Goal: Information Seeking & Learning: Learn about a topic

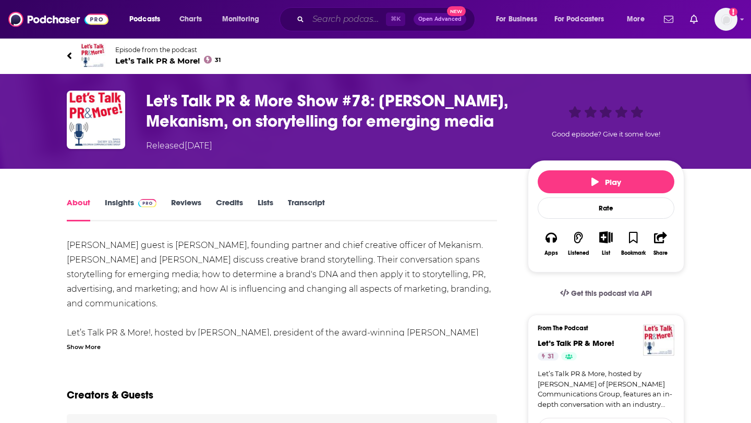
click at [357, 20] on input "Search podcasts, credits, & more..." at bounding box center [347, 19] width 78 height 17
click at [252, 107] on h1 "Let's Talk PR & More Show #78: [PERSON_NAME], Mekanism, on storytelling for eme…" at bounding box center [328, 111] width 365 height 41
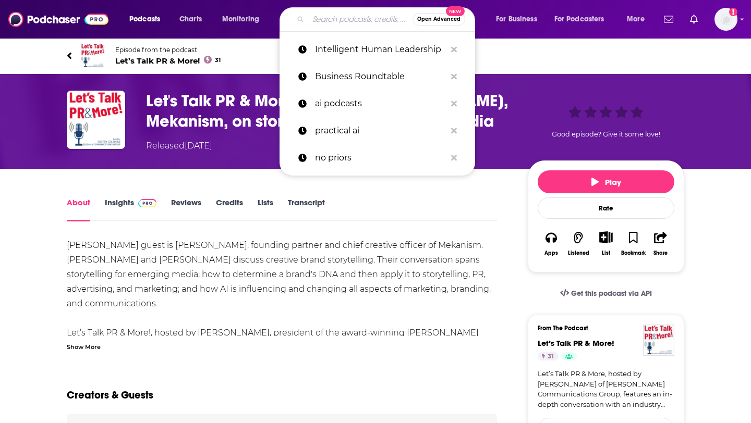
click at [348, 22] on input "Search podcasts, credits, & more..." at bounding box center [360, 19] width 104 height 17
click at [530, 80] on div "Let's Talk PR & More Show #78: [PERSON_NAME], Mekanism, on storytelling for eme…" at bounding box center [375, 121] width 667 height 95
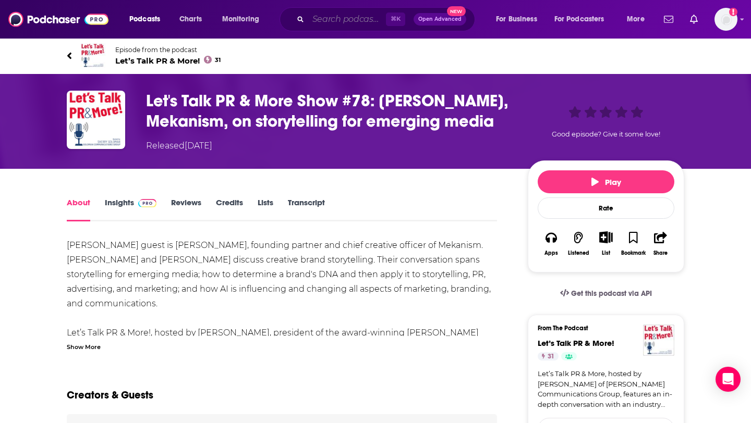
click at [333, 16] on input "Search podcasts, credits, & more..." at bounding box center [347, 19] width 78 height 17
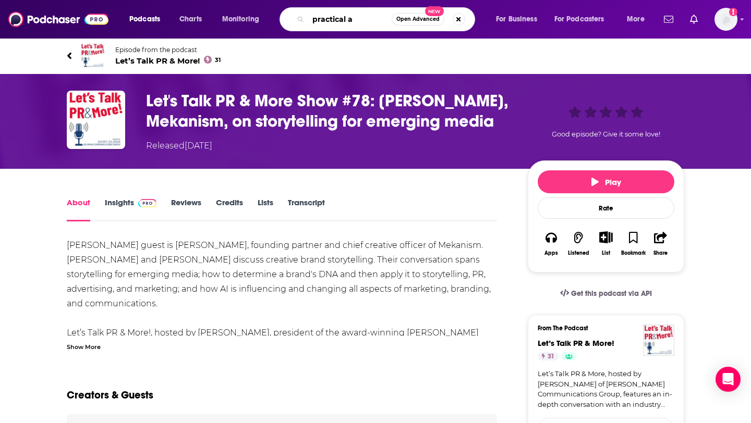
type input "practical ai"
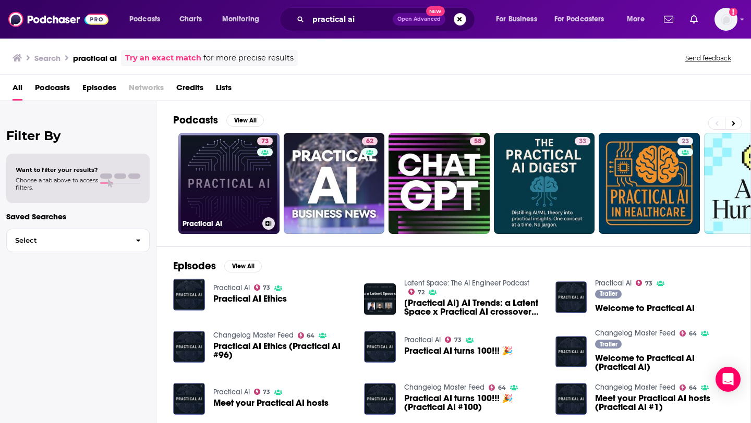
click at [220, 190] on link "73 Practical AI" at bounding box center [228, 183] width 101 height 101
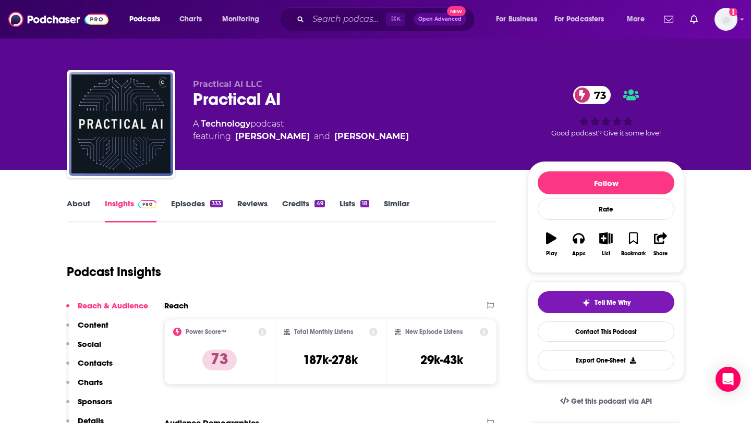
scroll to position [15, 0]
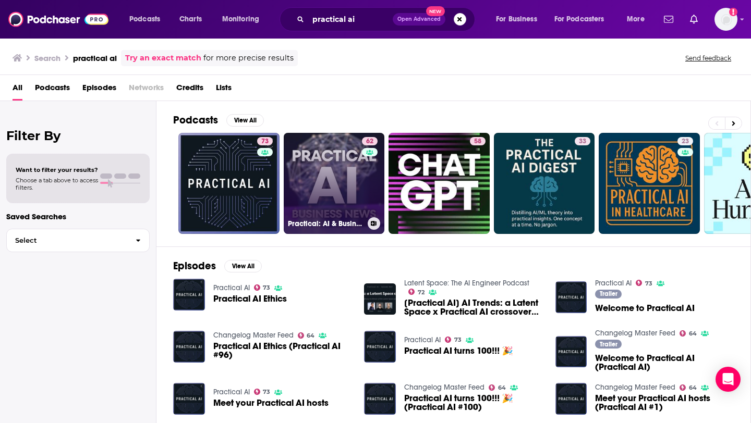
click at [310, 183] on link "62 Practical: AI & Business News" at bounding box center [334, 183] width 101 height 101
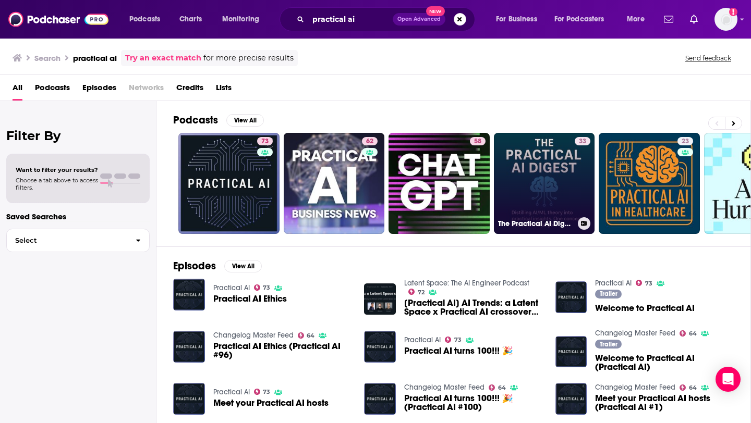
click at [536, 189] on link "33 The Practical AI Digest" at bounding box center [544, 183] width 101 height 101
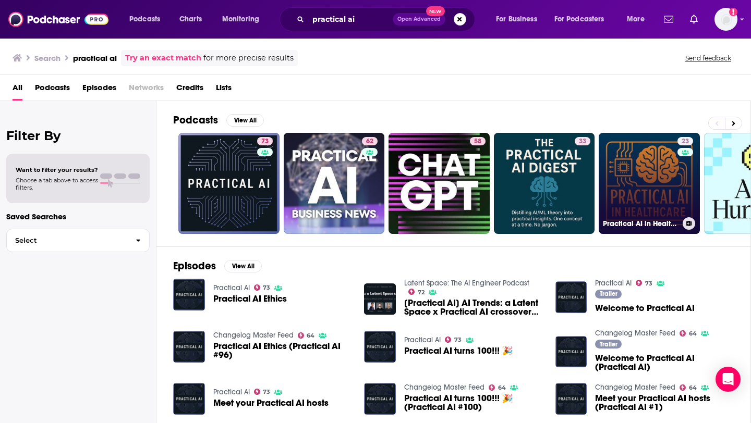
click at [660, 178] on link "23 Practical AI in Healthcare" at bounding box center [648, 183] width 101 height 101
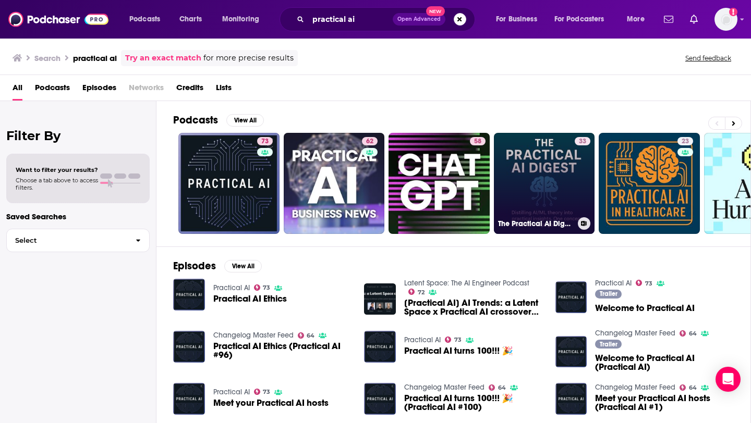
click at [554, 185] on link "33 The Practical AI Digest" at bounding box center [544, 183] width 101 height 101
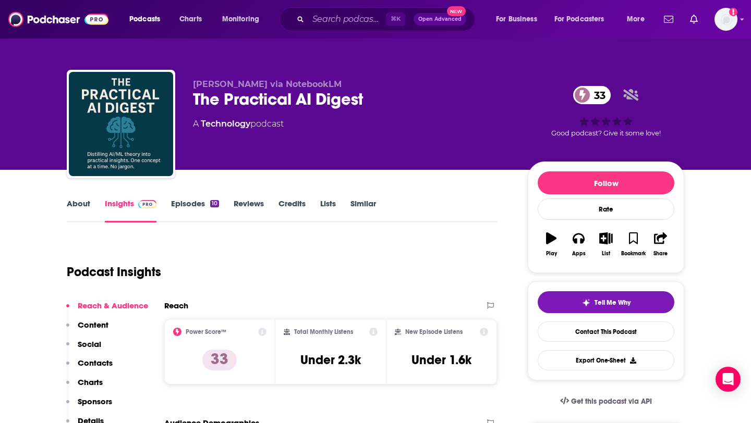
click at [85, 209] on link "About" at bounding box center [78, 211] width 23 height 24
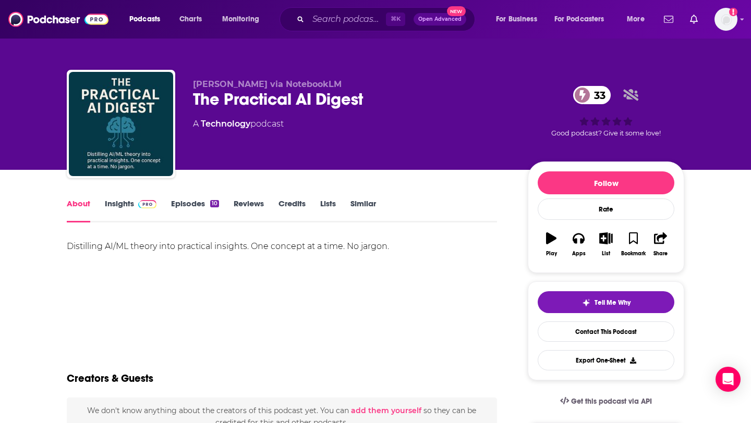
click at [132, 209] on link "Insights" at bounding box center [131, 211] width 52 height 24
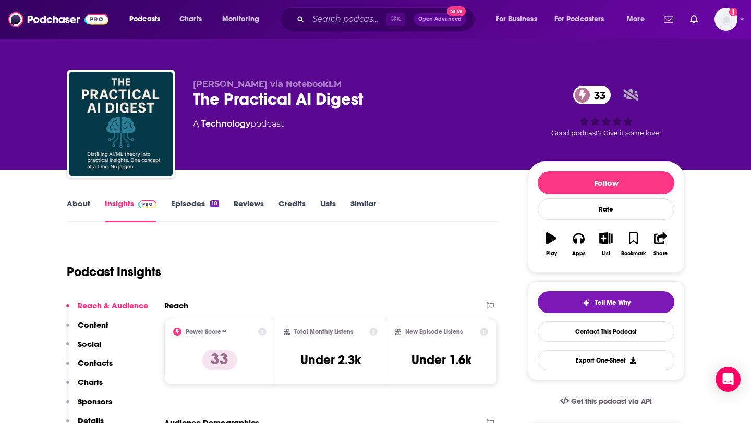
click at [198, 210] on link "Episodes 10" at bounding box center [195, 211] width 48 height 24
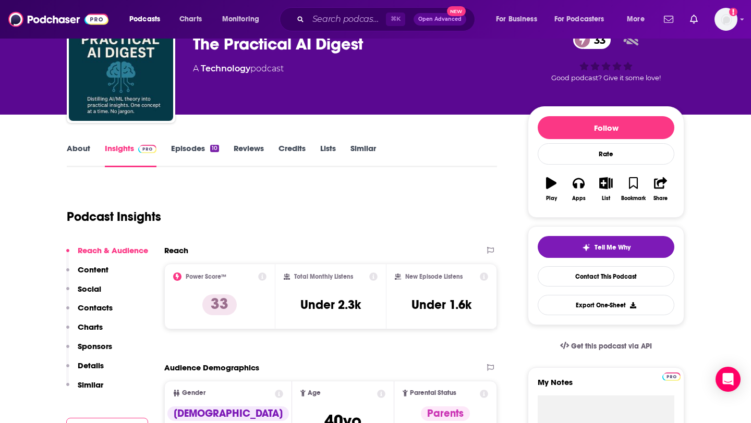
scroll to position [81, 0]
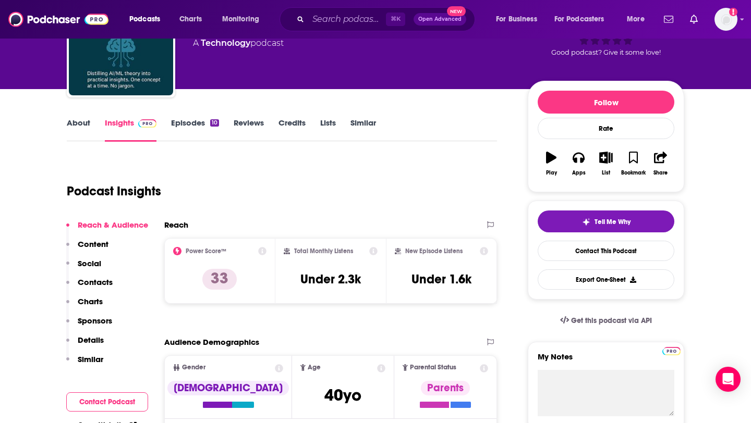
click at [90, 116] on div "About Insights Episodes 10 Reviews Credits Lists Similar" at bounding box center [282, 129] width 430 height 26
click at [87, 118] on link "About" at bounding box center [78, 130] width 23 height 24
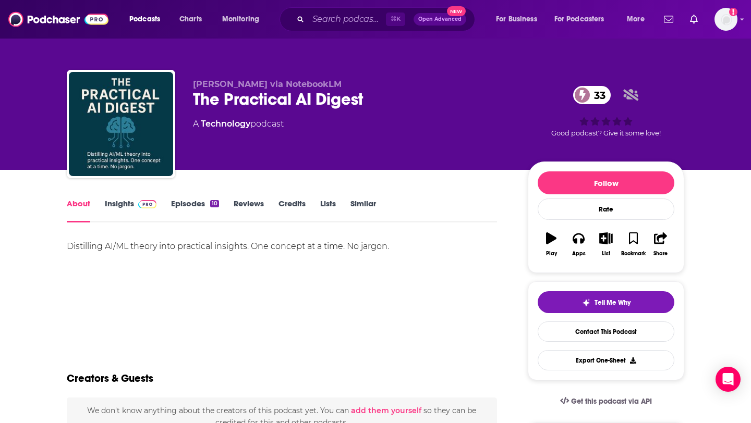
click at [110, 204] on link "Insights" at bounding box center [131, 211] width 52 height 24
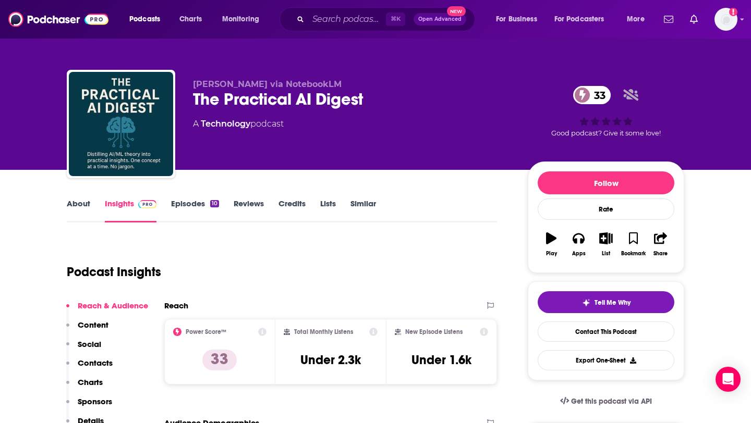
click at [182, 201] on link "Episodes 10" at bounding box center [195, 211] width 48 height 24
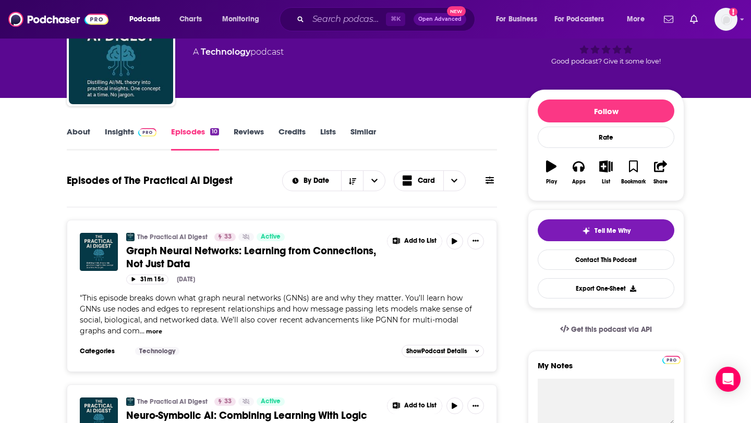
scroll to position [101, 0]
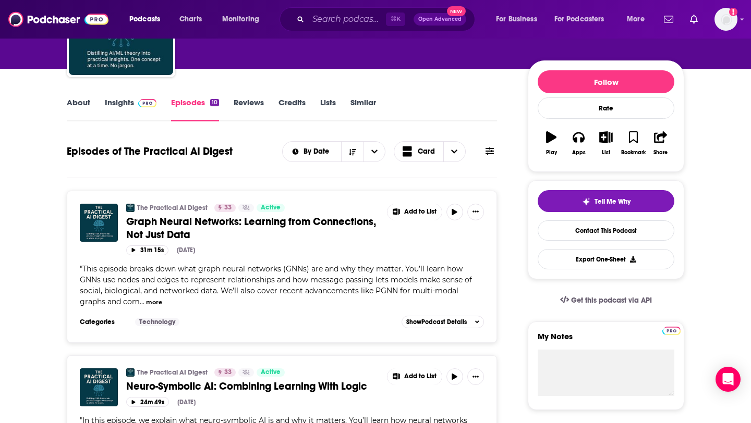
click at [159, 303] on button "more" at bounding box center [154, 302] width 16 height 9
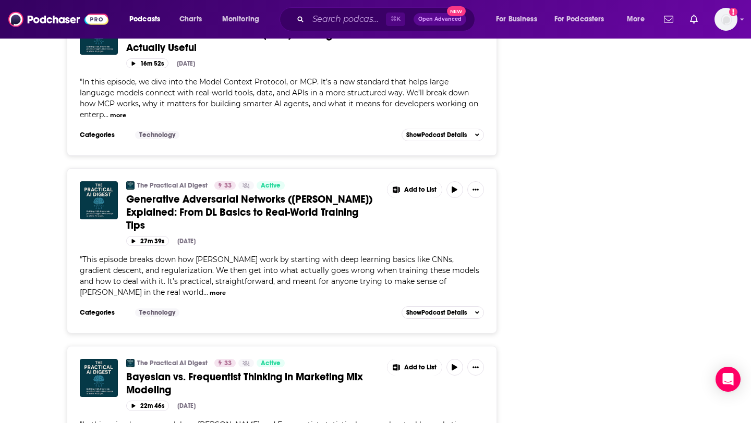
scroll to position [1478, 0]
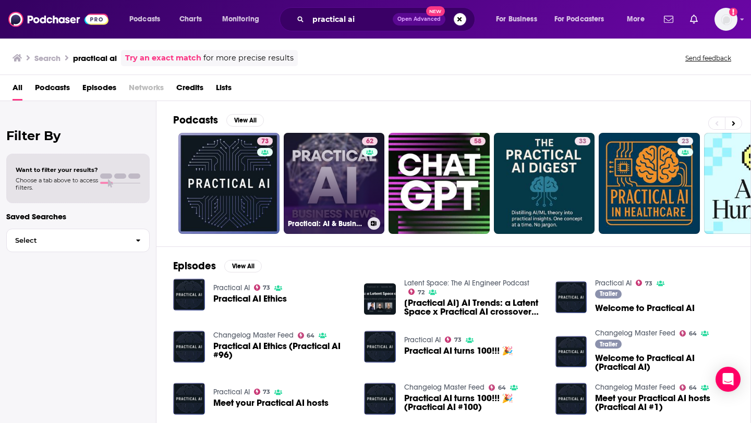
click at [324, 188] on link "62 Practical: AI & Business News" at bounding box center [334, 183] width 101 height 101
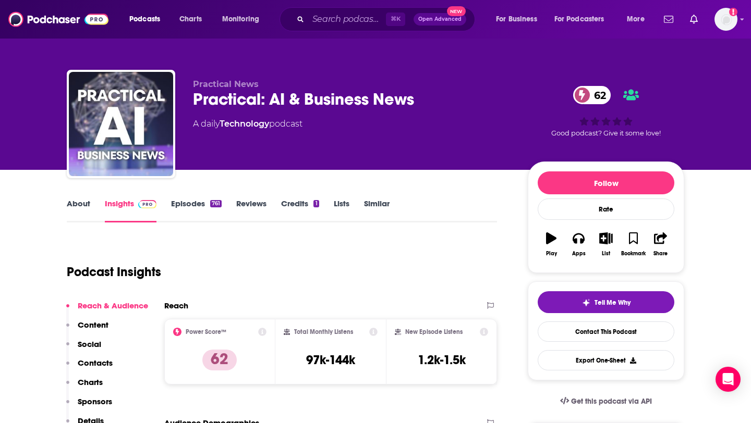
click at [84, 203] on link "About" at bounding box center [78, 211] width 23 height 24
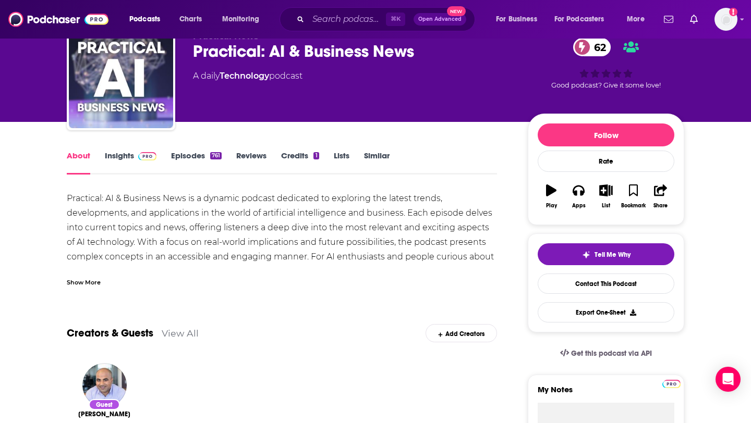
scroll to position [53, 0]
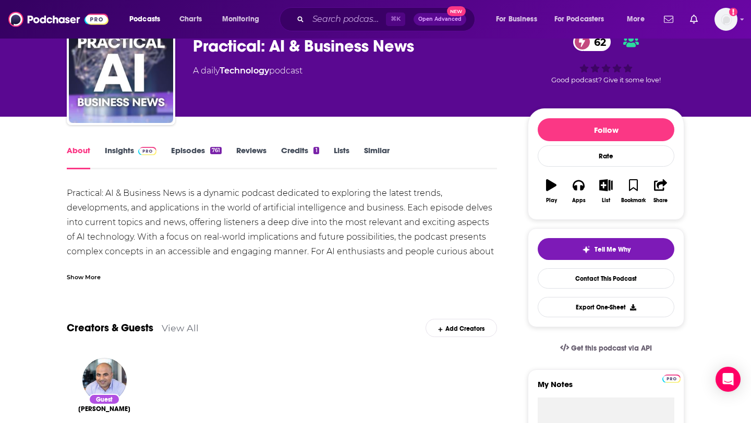
click at [180, 151] on link "Episodes 761" at bounding box center [196, 157] width 51 height 24
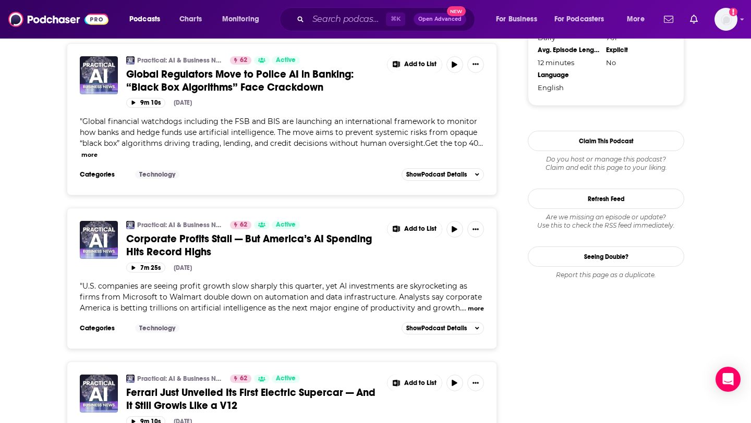
scroll to position [1045, 0]
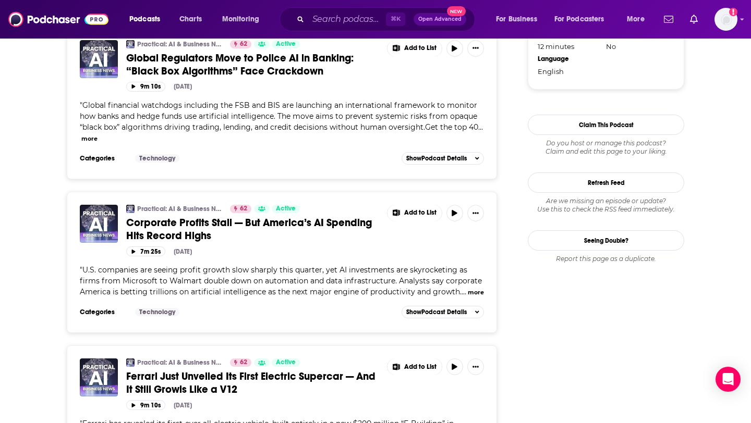
click at [463, 297] on span "" U.S. companies are seeing profit growth slow sharply this quarter, yet AI inv…" at bounding box center [282, 280] width 404 height 31
click at [468, 297] on button "more" at bounding box center [476, 292] width 16 height 9
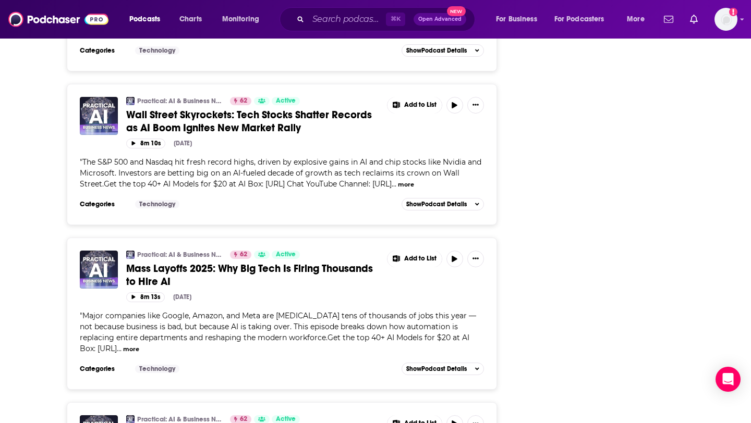
scroll to position [3896, 0]
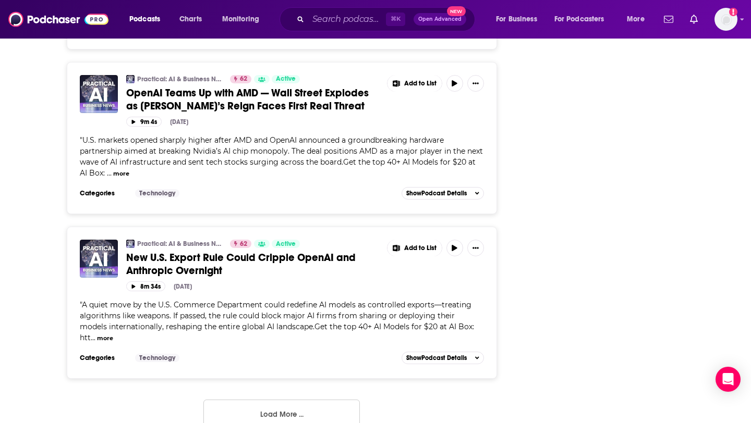
click at [249, 400] on button "Load More ..." at bounding box center [281, 414] width 156 height 28
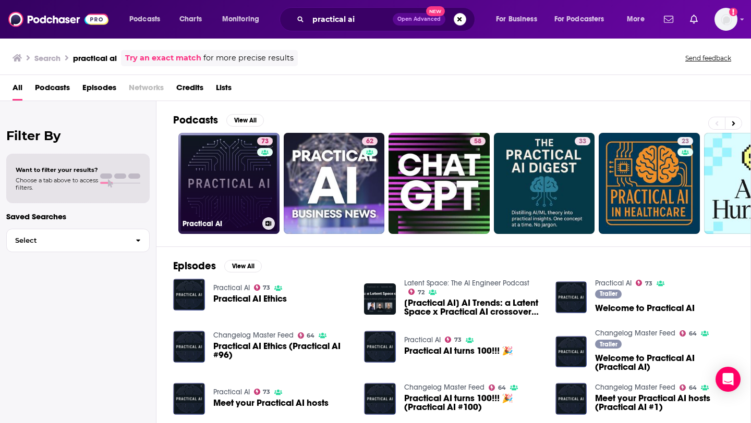
click at [197, 166] on link "73 Practical AI" at bounding box center [228, 183] width 101 height 101
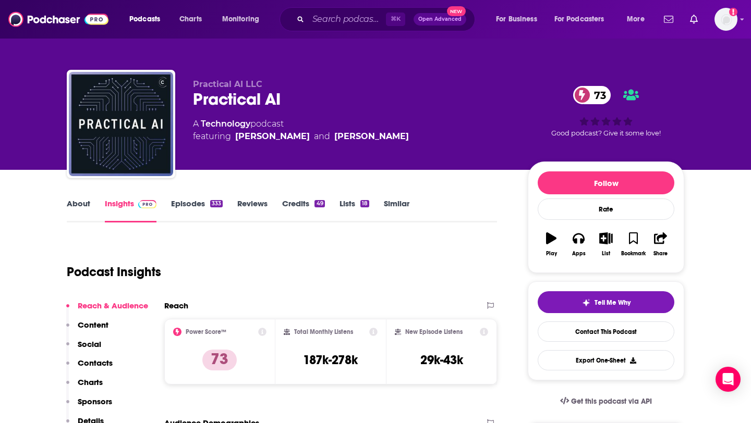
click at [205, 209] on link "Episodes 333" at bounding box center [197, 211] width 52 height 24
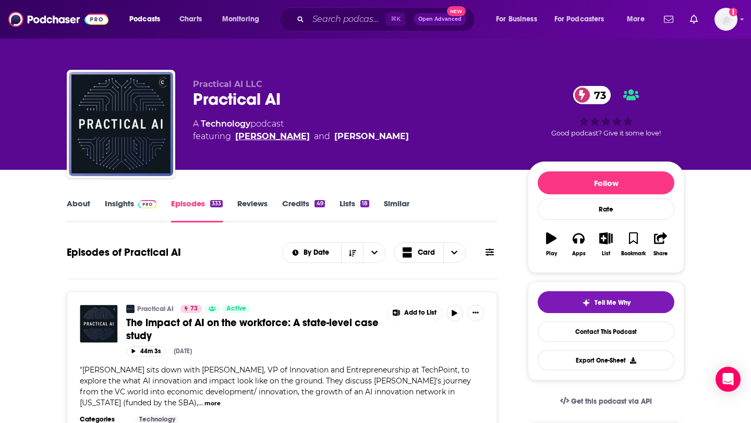
click at [261, 133] on link "[PERSON_NAME]" at bounding box center [272, 136] width 75 height 13
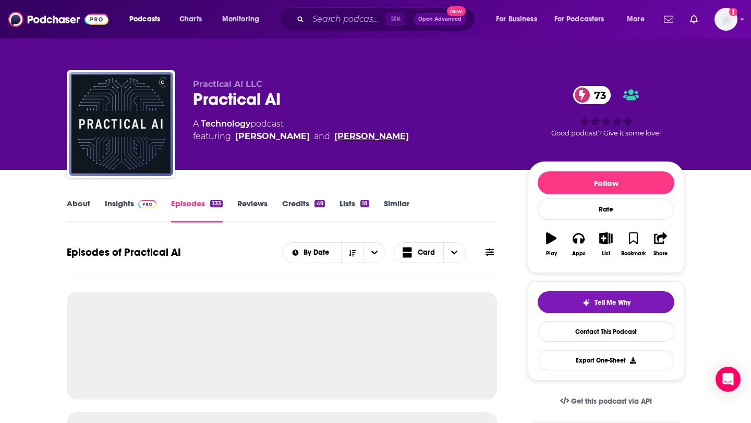
click at [339, 133] on link "[PERSON_NAME]" at bounding box center [371, 136] width 75 height 13
click at [111, 209] on link "Insights" at bounding box center [131, 211] width 52 height 24
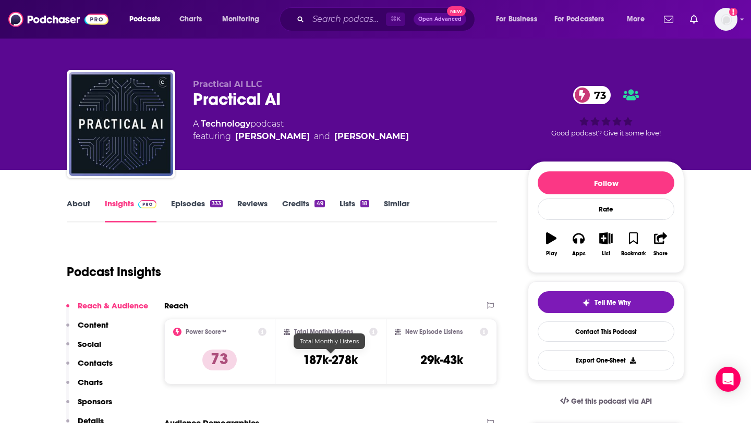
click at [310, 358] on h3 "187k-278k" at bounding box center [330, 360] width 55 height 16
drag, startPoint x: 310, startPoint y: 358, endPoint x: 349, endPoint y: 358, distance: 38.6
click at [349, 358] on h3 "187k-278k" at bounding box center [330, 360] width 55 height 16
copy h3 "187k-278k"
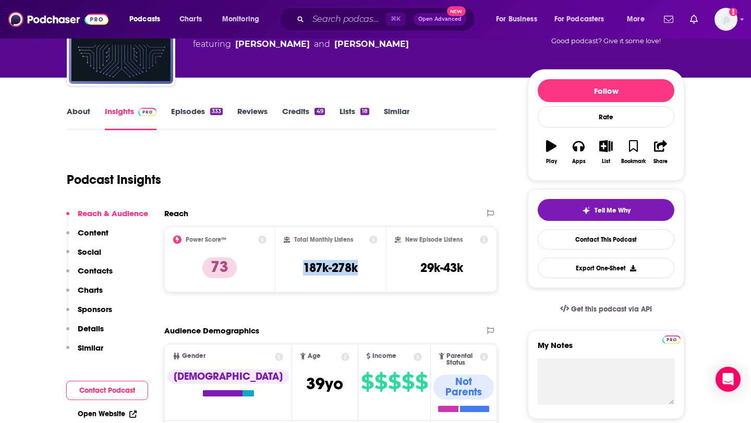
click at [100, 263] on button "Social" at bounding box center [83, 256] width 35 height 19
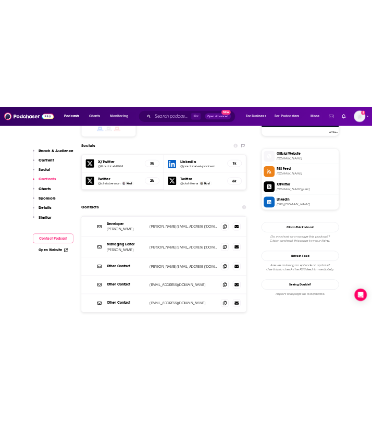
scroll to position [915, 0]
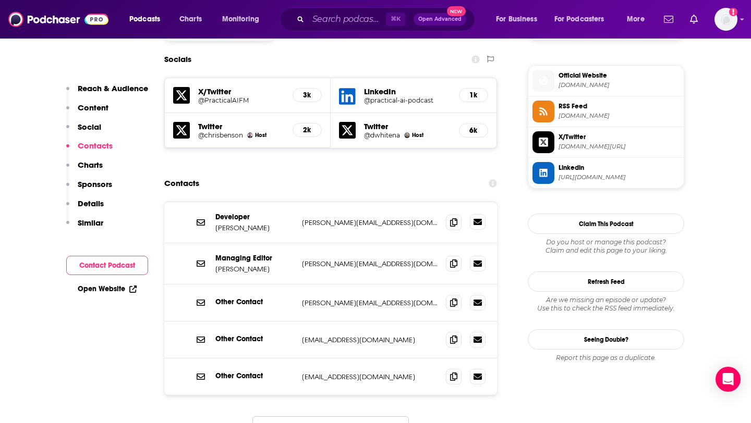
click at [478, 219] on icon at bounding box center [477, 222] width 8 height 6
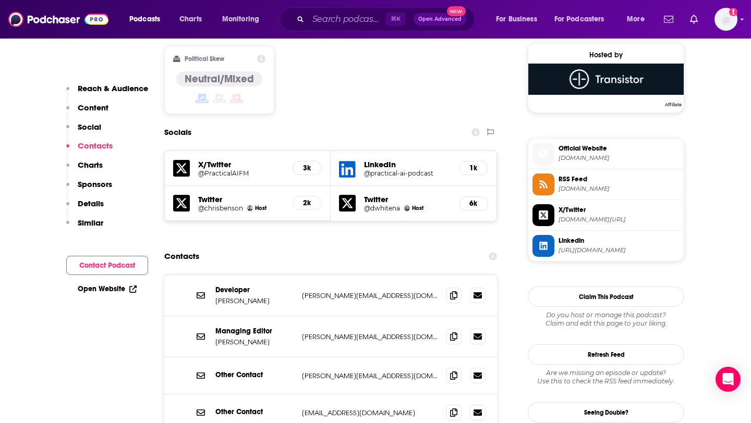
scroll to position [861, 0]
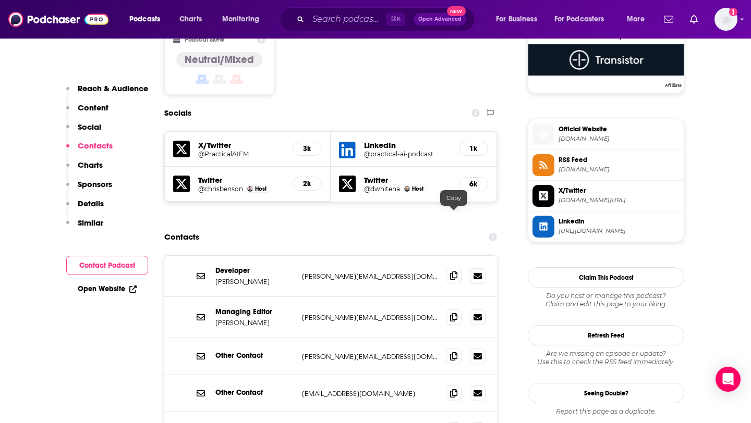
click at [454, 272] on icon at bounding box center [453, 276] width 7 height 8
click at [449, 309] on span at bounding box center [454, 317] width 16 height 16
click at [308, 23] on div "⌘ K Open Advanced New" at bounding box center [376, 19] width 195 height 24
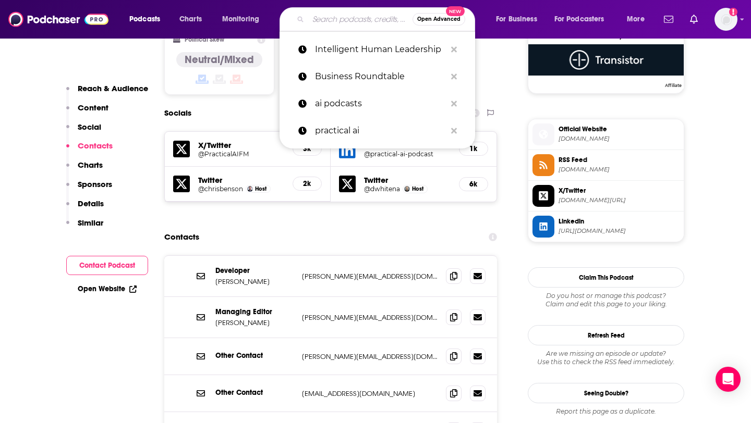
click at [340, 17] on input "Search podcasts, credits, & more..." at bounding box center [360, 19] width 104 height 17
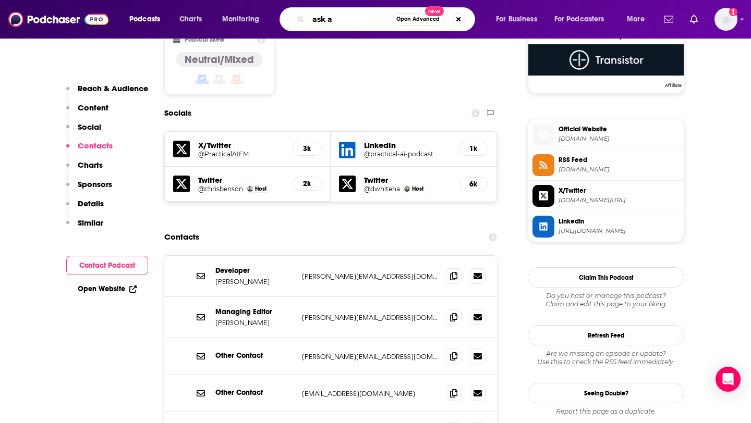
type input "ask [PERSON_NAME]"
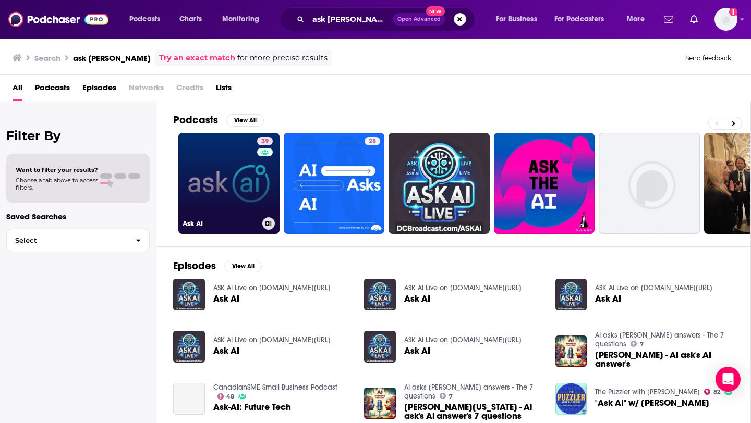
click at [240, 179] on link "39 Ask AI" at bounding box center [228, 183] width 101 height 101
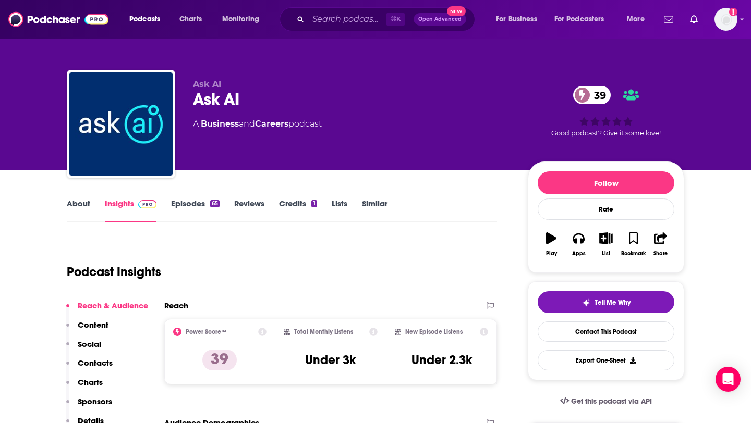
click at [79, 204] on link "About" at bounding box center [78, 211] width 23 height 24
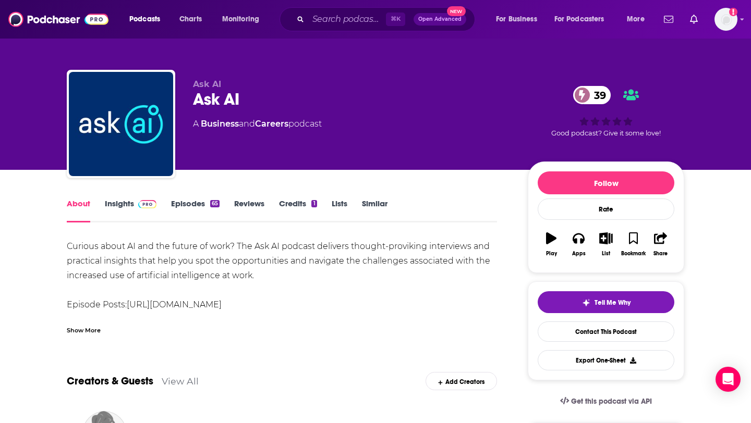
click at [183, 201] on link "Episodes 65" at bounding box center [195, 211] width 48 height 24
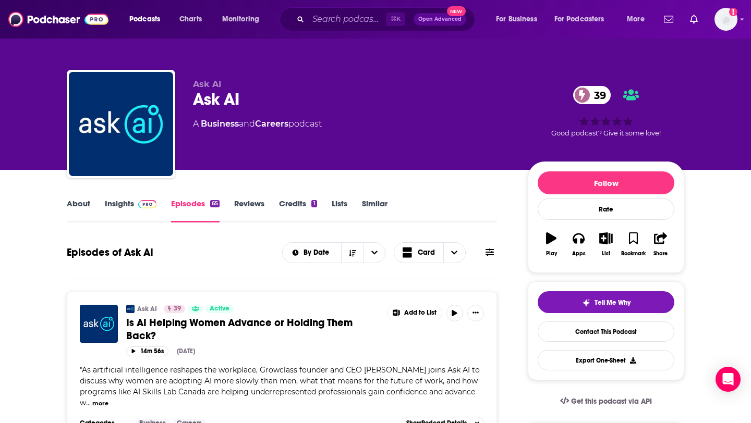
click at [127, 206] on link "Insights" at bounding box center [131, 211] width 52 height 24
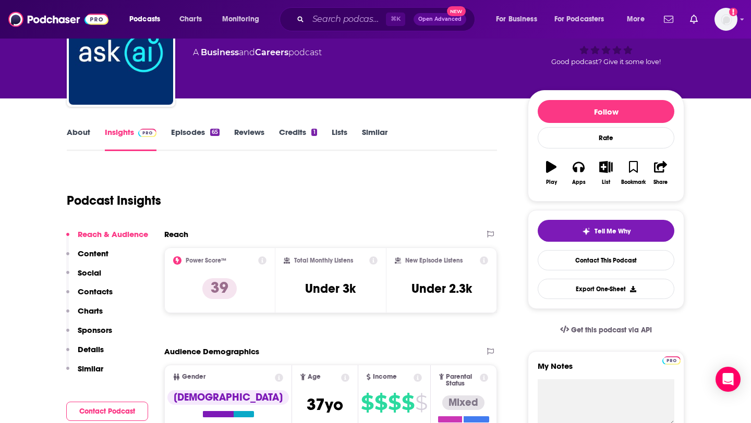
scroll to position [78, 0]
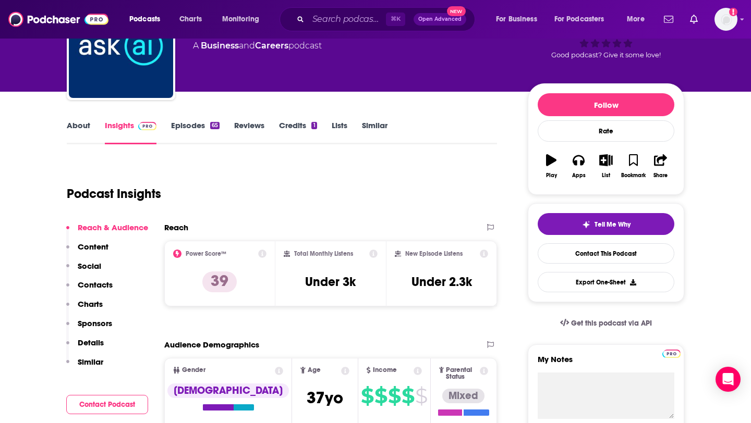
click at [67, 124] on link "About" at bounding box center [78, 132] width 23 height 24
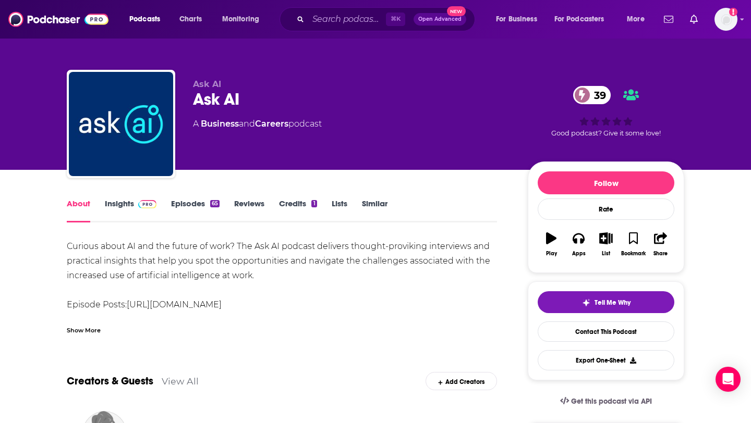
scroll to position [14, 0]
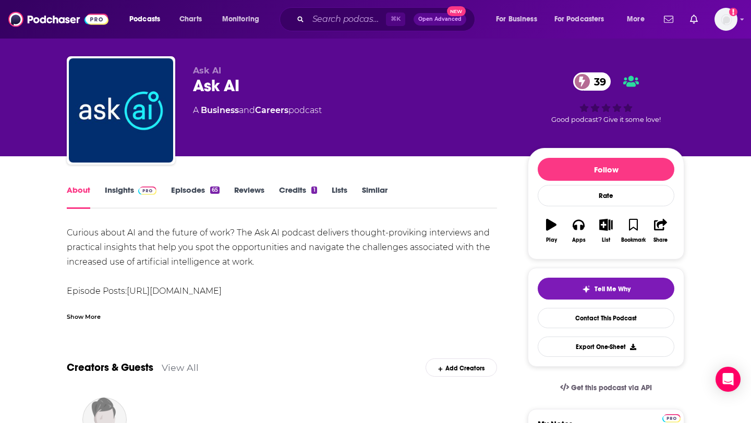
click at [144, 295] on link "[URL][DOMAIN_NAME]" at bounding box center [174, 291] width 95 height 10
click at [128, 197] on link "Insights" at bounding box center [131, 197] width 52 height 24
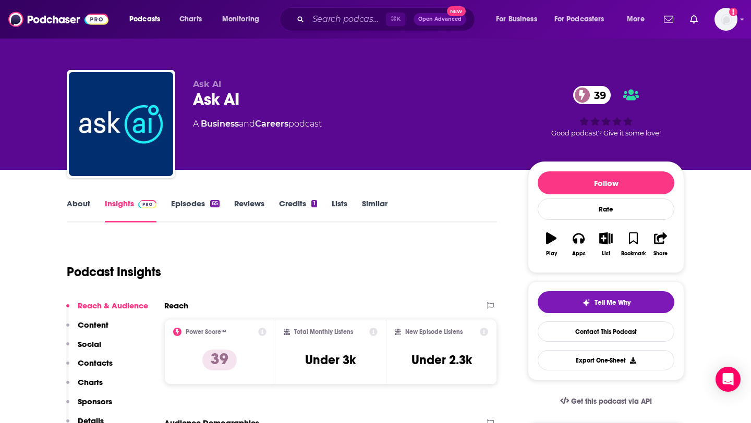
click at [79, 218] on link "About" at bounding box center [78, 211] width 23 height 24
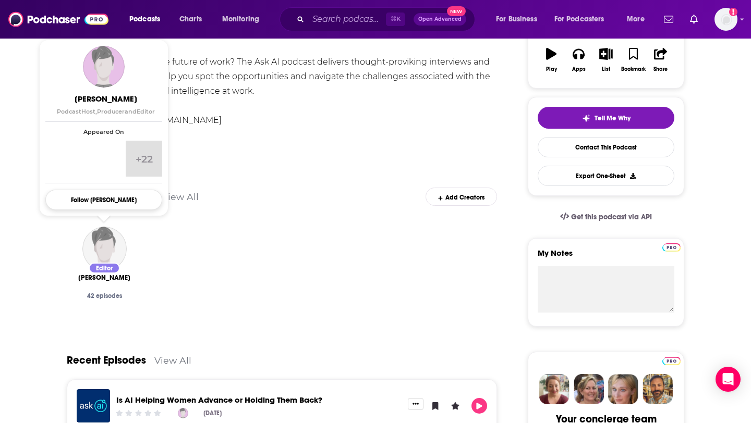
scroll to position [19, 0]
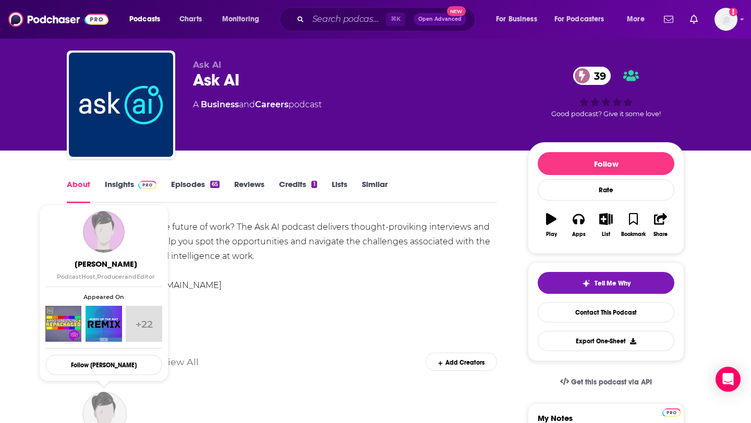
click at [121, 184] on link "Insights" at bounding box center [131, 191] width 52 height 24
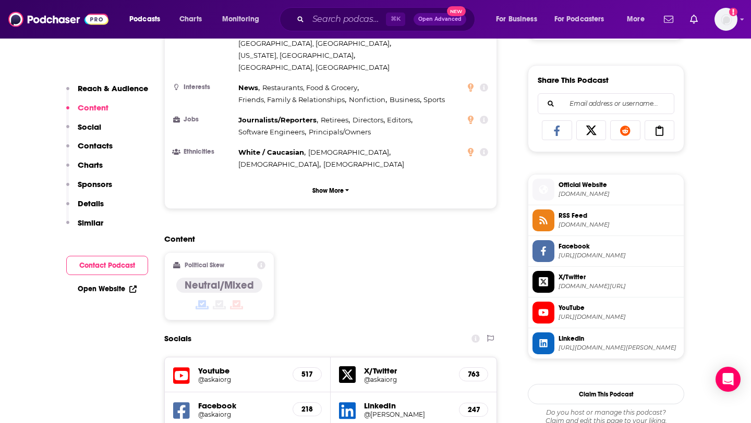
scroll to position [855, 0]
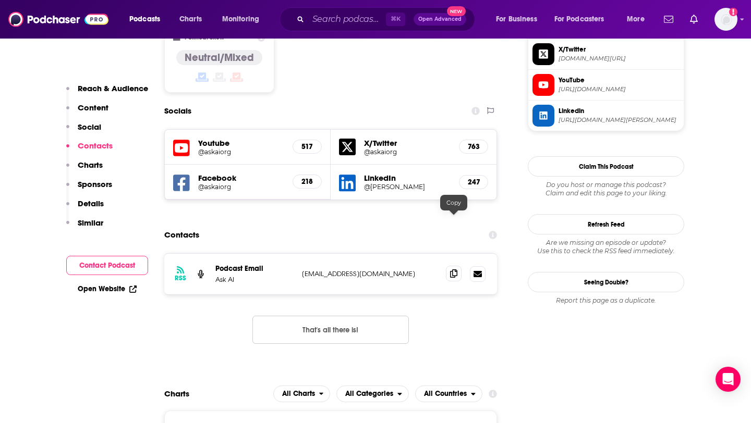
click at [458, 266] on span at bounding box center [454, 274] width 16 height 16
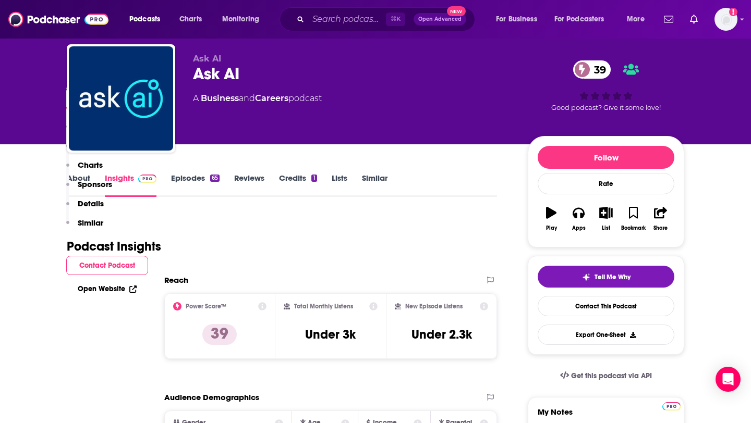
scroll to position [0, 0]
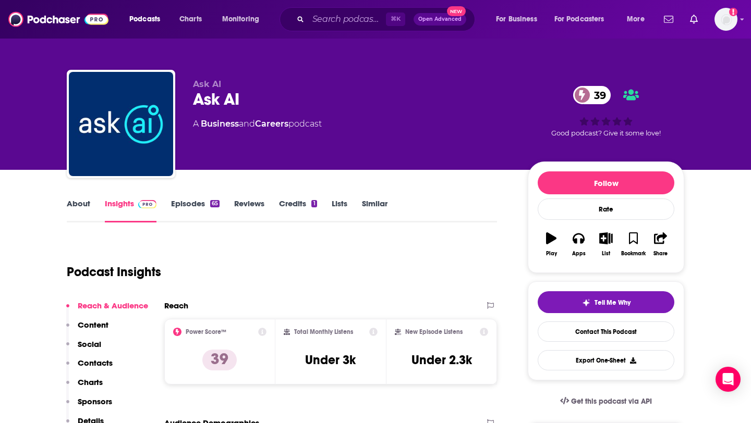
click at [188, 206] on link "Episodes 65" at bounding box center [195, 211] width 48 height 24
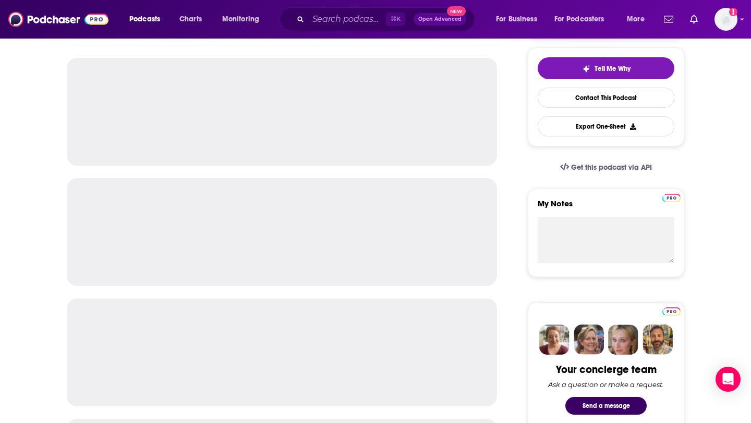
scroll to position [236, 0]
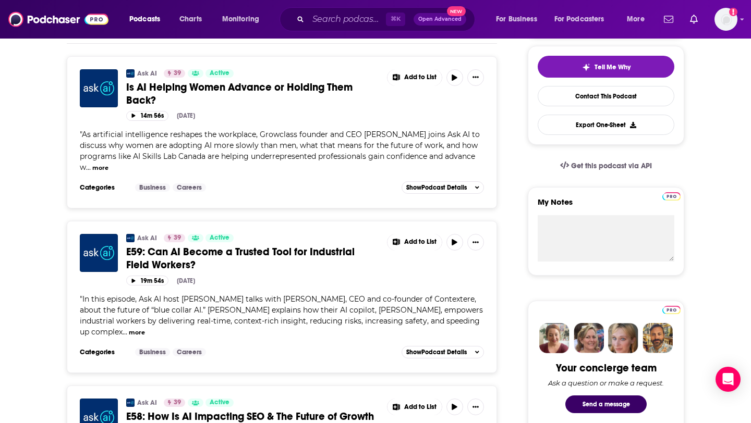
click at [105, 167] on button "more" at bounding box center [100, 168] width 16 height 9
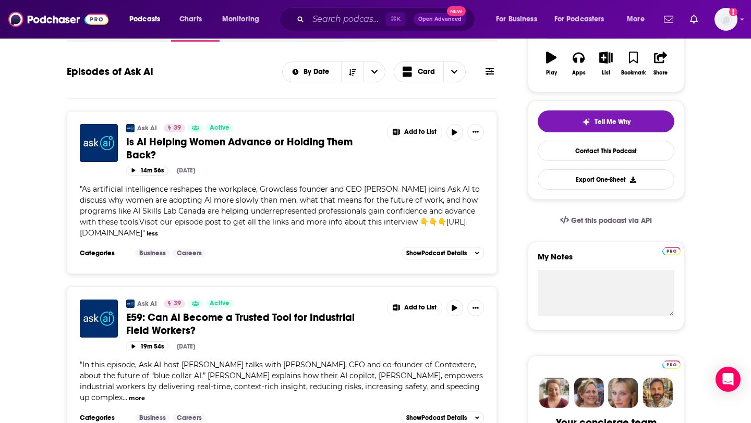
scroll to position [0, 0]
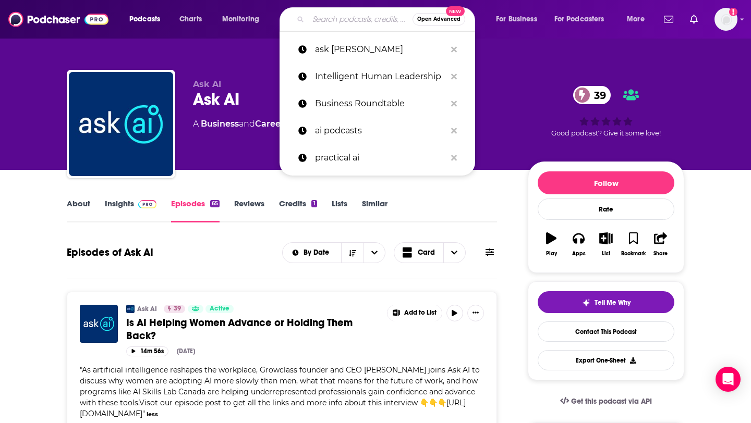
click at [314, 18] on input "Search podcasts, credits, & more..." at bounding box center [360, 19] width 104 height 17
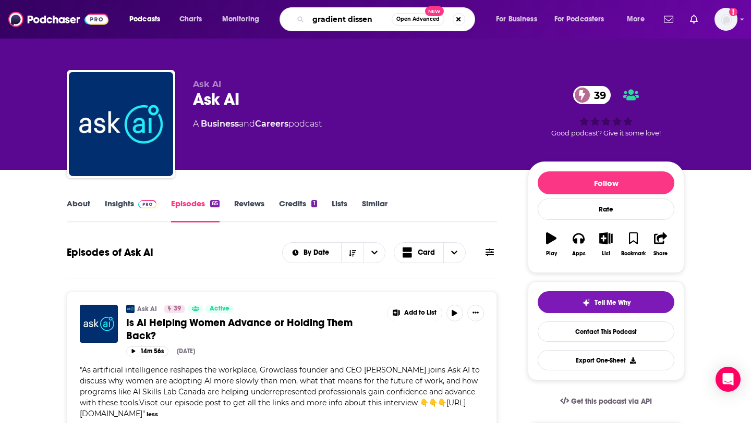
type input "gradient dissent"
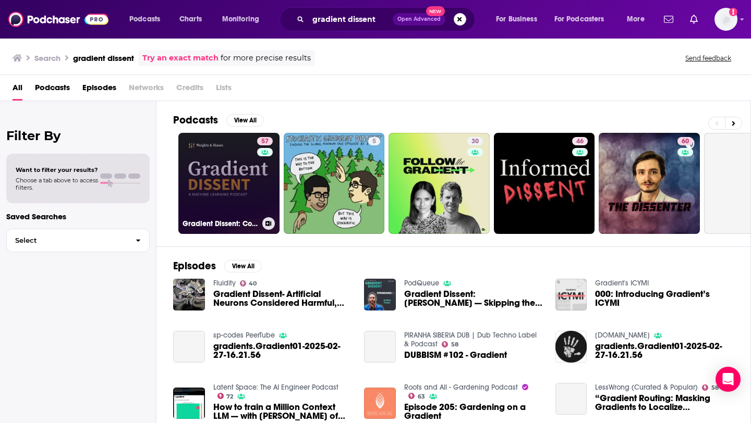
click at [226, 178] on link "57 Gradient Dissent: Conversations on AI" at bounding box center [228, 183] width 101 height 101
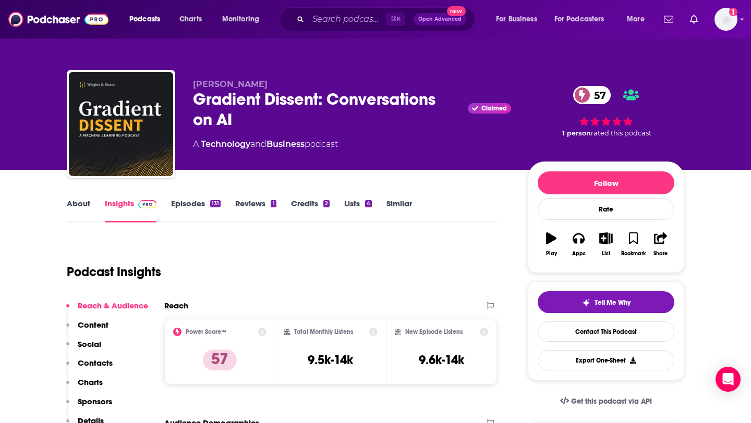
click at [90, 202] on link "About" at bounding box center [78, 211] width 23 height 24
click at [196, 205] on link "Episodes 131" at bounding box center [196, 211] width 50 height 24
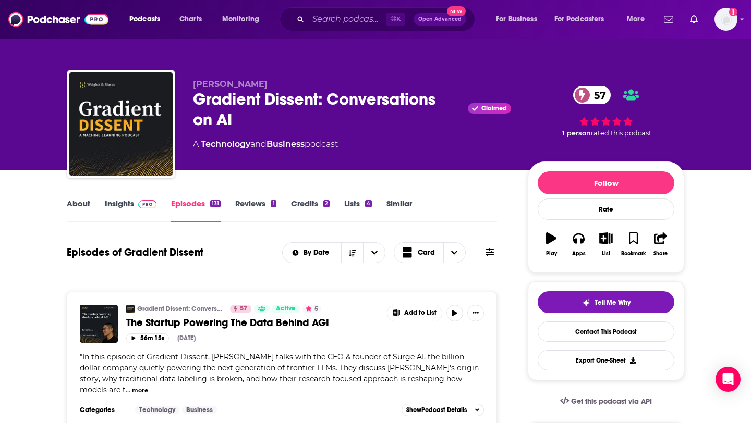
click at [111, 203] on link "Insights" at bounding box center [131, 211] width 52 height 24
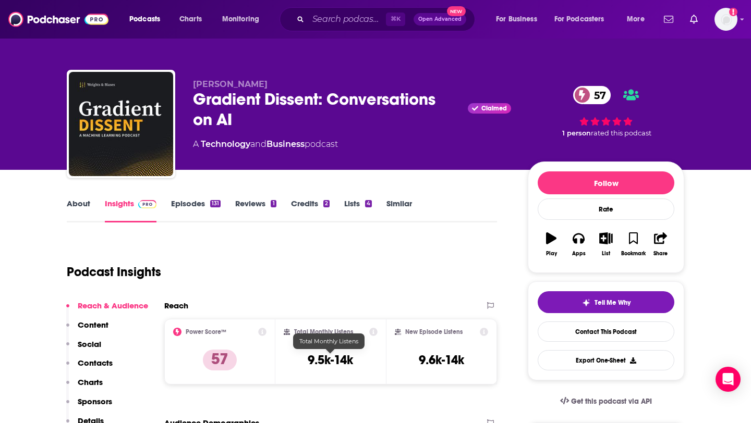
click at [314, 357] on h3 "9.5k-14k" at bounding box center [330, 360] width 45 height 16
drag, startPoint x: 314, startPoint y: 357, endPoint x: 348, endPoint y: 355, distance: 34.5
click at [348, 355] on h3 "9.5k-14k" at bounding box center [330, 360] width 45 height 16
copy h3 "9.5k-14k"
click at [72, 198] on div "About Insights Episodes 131 Reviews 1 Credits 2 Lists 4 Similar" at bounding box center [282, 210] width 430 height 26
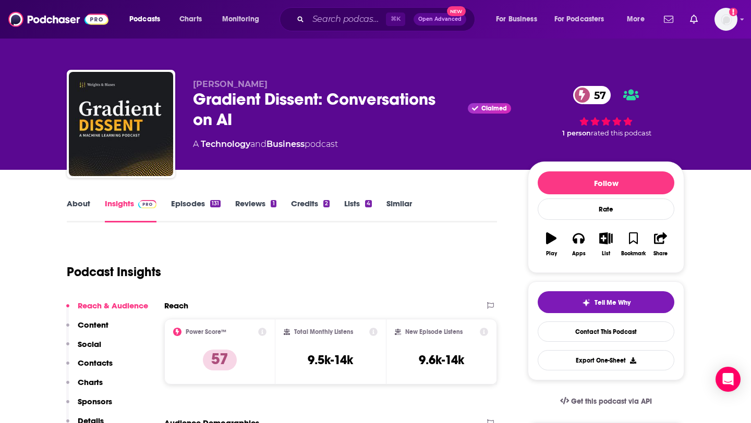
click at [73, 203] on link "About" at bounding box center [78, 211] width 23 height 24
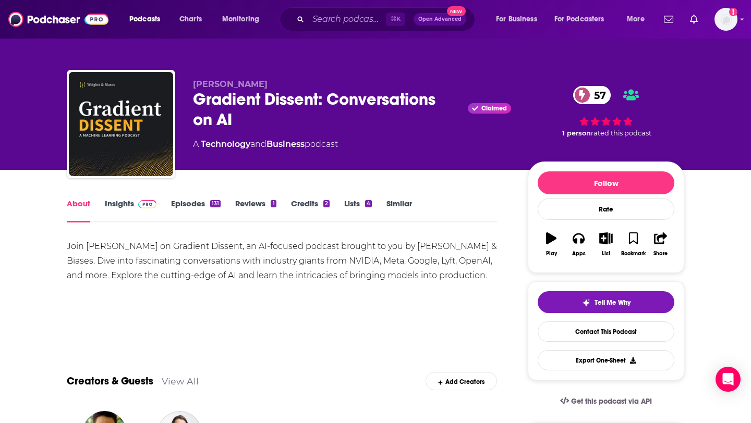
click at [95, 240] on div "Join [PERSON_NAME] on Gradient Dissent, an AI-focused podcast brought to you by…" at bounding box center [282, 261] width 430 height 44
click at [95, 244] on div "Join [PERSON_NAME] on Gradient Dissent, an AI-focused podcast brought to you by…" at bounding box center [282, 261] width 430 height 44
drag, startPoint x: 95, startPoint y: 244, endPoint x: 123, endPoint y: 244, distance: 28.1
click at [123, 244] on div "Join [PERSON_NAME] on Gradient Dissent, an AI-focused podcast brought to you by…" at bounding box center [282, 261] width 430 height 44
copy div "[PERSON_NAME]"
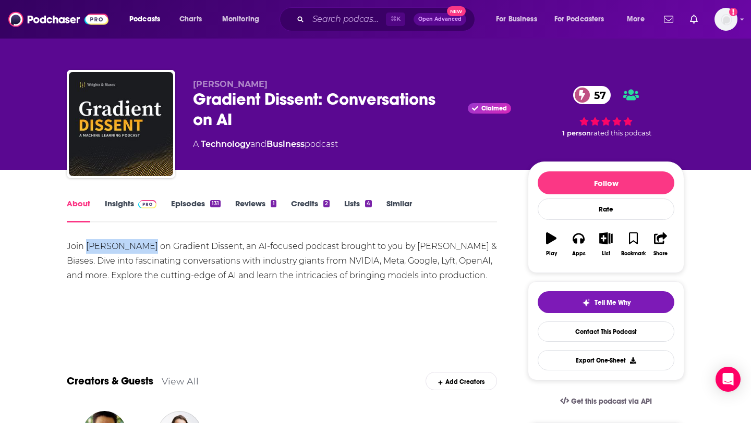
click at [116, 210] on link "Insights" at bounding box center [131, 211] width 52 height 24
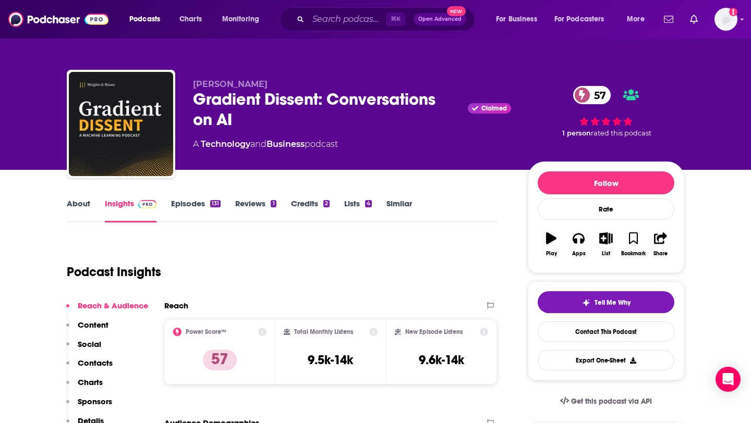
click at [91, 361] on p "Contacts" at bounding box center [95, 363] width 35 height 10
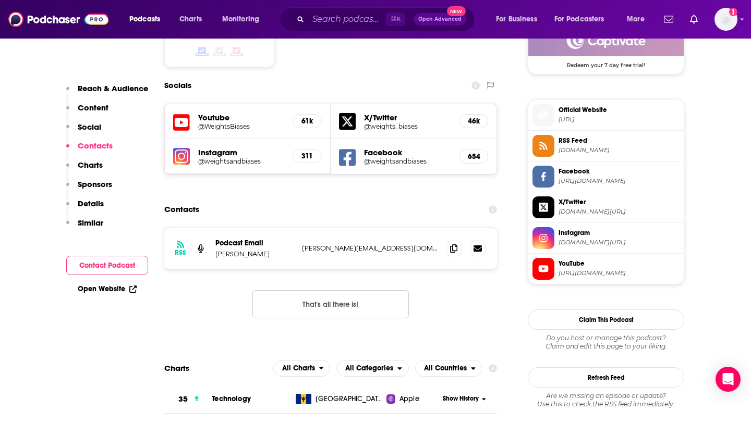
scroll to position [883, 0]
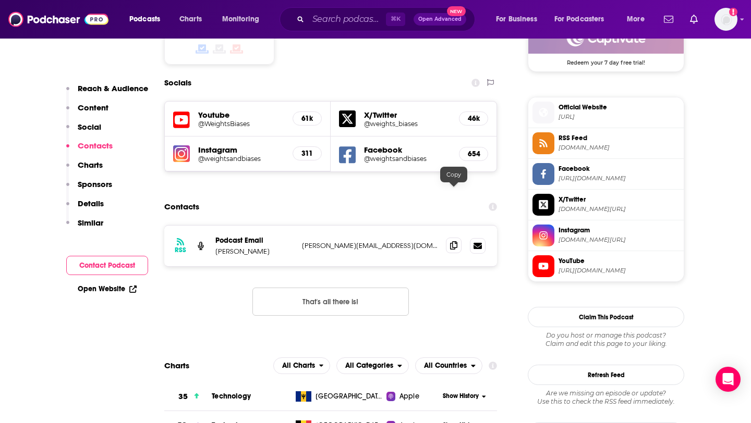
click at [458, 238] on span at bounding box center [454, 246] width 16 height 16
click at [317, 20] on input "Search podcasts, credits, & more..." at bounding box center [347, 19] width 78 height 17
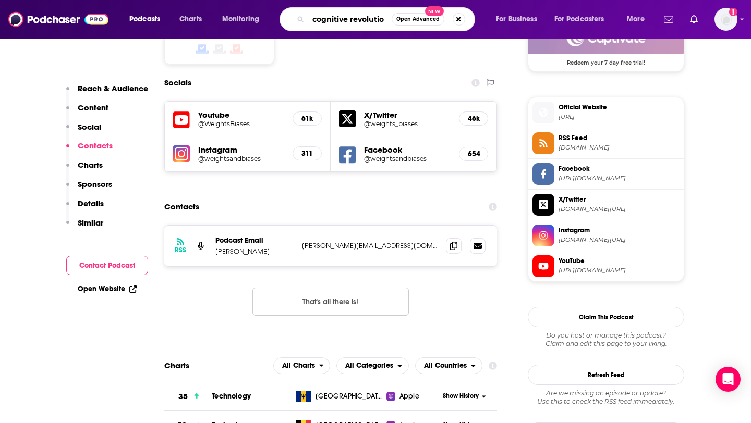
type input "cognitive revolution"
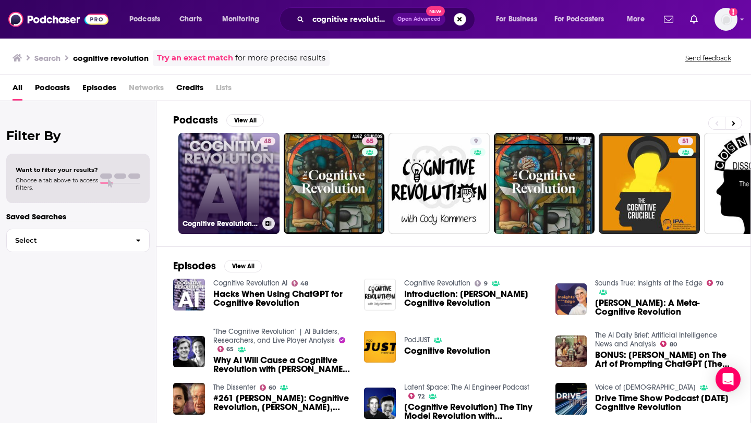
click at [223, 181] on link "48 Cognitive Revolution AI" at bounding box center [228, 183] width 101 height 101
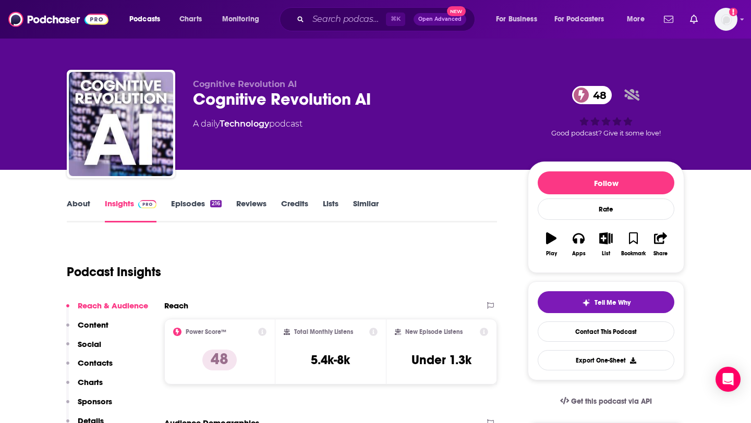
click at [89, 202] on link "About" at bounding box center [78, 211] width 23 height 24
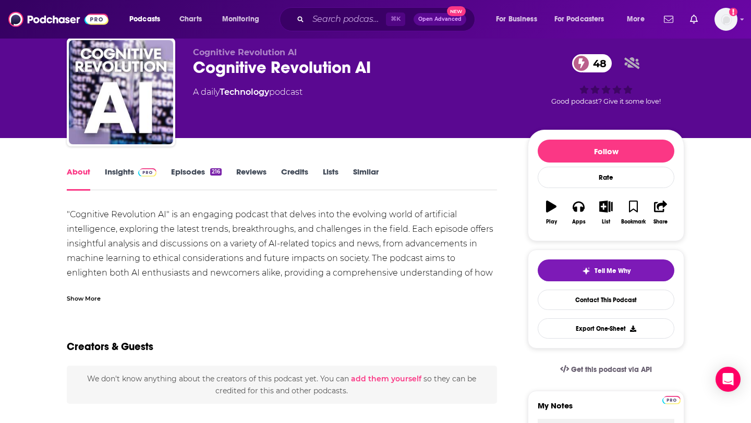
scroll to position [39, 0]
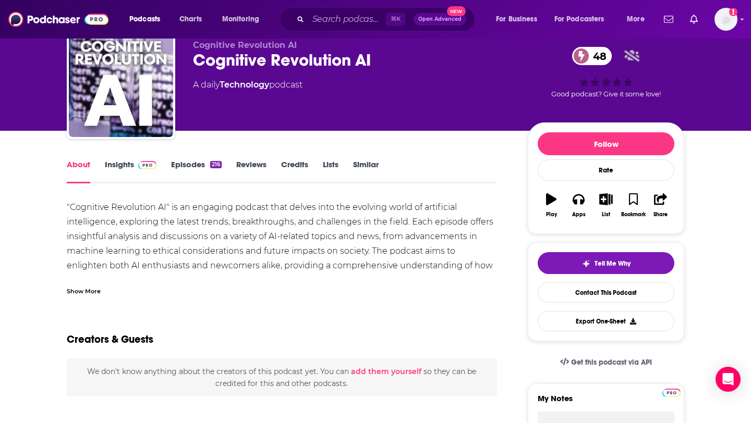
click at [121, 171] on link "Insights" at bounding box center [131, 172] width 52 height 24
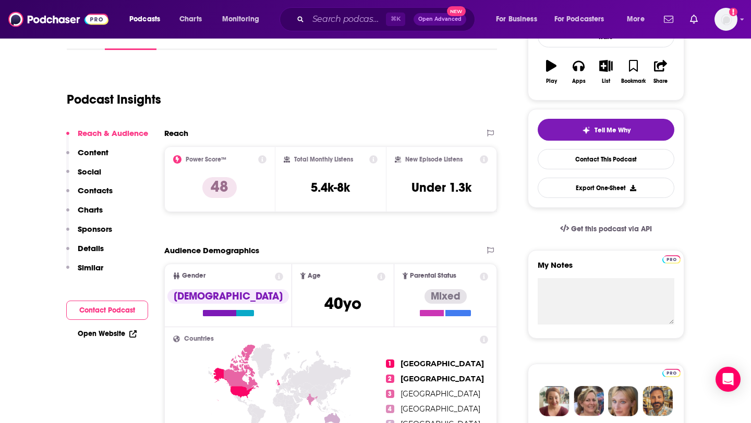
scroll to position [77, 0]
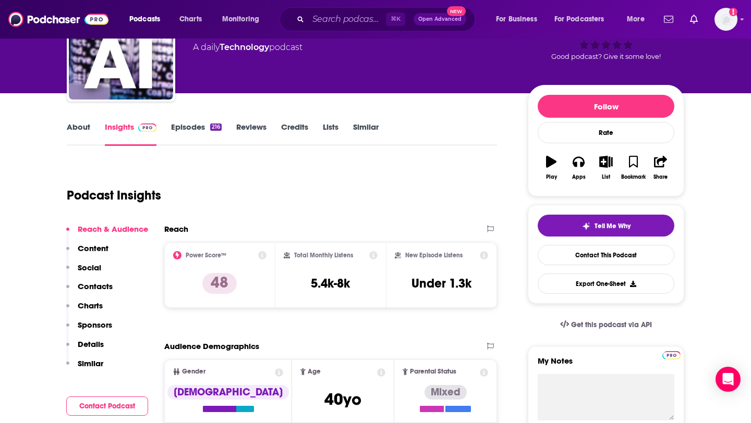
click at [171, 127] on link "Episodes 216" at bounding box center [196, 134] width 51 height 24
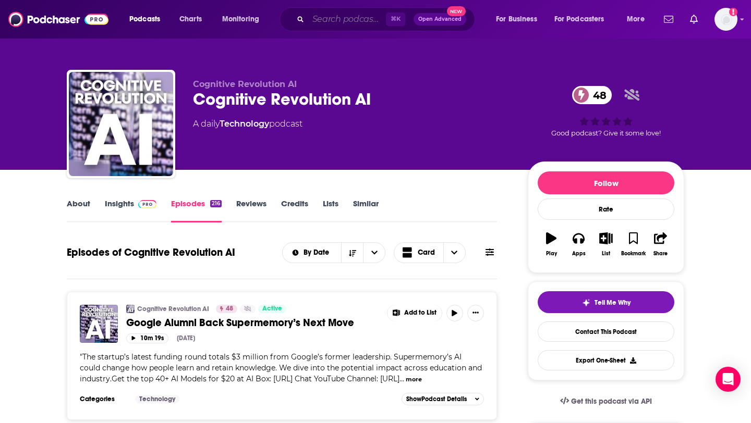
click at [353, 16] on input "Search podcasts, credits, & more..." at bounding box center [347, 19] width 78 height 17
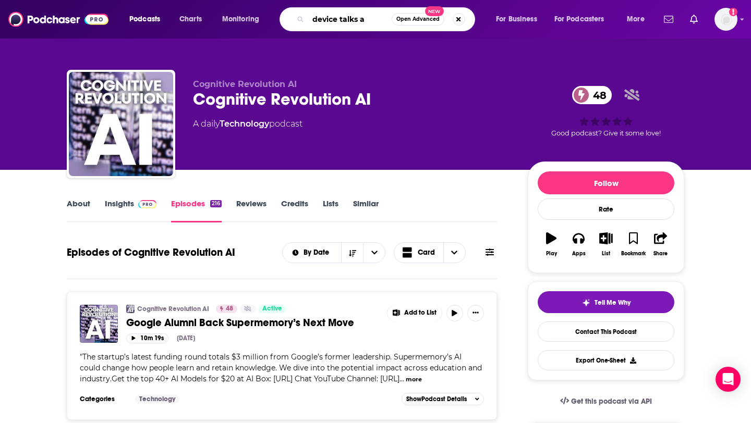
type input "device talks ai"
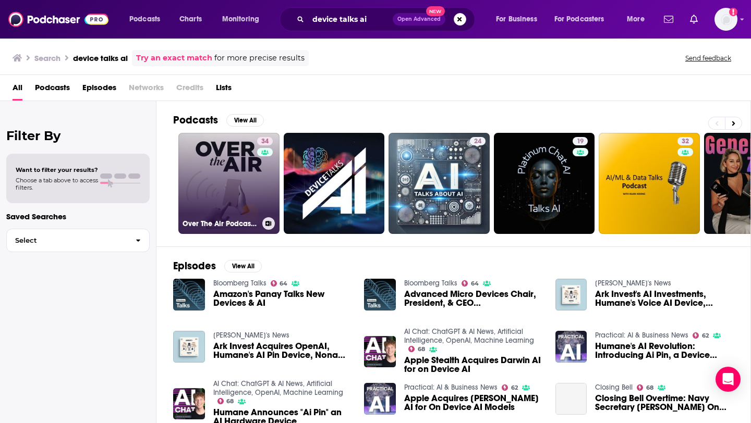
click at [249, 177] on link "34 Over The Air Podcast: AI, Connected Devices & The Journey" at bounding box center [228, 183] width 101 height 101
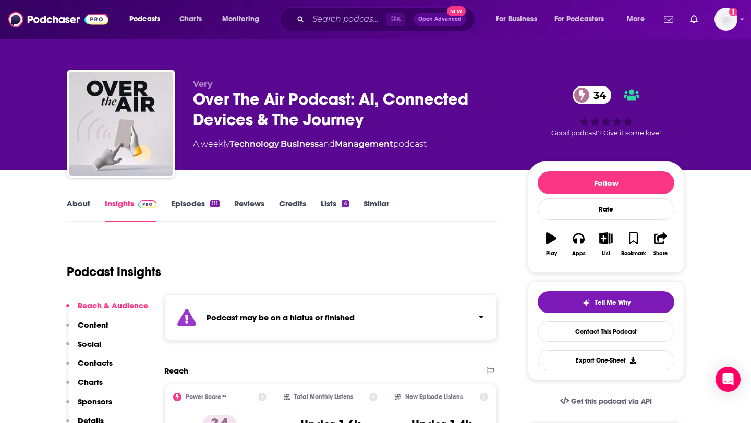
click at [71, 204] on link "About" at bounding box center [78, 211] width 23 height 24
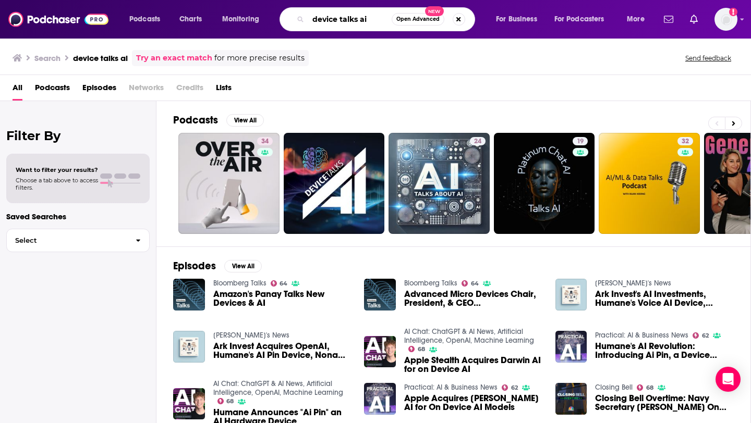
click at [328, 23] on input "device talks ai" at bounding box center [349, 19] width 83 height 17
click at [341, 23] on input "device talks ai" at bounding box center [349, 19] width 83 height 17
type input "devicetalks ai"
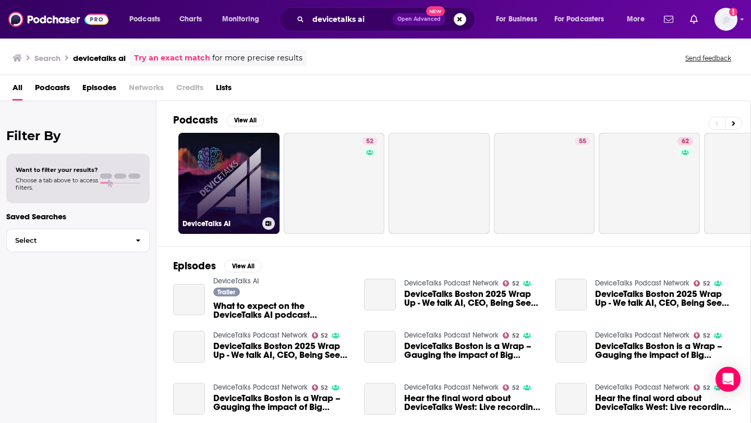
click at [249, 175] on link "DeviceTalks AI" at bounding box center [228, 183] width 101 height 101
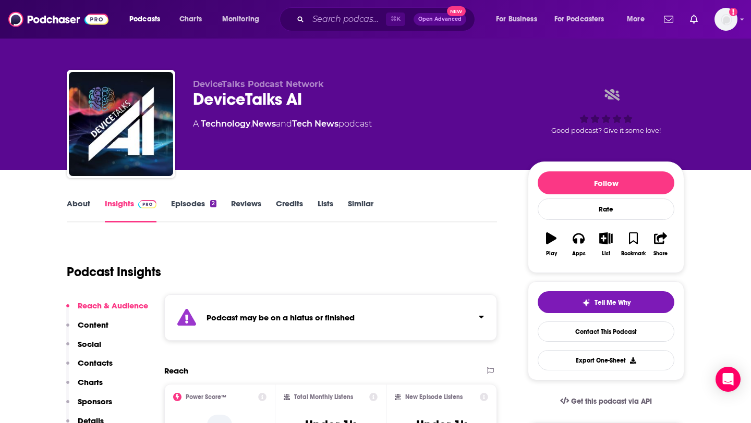
click at [84, 209] on link "About" at bounding box center [78, 211] width 23 height 24
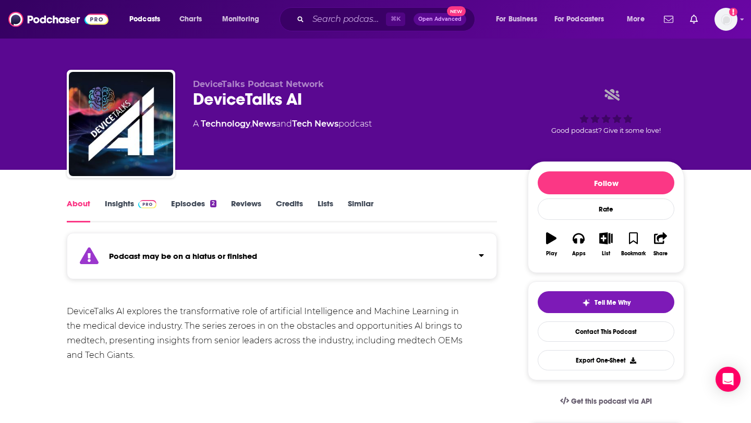
click at [116, 209] on link "Insights" at bounding box center [131, 211] width 52 height 24
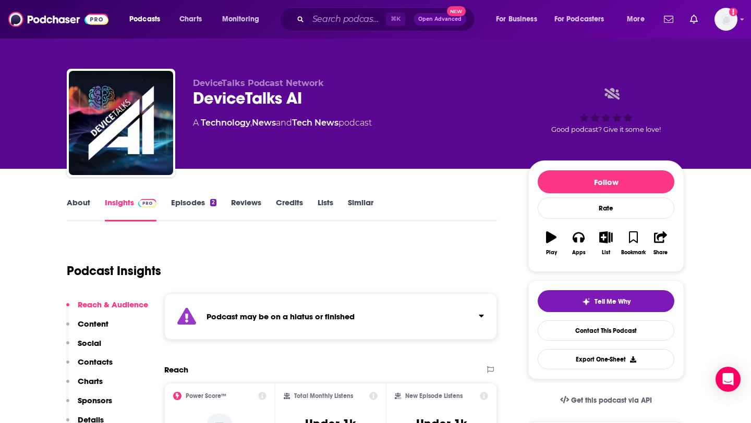
scroll to position [19, 0]
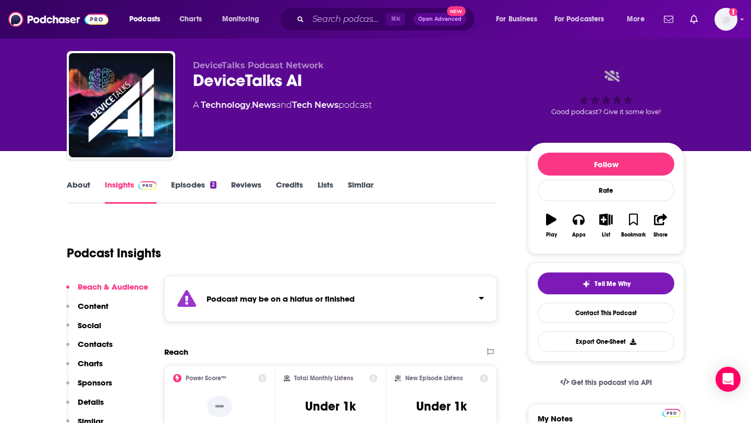
click at [195, 195] on link "Episodes 2" at bounding box center [193, 192] width 45 height 24
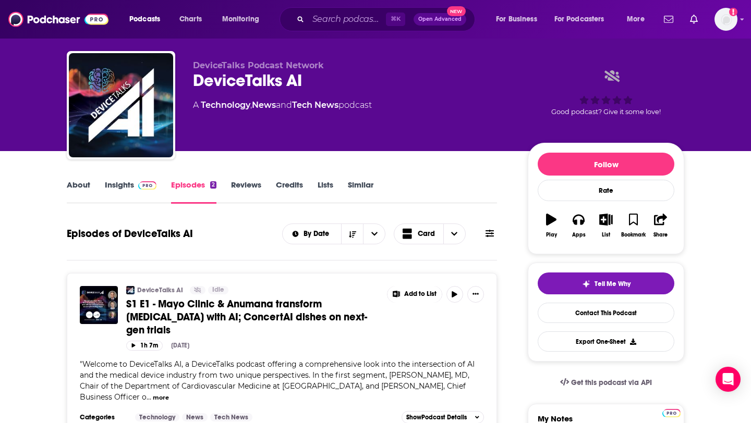
scroll to position [12, 0]
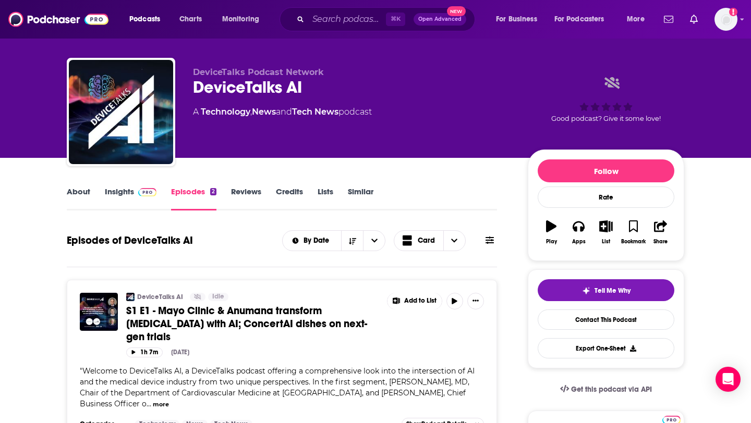
click at [87, 189] on link "About" at bounding box center [78, 199] width 23 height 24
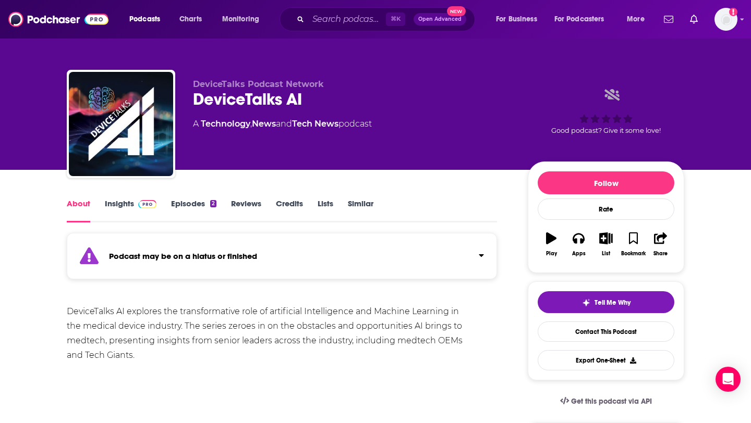
click at [113, 203] on link "Insights" at bounding box center [131, 211] width 52 height 24
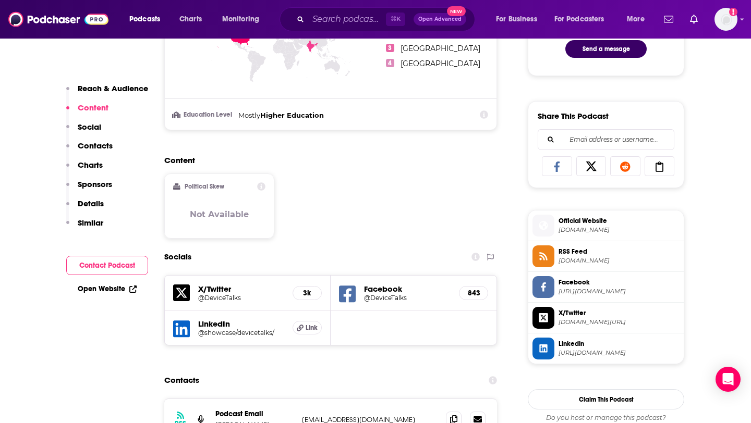
scroll to position [634, 0]
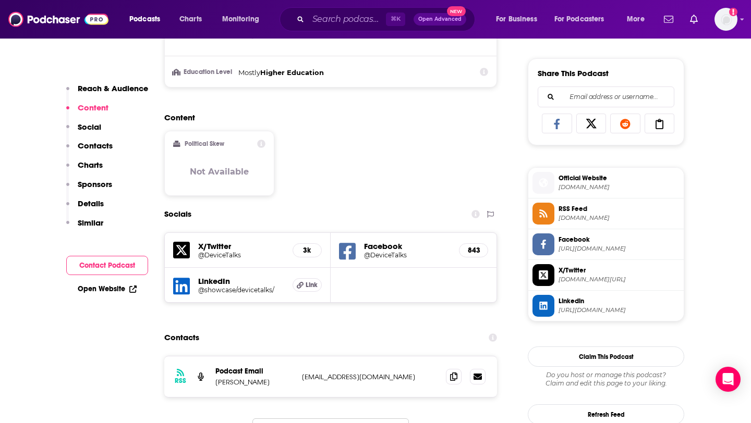
click at [263, 292] on h5 "@showcase/devicetalks/" at bounding box center [241, 290] width 86 height 8
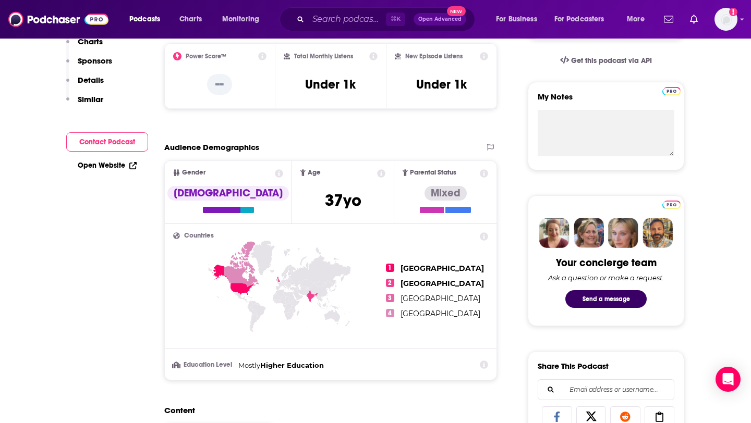
scroll to position [0, 0]
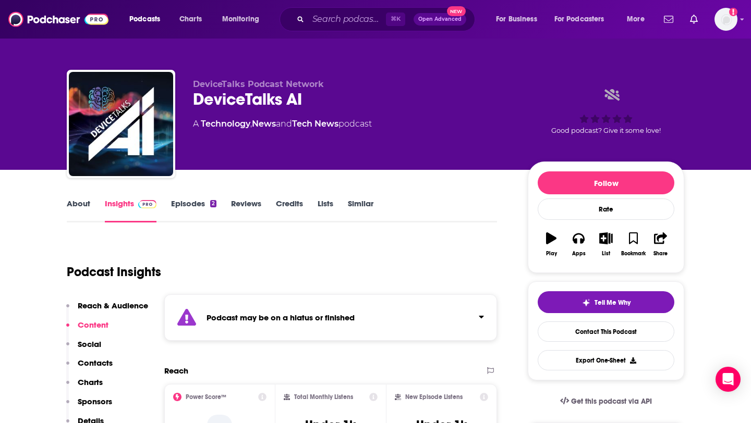
click at [84, 209] on link "About" at bounding box center [78, 211] width 23 height 24
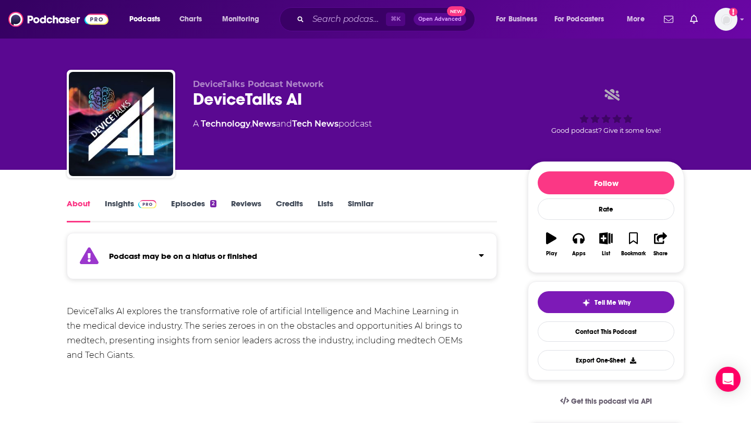
click at [360, 204] on link "Similar" at bounding box center [361, 211] width 26 height 24
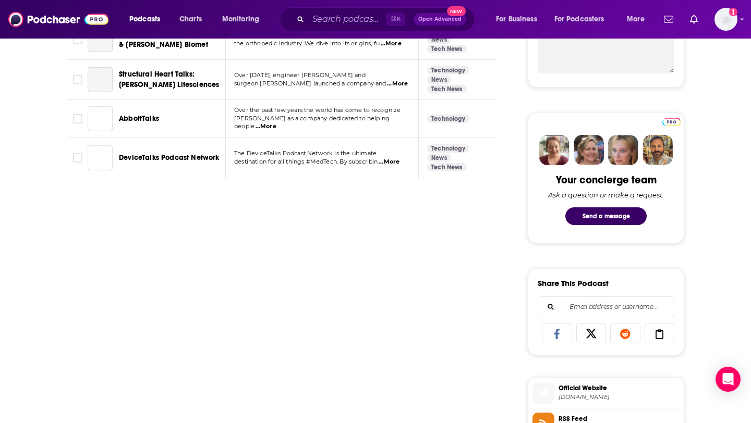
scroll to position [286, 0]
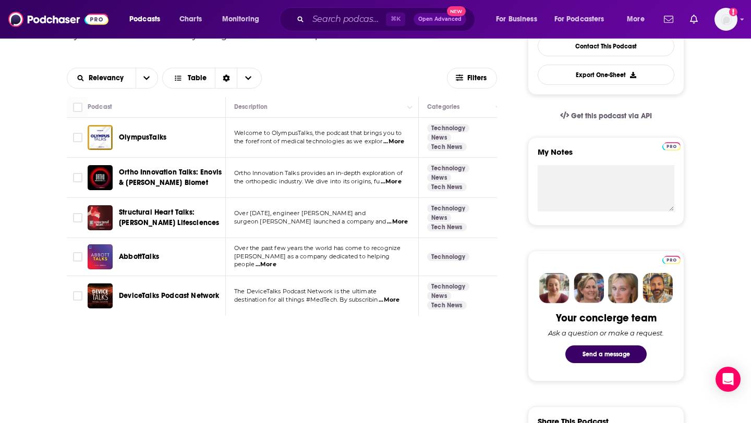
click at [399, 141] on span "...More" at bounding box center [393, 142] width 21 height 8
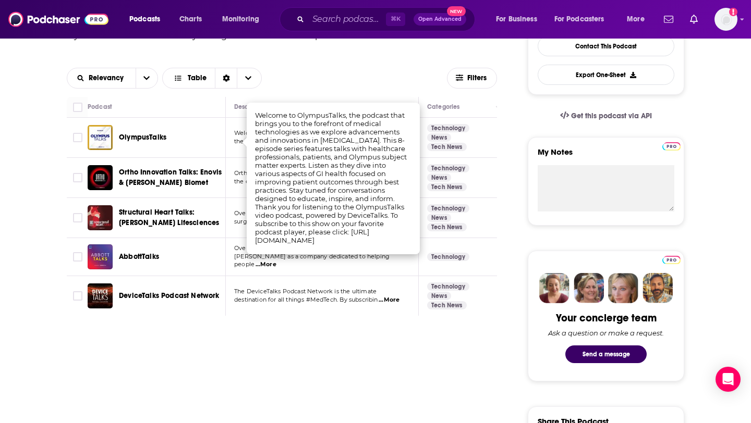
click at [219, 147] on div "OlympusTalks" at bounding box center [173, 137] width 108 height 25
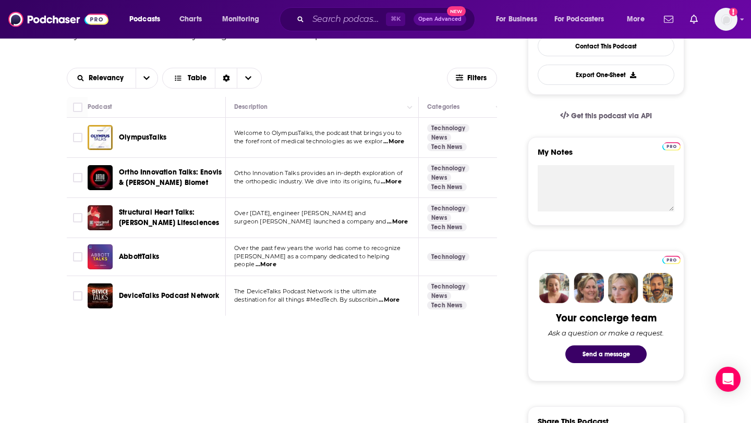
click at [276, 261] on span "...More" at bounding box center [265, 265] width 21 height 8
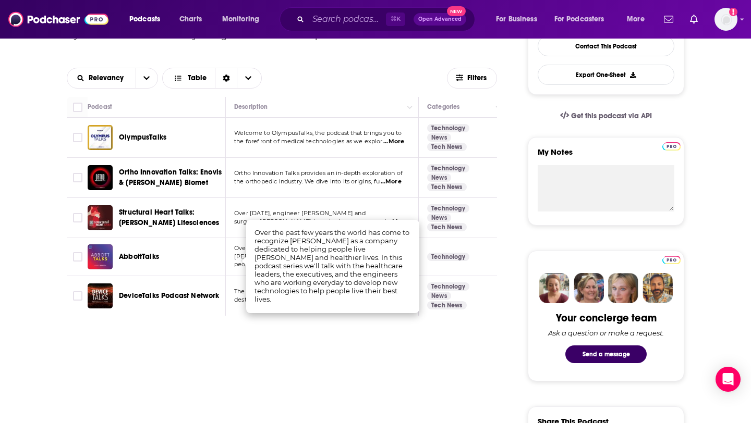
click at [224, 267] on div "AbbottTalks" at bounding box center [173, 256] width 108 height 25
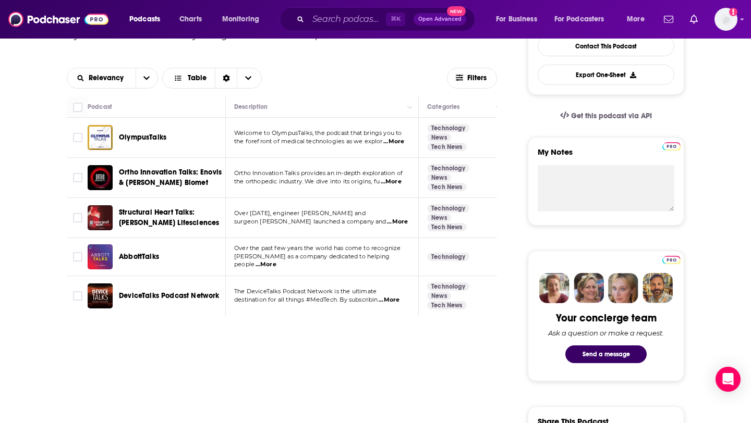
click at [170, 303] on div "DeviceTalks Podcast Network" at bounding box center [173, 296] width 108 height 25
click at [178, 296] on span "DeviceTalks Podcast Network" at bounding box center [169, 295] width 101 height 9
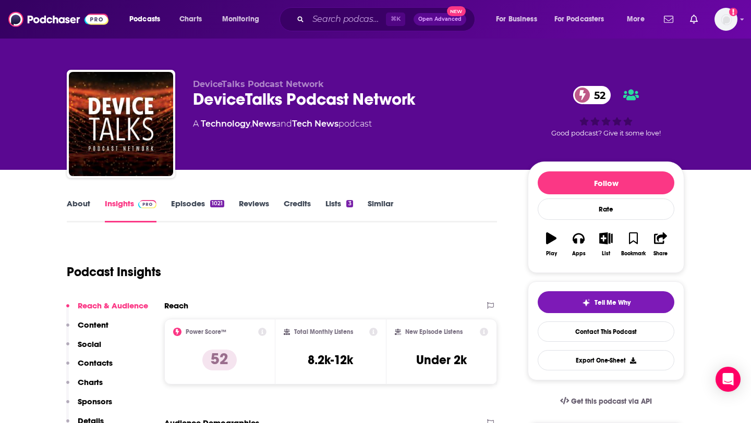
click at [199, 210] on link "Episodes 1021" at bounding box center [197, 211] width 53 height 24
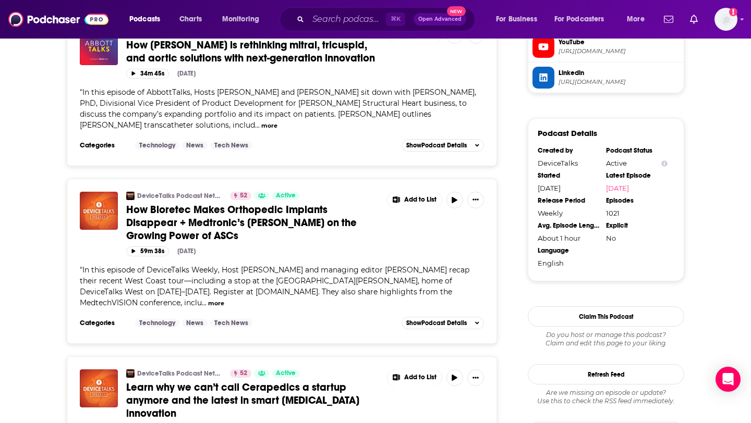
scroll to position [1018, 0]
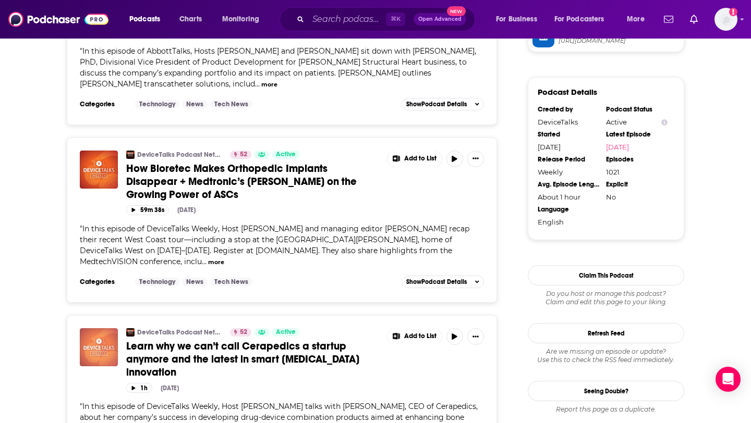
click at [95, 328] on img "Learn why we can’t call Cerapedics a startup anymore and the latest in smart ca…" at bounding box center [99, 347] width 38 height 38
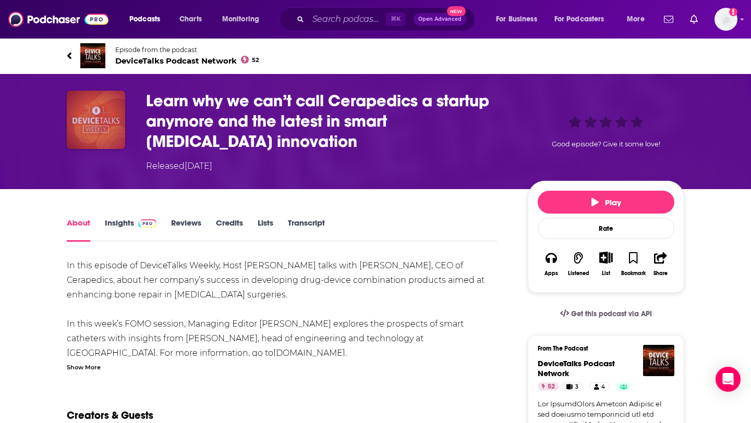
click at [110, 115] on img "Learn why we can’t call Cerapedics a startup anymore and the latest in smart ca…" at bounding box center [96, 120] width 58 height 58
click at [100, 127] on img "Learn why we can’t call Cerapedics a startup anymore and the latest in smart ca…" at bounding box center [96, 120] width 58 height 58
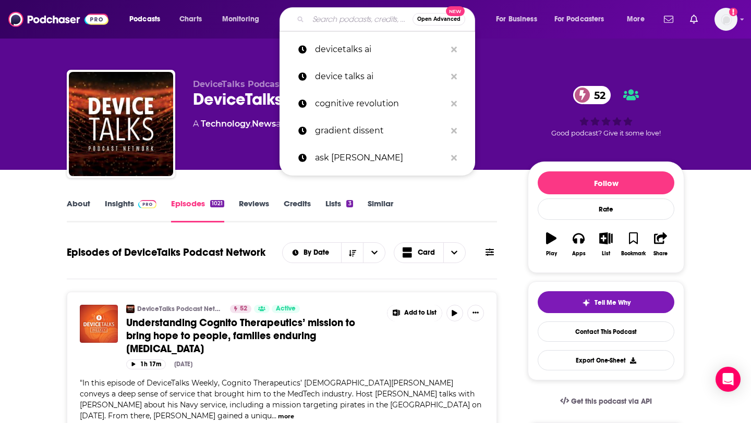
click at [351, 14] on input "Search podcasts, credits, & more..." at bounding box center [360, 19] width 104 height 17
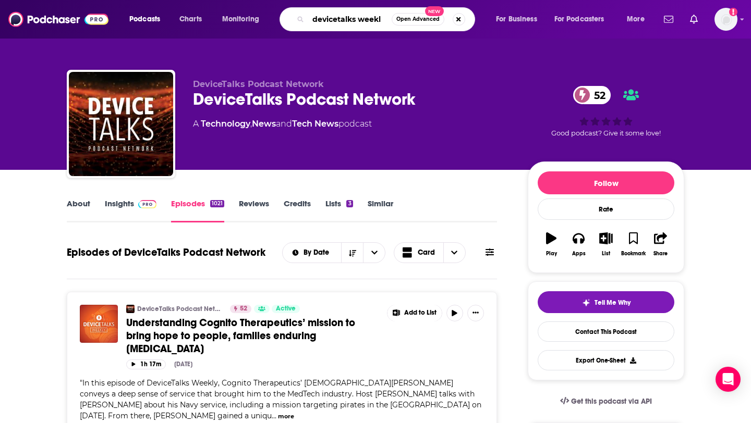
type input "devicetalks weekly"
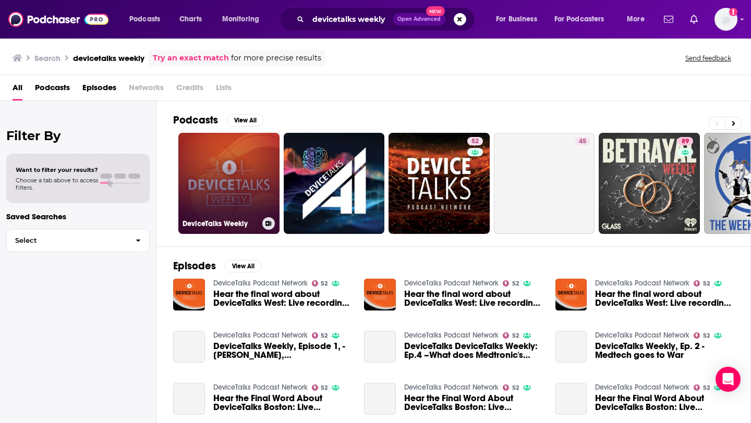
click at [244, 175] on link "DeviceTalks Weekly" at bounding box center [228, 183] width 101 height 101
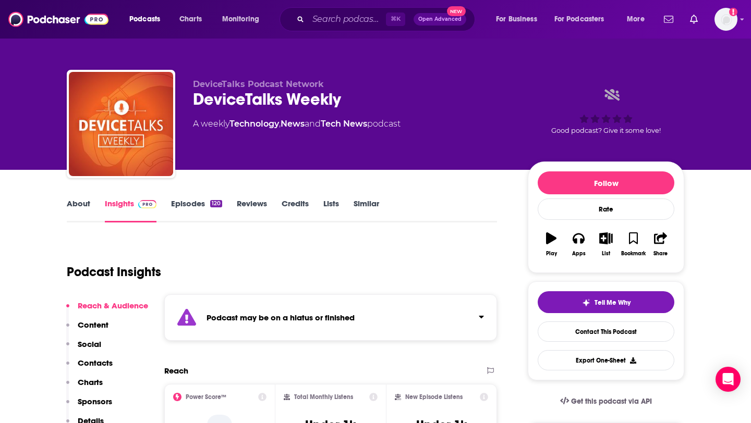
click at [193, 202] on link "Episodes 120" at bounding box center [196, 211] width 51 height 24
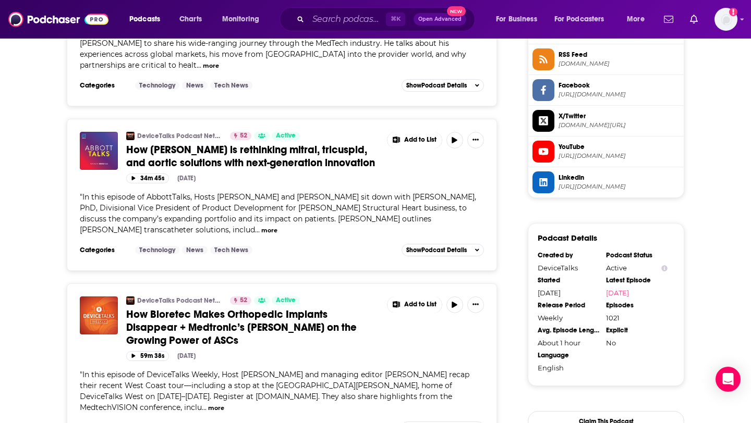
scroll to position [1019, 0]
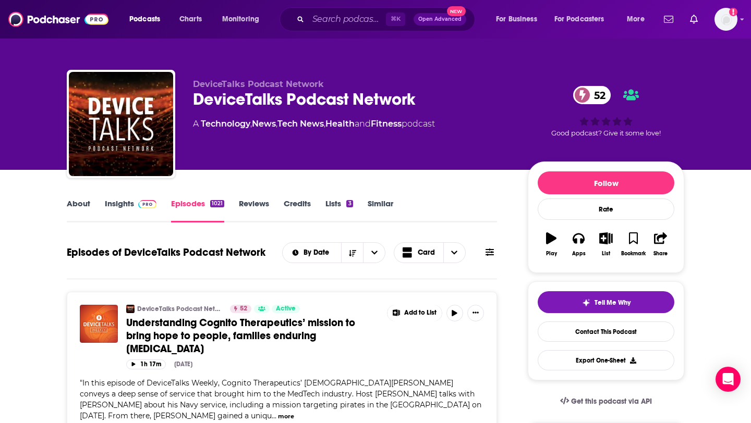
click at [134, 203] on span at bounding box center [145, 204] width 22 height 10
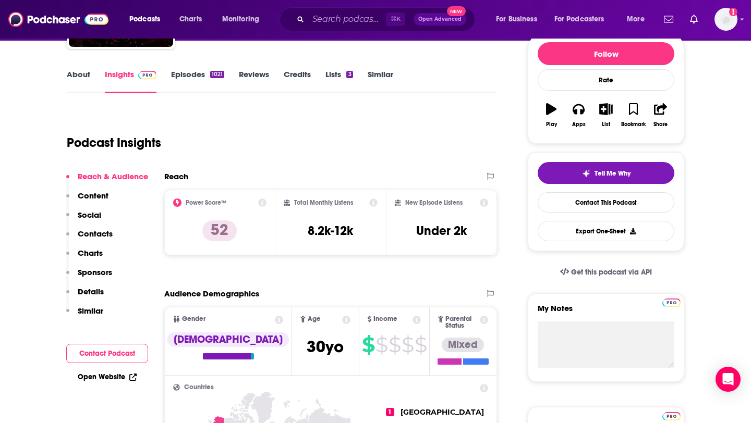
click at [99, 231] on p "Contacts" at bounding box center [95, 234] width 35 height 10
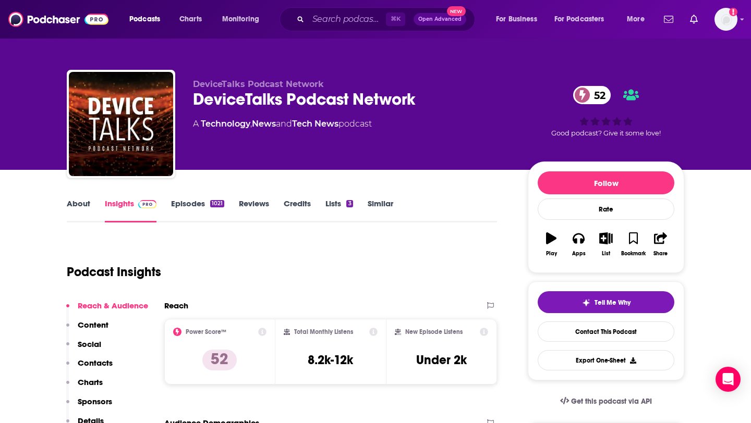
click at [229, 92] on div "DeviceTalks Podcast Network 52" at bounding box center [352, 99] width 318 height 20
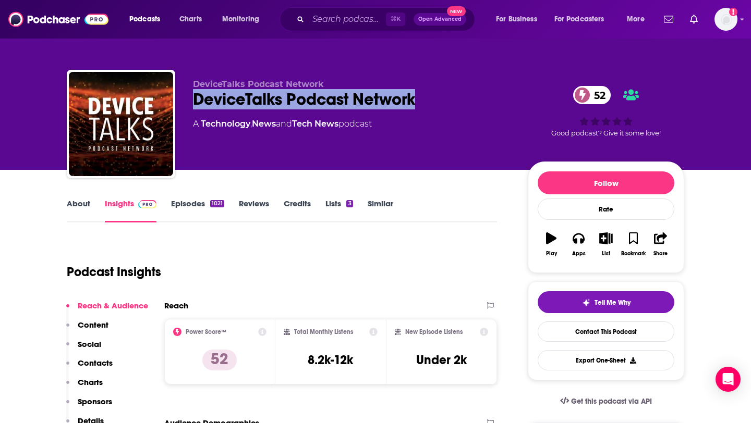
drag, startPoint x: 229, startPoint y: 92, endPoint x: 376, endPoint y: 104, distance: 148.0
click at [376, 104] on div "DeviceTalks Podcast Network 52" at bounding box center [352, 99] width 318 height 20
copy h2 "DeviceTalks Podcast Network"
click at [267, 252] on div "Podcast Insights" at bounding box center [278, 265] width 422 height 53
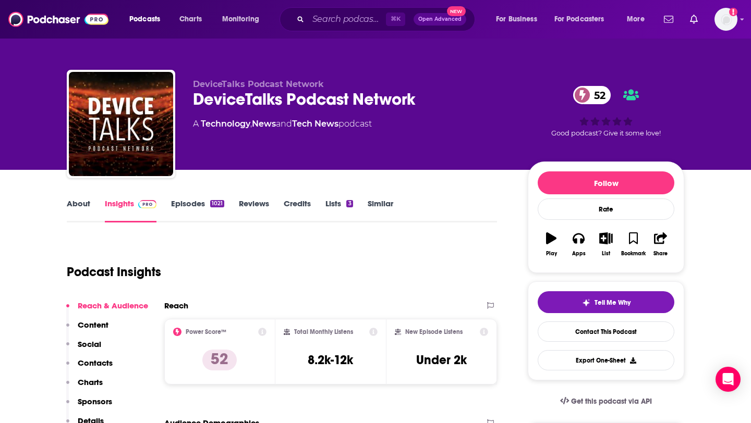
click at [83, 209] on link "About" at bounding box center [78, 211] width 23 height 24
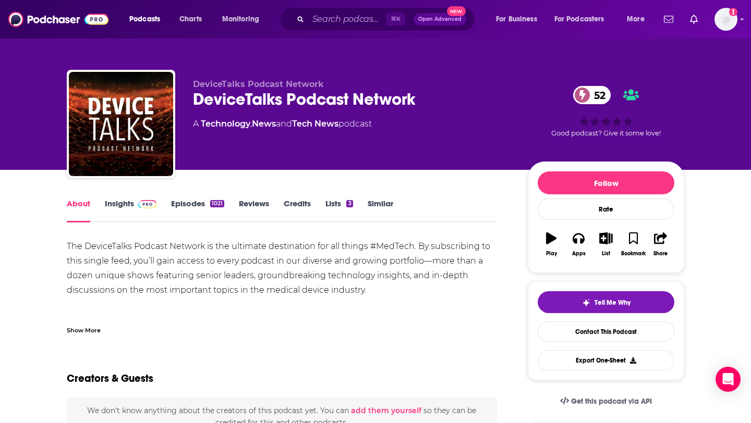
click at [171, 202] on link "Episodes 1021" at bounding box center [197, 211] width 53 height 24
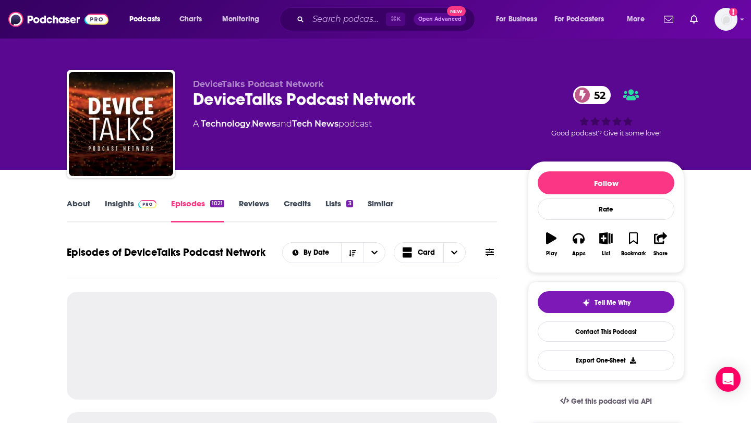
click at [117, 204] on link "Insights" at bounding box center [131, 211] width 52 height 24
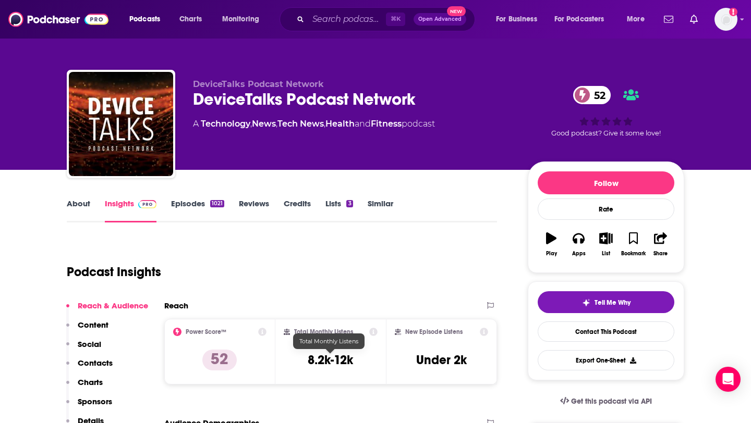
click at [312, 359] on h3 "8.2k-12k" at bounding box center [330, 360] width 45 height 16
drag, startPoint x: 312, startPoint y: 359, endPoint x: 349, endPoint y: 359, distance: 36.5
click at [349, 359] on h3 "8.2k-12k" at bounding box center [330, 360] width 45 height 16
copy h3 "8.2k-12k"
click at [195, 201] on link "Episodes 1021" at bounding box center [197, 211] width 53 height 24
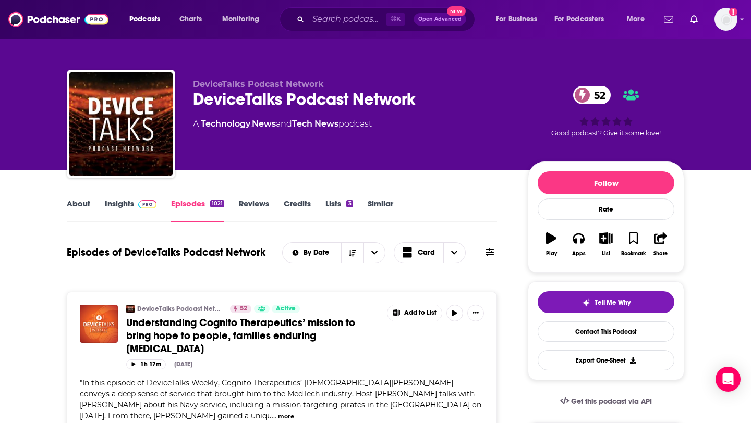
click at [130, 205] on link "Insights" at bounding box center [131, 211] width 52 height 24
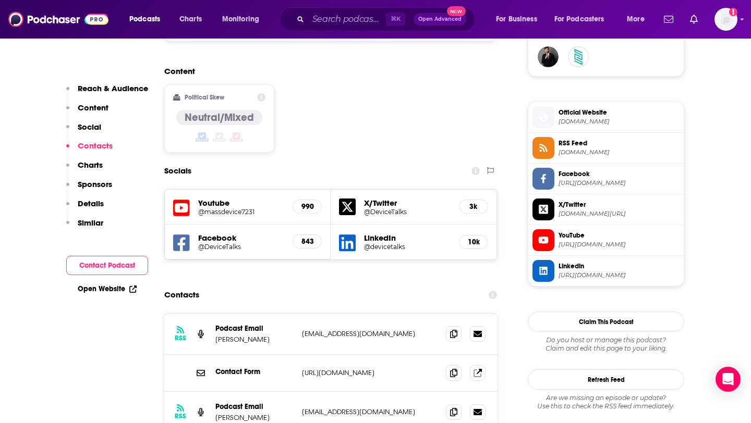
scroll to position [885, 0]
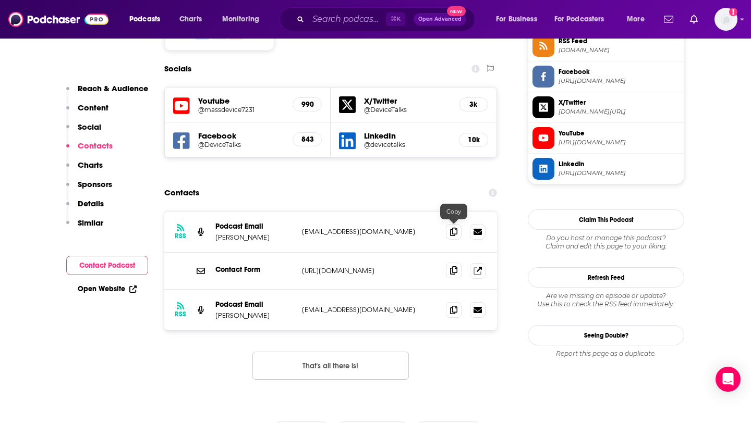
click at [456, 266] on icon at bounding box center [453, 270] width 7 height 8
click at [449, 224] on span at bounding box center [454, 232] width 16 height 16
click at [450, 305] on icon at bounding box center [453, 309] width 7 height 8
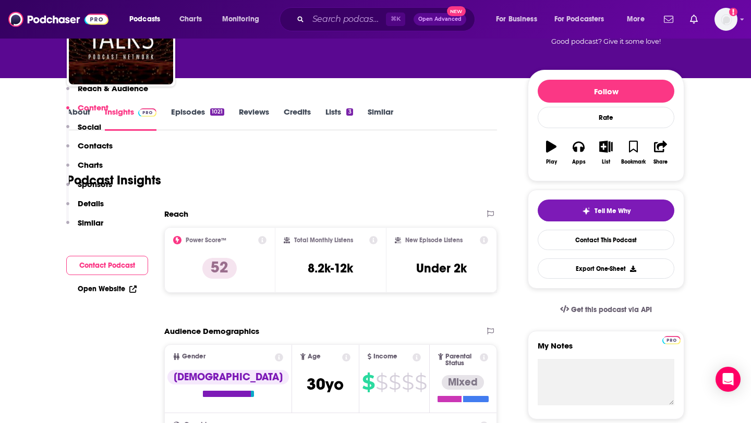
scroll to position [0, 0]
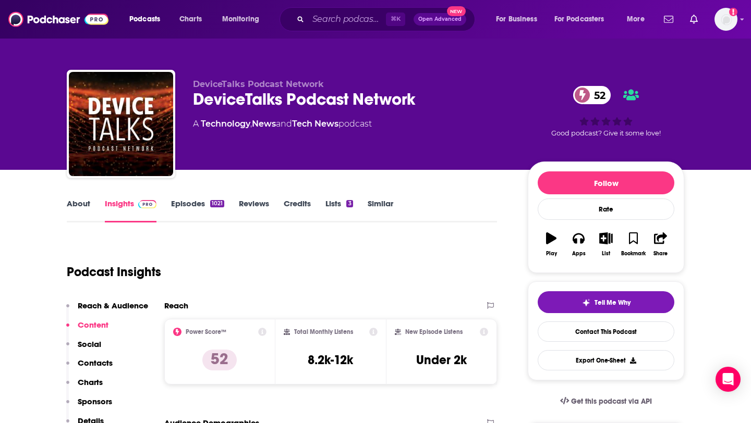
click at [369, 205] on link "Similar" at bounding box center [381, 211] width 26 height 24
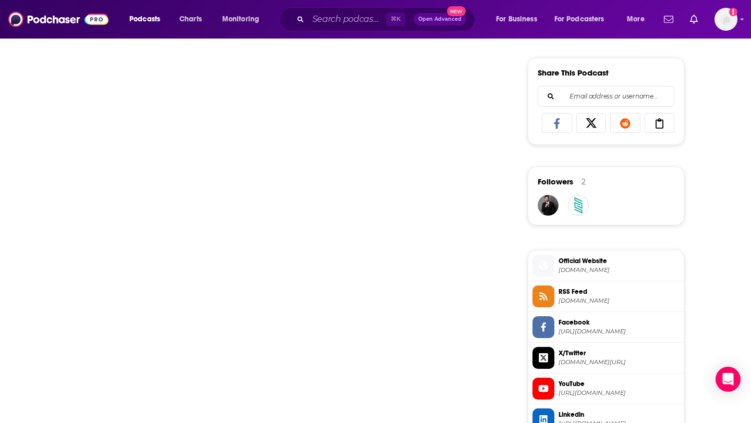
scroll to position [622, 0]
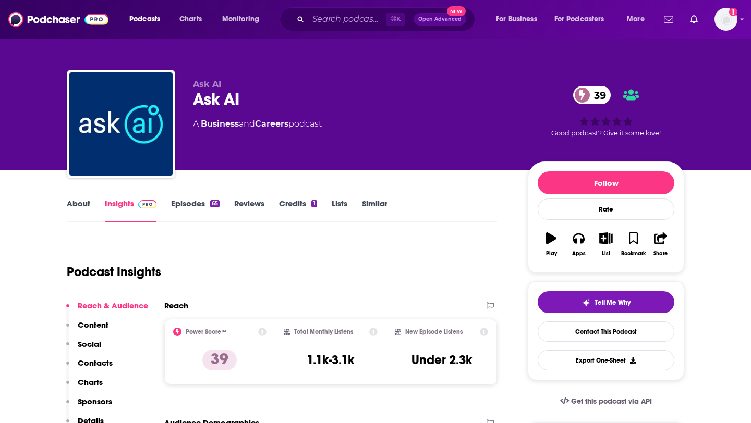
click at [368, 203] on link "Similar" at bounding box center [375, 211] width 26 height 24
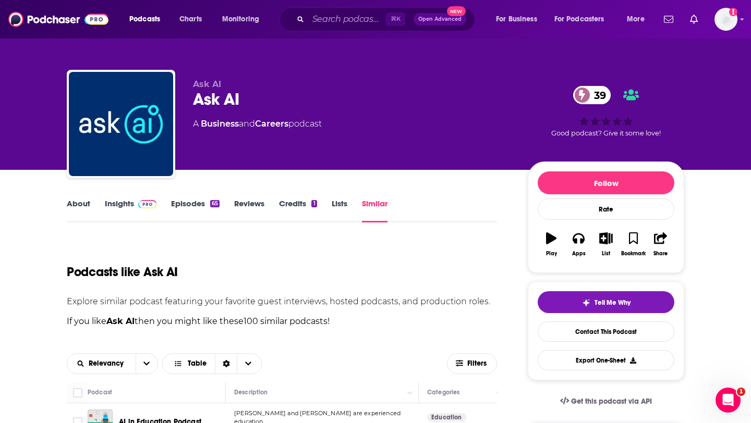
click at [238, 203] on link "Reviews" at bounding box center [249, 211] width 30 height 24
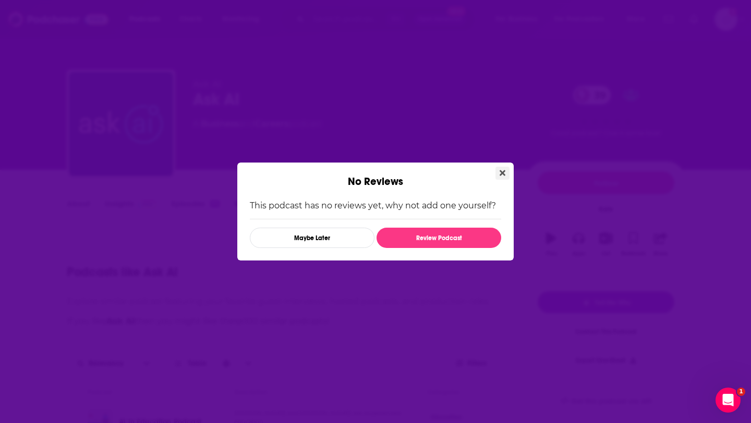
click at [504, 174] on icon "Close" at bounding box center [502, 173] width 6 height 6
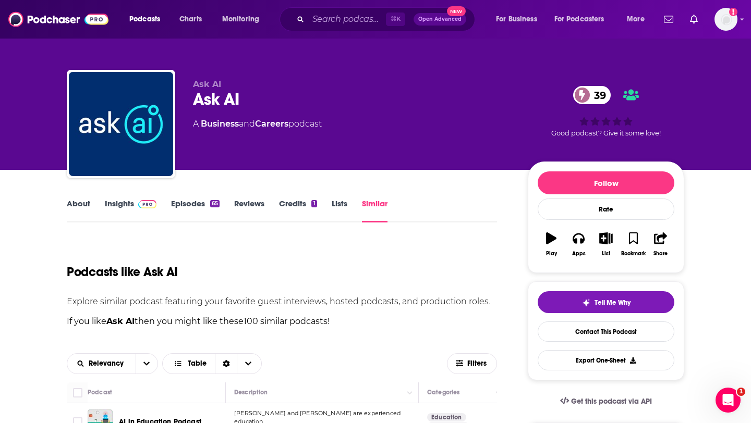
click at [124, 209] on link "Insights" at bounding box center [131, 211] width 52 height 24
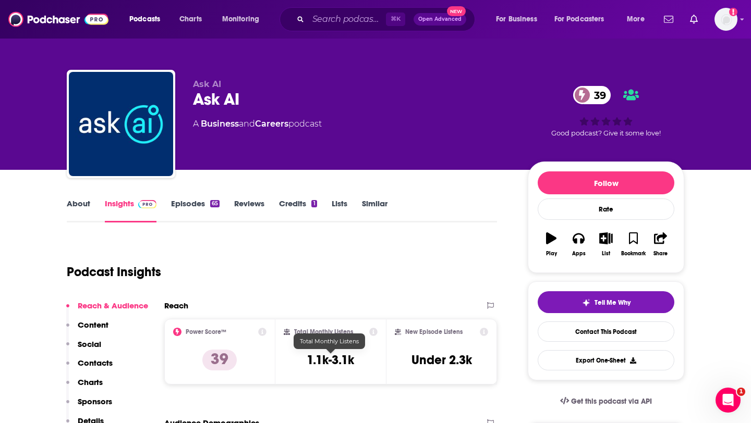
click at [315, 362] on h3 "1.1k-3.1k" at bounding box center [330, 360] width 47 height 16
drag, startPoint x: 315, startPoint y: 362, endPoint x: 374, endPoint y: 358, distance: 59.1
click at [374, 358] on div "Total Monthly Listens 1.1k-3.1k" at bounding box center [331, 352] width 94 height 48
copy div "1.1k-3.1k"
click at [365, 200] on link "Similar" at bounding box center [375, 211] width 26 height 24
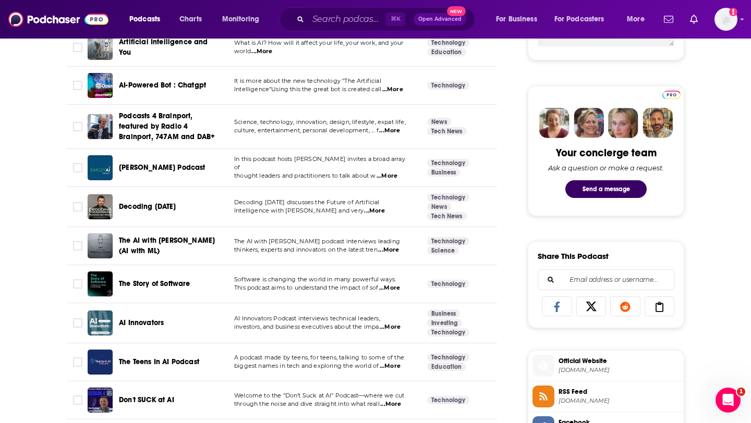
scroll to position [459, 0]
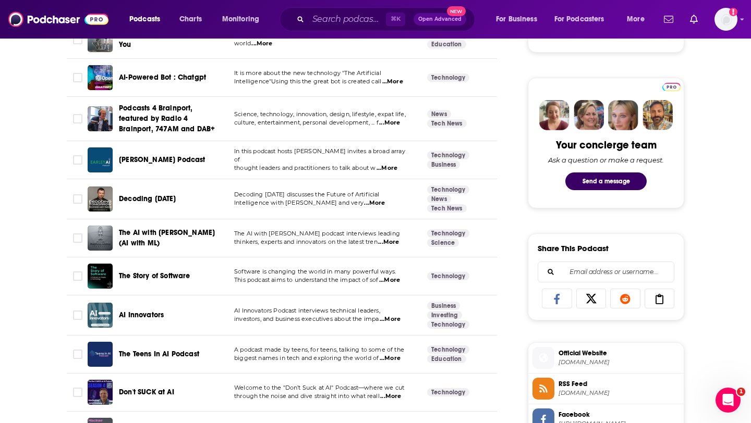
click at [393, 318] on span "...More" at bounding box center [390, 319] width 21 height 8
click at [318, 258] on td "Software is changing the world in many powerful ways. This podcast aims to unde…" at bounding box center [322, 277] width 193 height 38
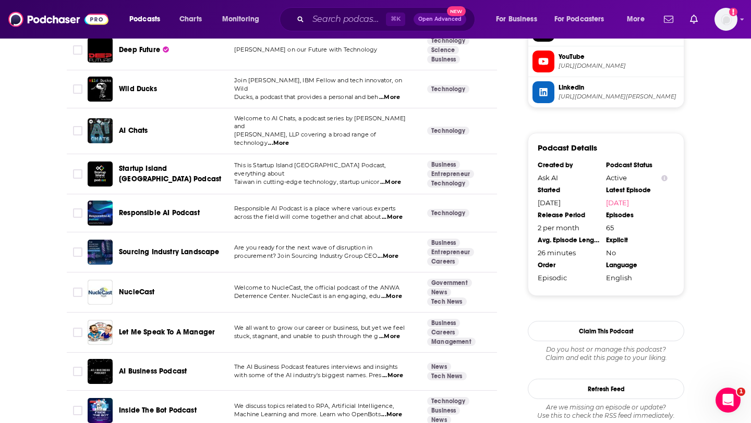
scroll to position [880, 0]
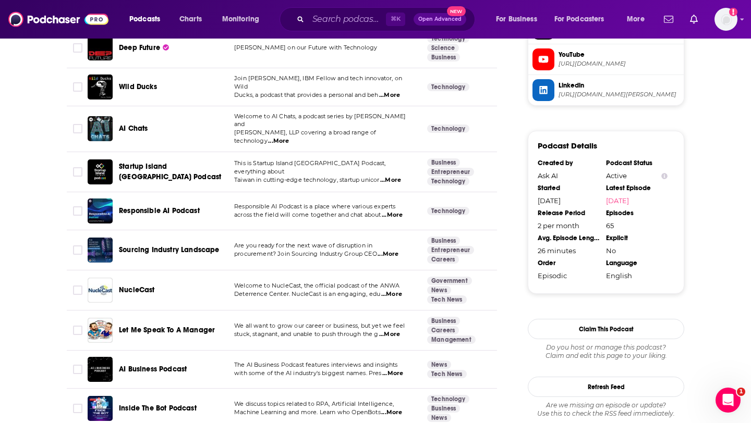
click at [394, 211] on span "...More" at bounding box center [392, 215] width 21 height 8
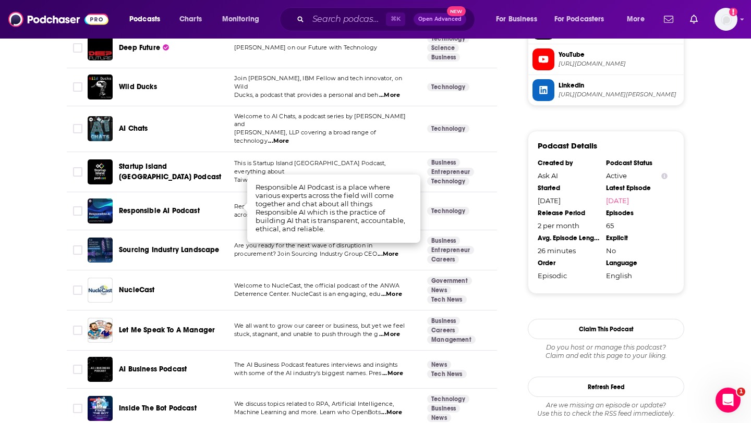
click at [371, 271] on td "Welcome to NucleCast, the official podcast of the ANWA Deterrence Center. Nucle…" at bounding box center [322, 291] width 193 height 40
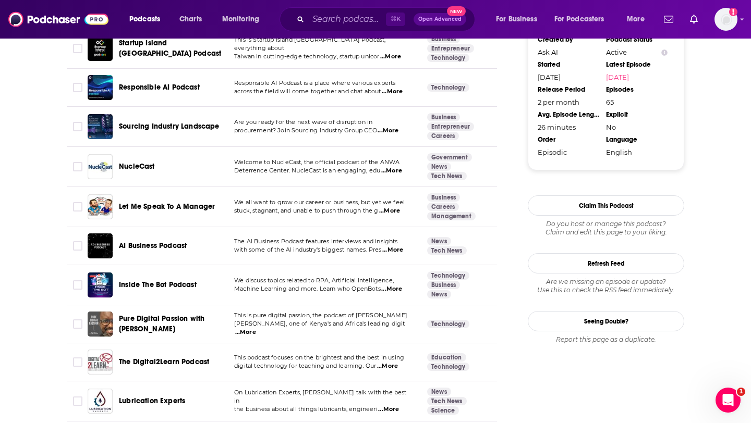
scroll to position [1005, 0]
click at [402, 246] on span "...More" at bounding box center [392, 250] width 21 height 8
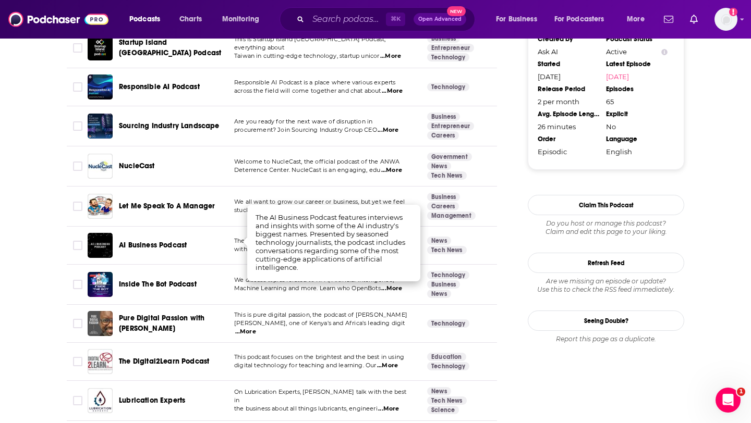
click at [170, 241] on span "AI Business Podcast" at bounding box center [153, 245] width 68 height 9
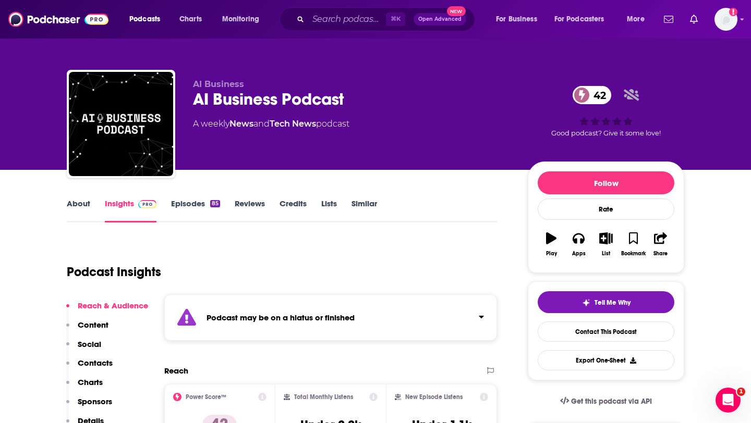
click at [192, 205] on link "Episodes 85" at bounding box center [195, 211] width 49 height 24
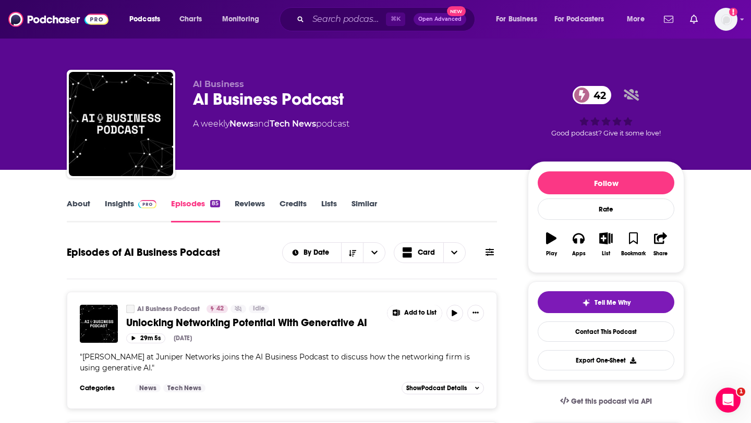
click at [121, 213] on link "Insights" at bounding box center [131, 211] width 52 height 24
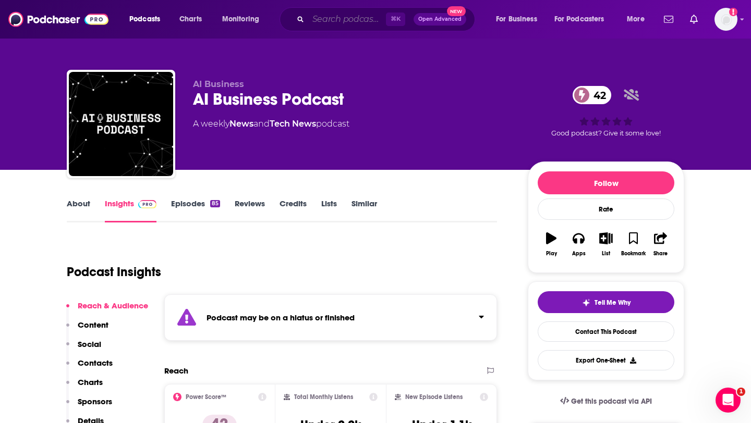
click at [348, 16] on input "Search podcasts, credits, & more..." at bounding box center [347, 19] width 78 height 17
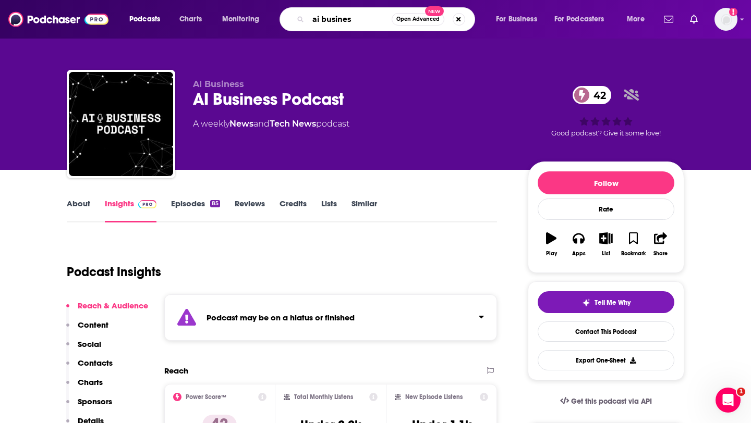
type input "ai business"
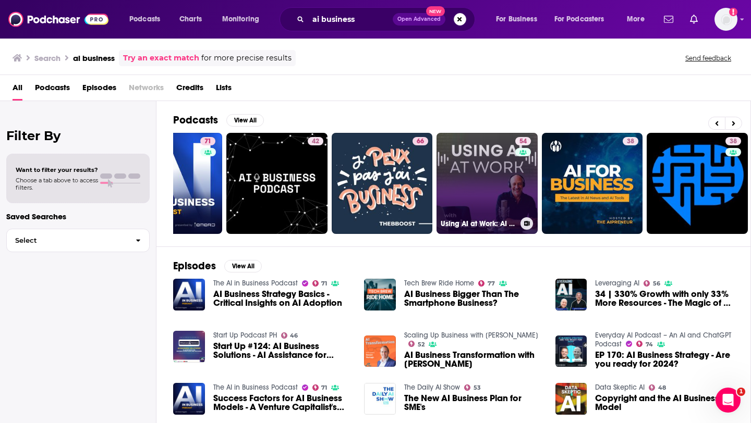
scroll to position [0, 168]
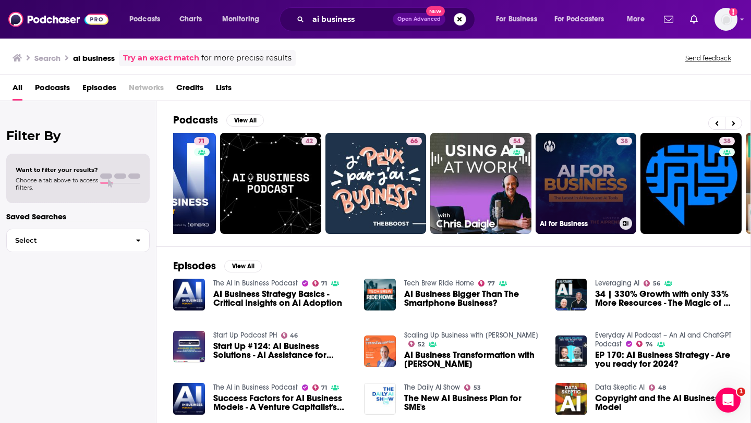
click at [597, 183] on link "38 AI for Business" at bounding box center [585, 183] width 101 height 101
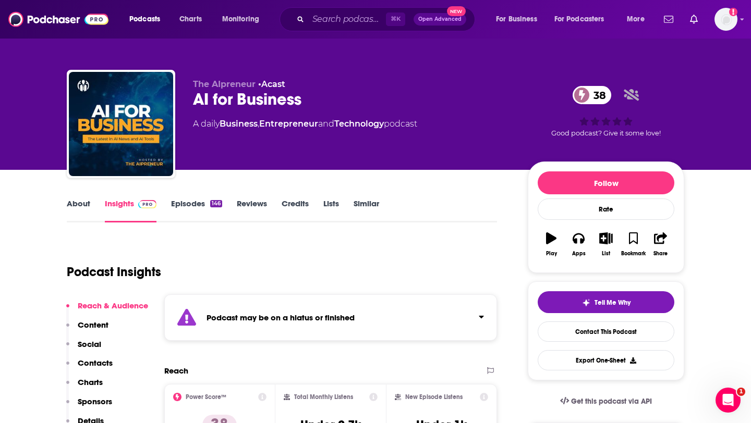
click at [189, 205] on link "Episodes 146" at bounding box center [196, 211] width 51 height 24
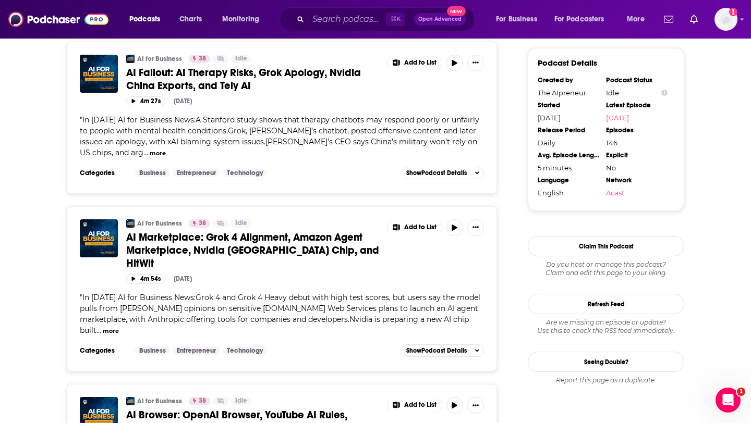
scroll to position [1139, 0]
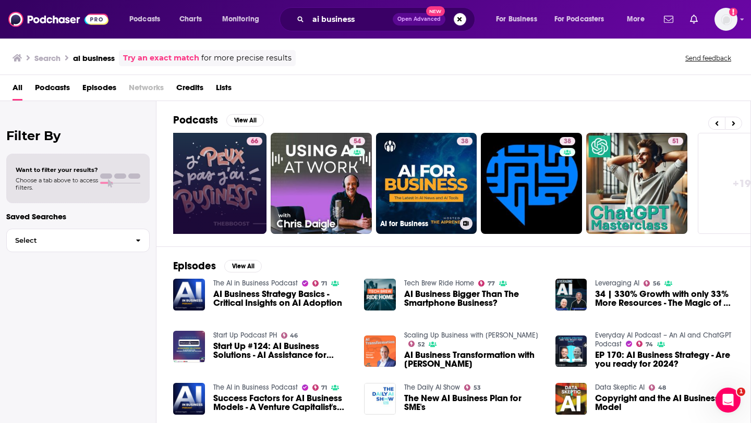
scroll to position [0, 333]
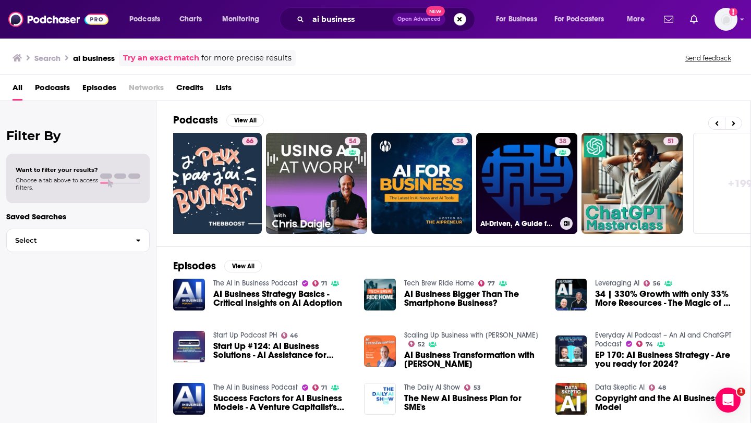
click at [518, 179] on link "38 AI-Driven, A Guide for Using AI for Business" at bounding box center [526, 183] width 101 height 101
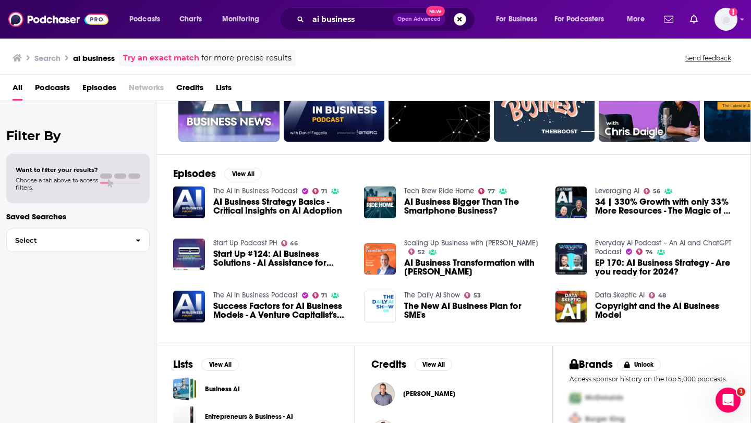
scroll to position [98, 0]
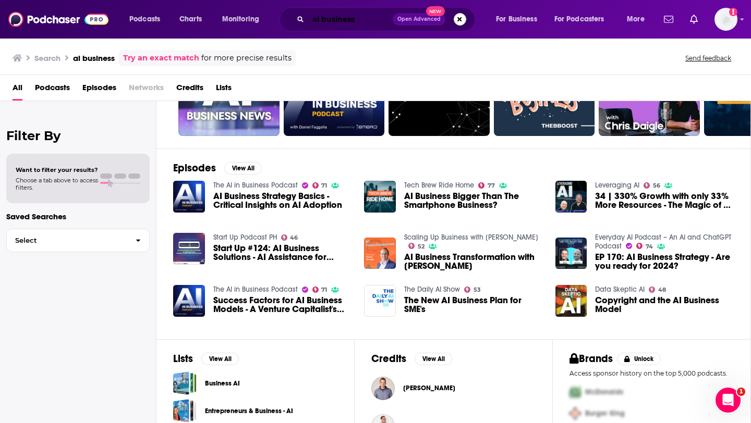
click at [349, 14] on input "ai business" at bounding box center [350, 19] width 84 height 17
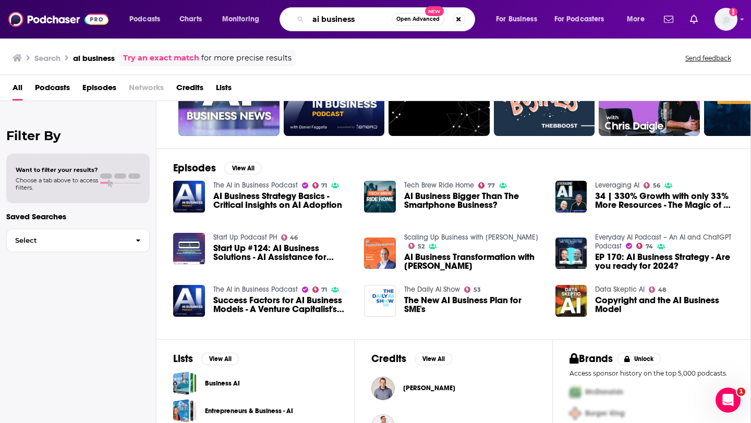
click at [349, 14] on input "ai business" at bounding box center [349, 19] width 83 height 17
type input "powertalk show"
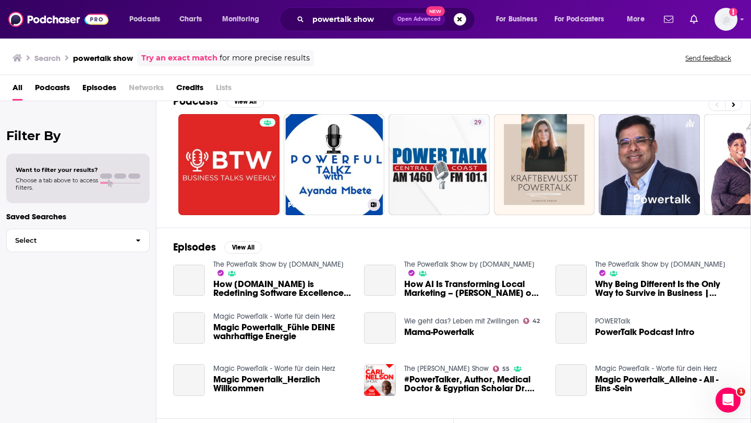
scroll to position [17, 0]
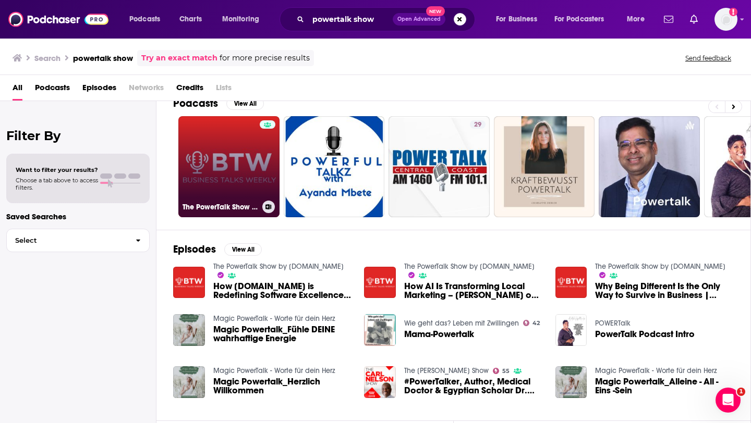
click at [229, 156] on link "The PowerTalk Show by BusinessTalksWeekly.com" at bounding box center [228, 166] width 101 height 101
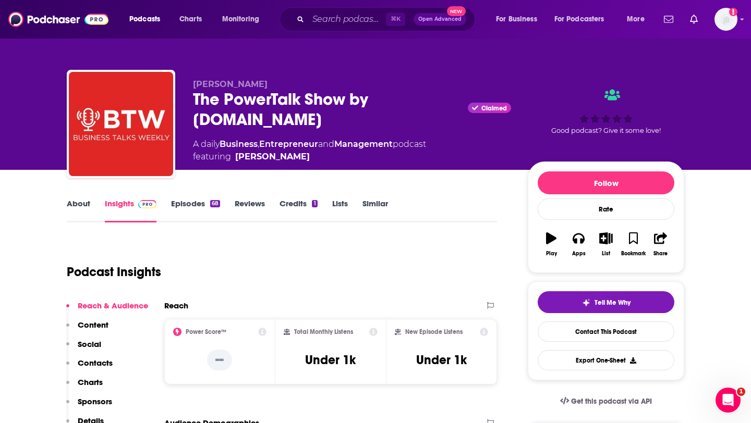
click at [74, 201] on link "About" at bounding box center [78, 211] width 23 height 24
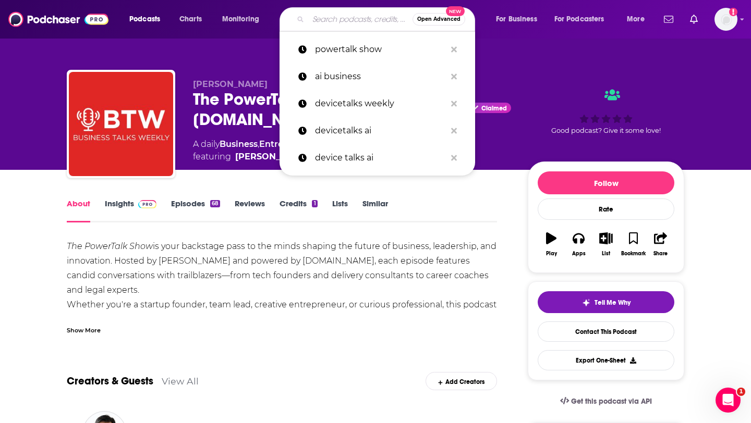
click at [355, 25] on input "Search podcasts, credits, & more..." at bounding box center [360, 19] width 104 height 17
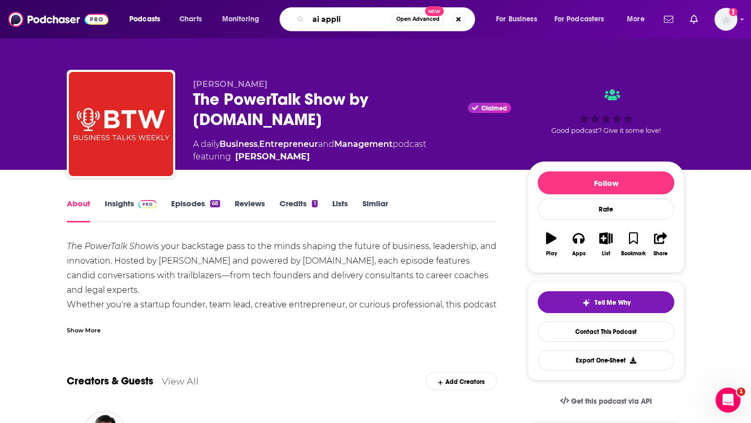
type input "ai applie"
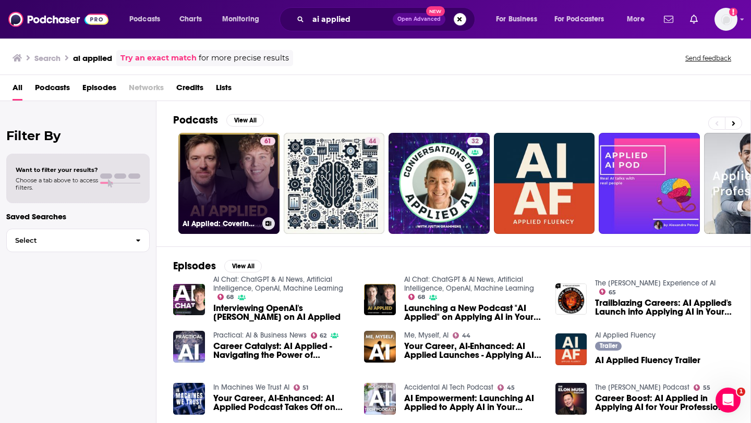
click at [237, 198] on link "61 AI Applied: Covering AI News, Interviews and Tools - ChatGPT, Midjourney, Ge…" at bounding box center [228, 183] width 101 height 101
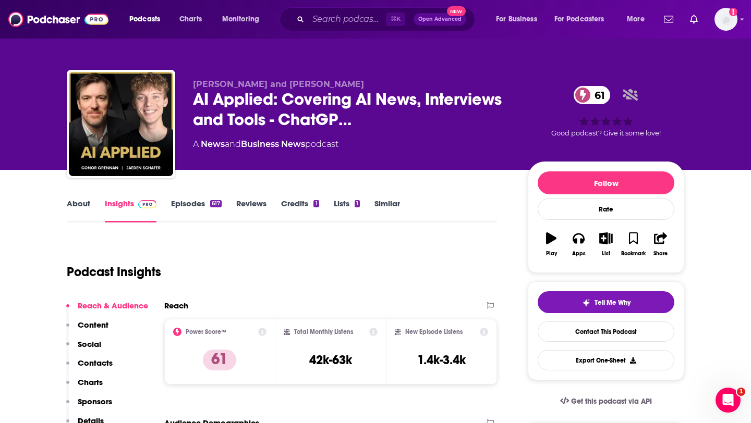
click at [179, 200] on link "Episodes 617" at bounding box center [196, 211] width 51 height 24
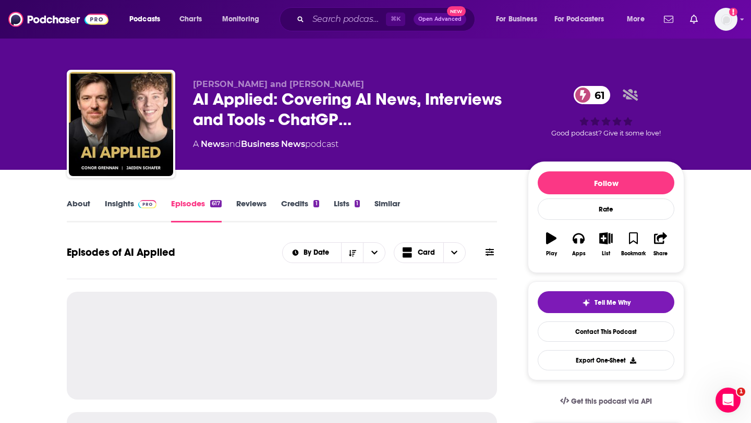
click at [77, 210] on link "About" at bounding box center [78, 211] width 23 height 24
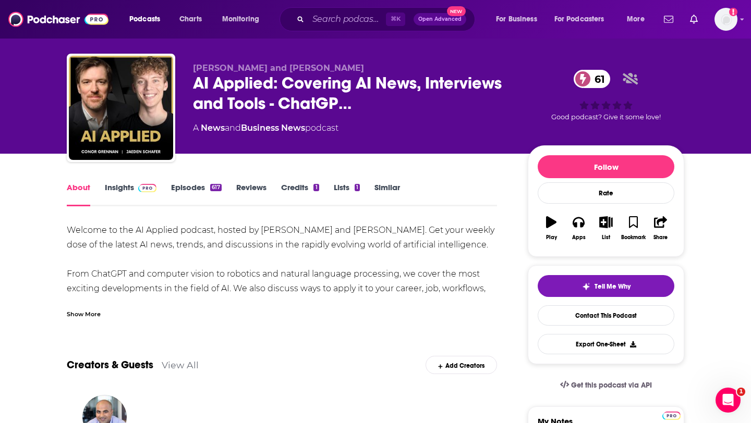
scroll to position [17, 0]
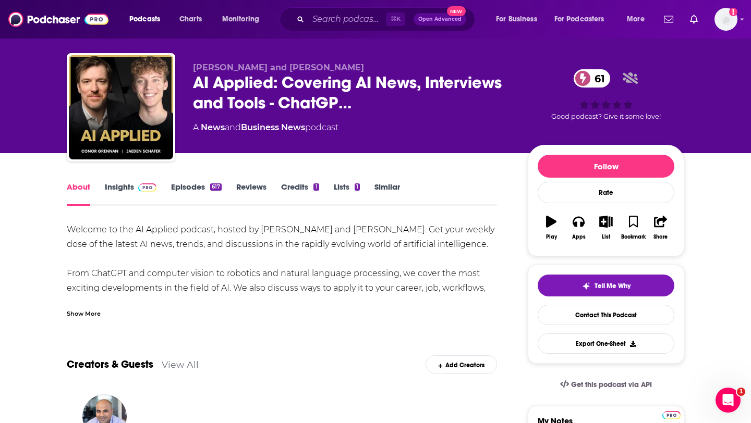
click at [88, 312] on div "Show More" at bounding box center [84, 313] width 34 height 10
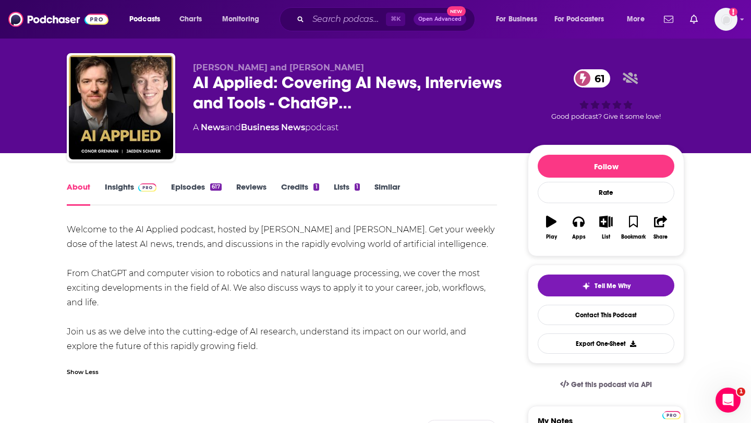
click at [108, 190] on link "Insights" at bounding box center [131, 194] width 52 height 24
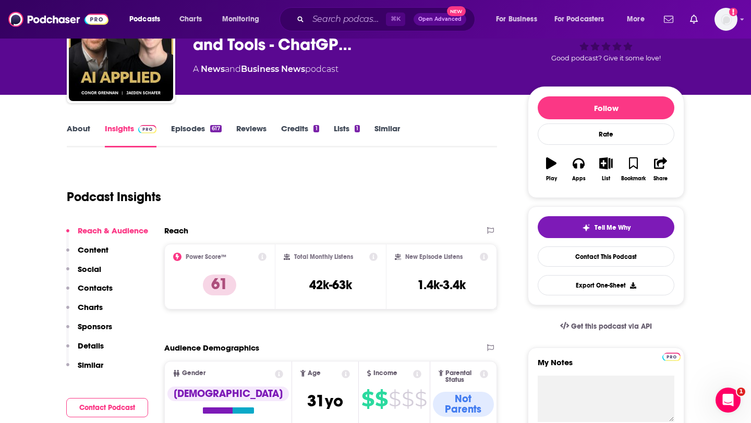
scroll to position [89, 0]
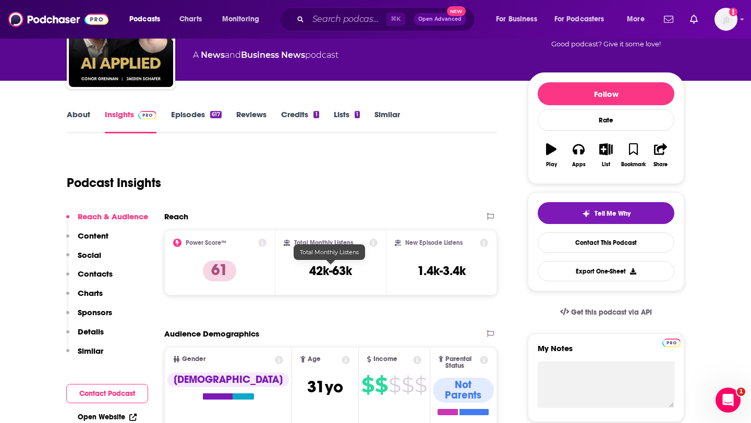
click at [320, 274] on h3 "42k-63k" at bounding box center [330, 271] width 43 height 16
drag, startPoint x: 320, startPoint y: 274, endPoint x: 363, endPoint y: 274, distance: 43.3
click at [363, 274] on div "Total Monthly Listens 42k-63k" at bounding box center [331, 263] width 94 height 48
copy div "42k-63k"
click at [93, 273] on p "Contacts" at bounding box center [95, 274] width 35 height 10
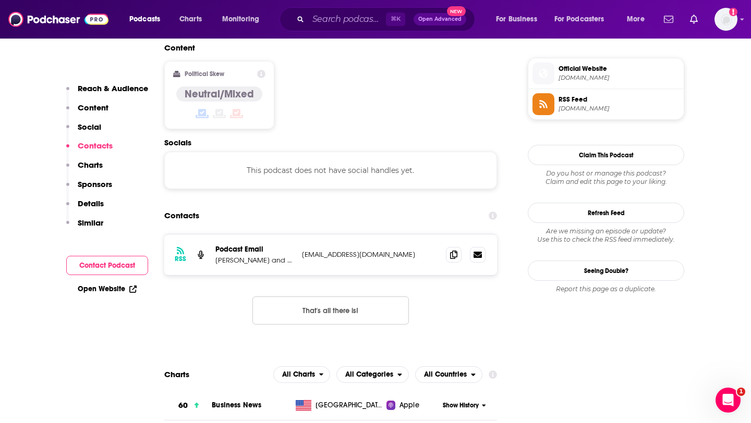
scroll to position [827, 0]
click at [459, 246] on span at bounding box center [454, 254] width 16 height 16
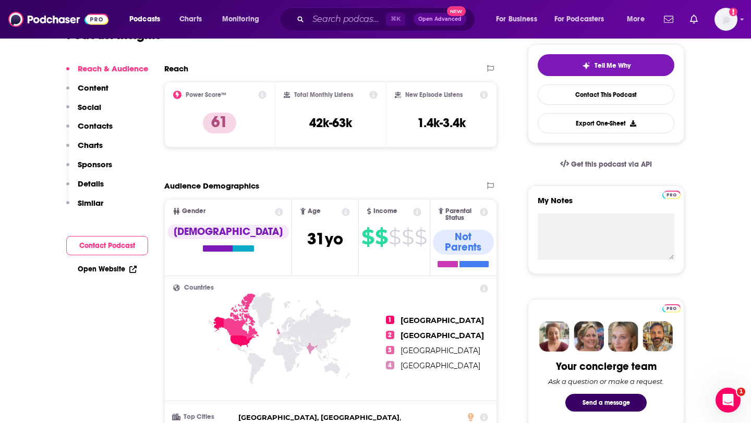
scroll to position [0, 0]
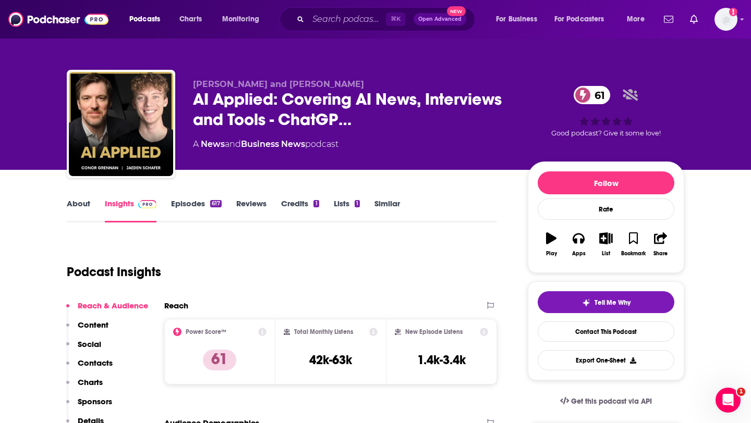
click at [73, 200] on link "About" at bounding box center [78, 211] width 23 height 24
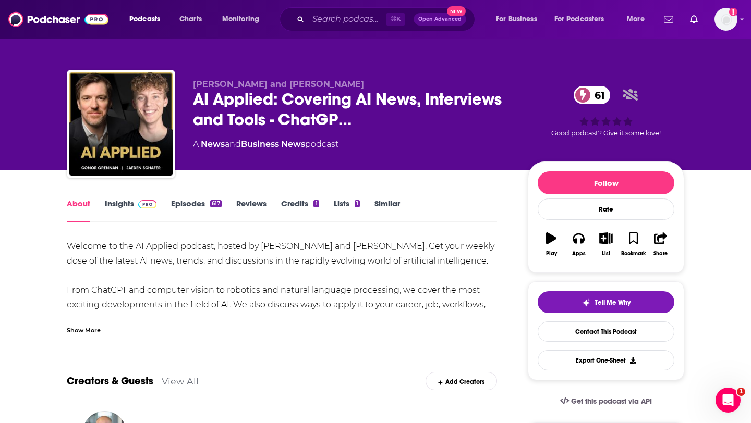
click at [101, 327] on div "Show More" at bounding box center [282, 326] width 430 height 18
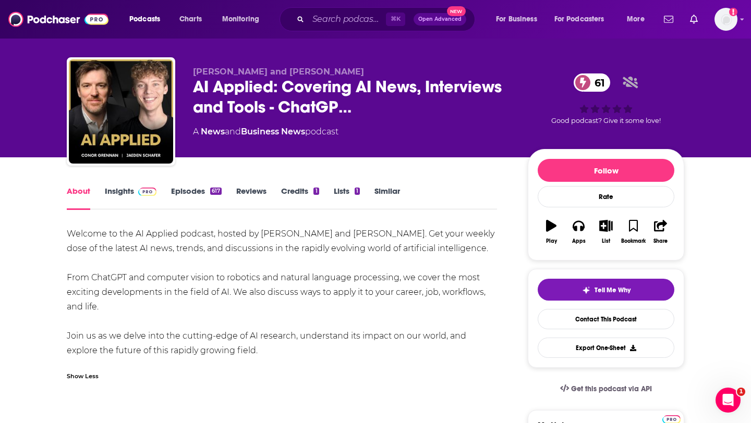
scroll to position [13, 0]
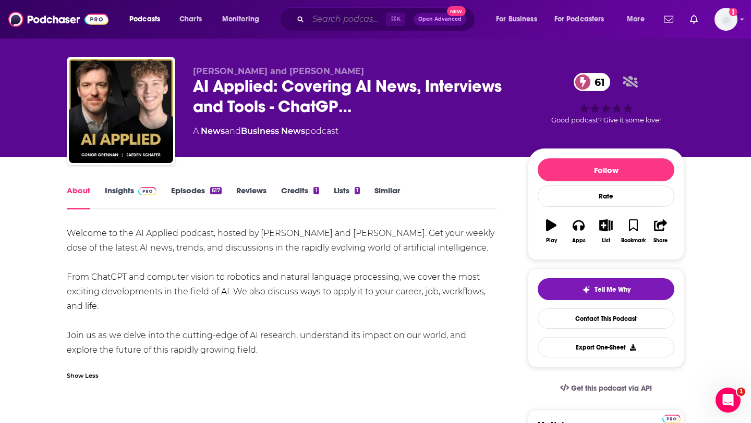
click at [346, 13] on input "Search podcasts, credits, & more..." at bounding box center [347, 19] width 78 height 17
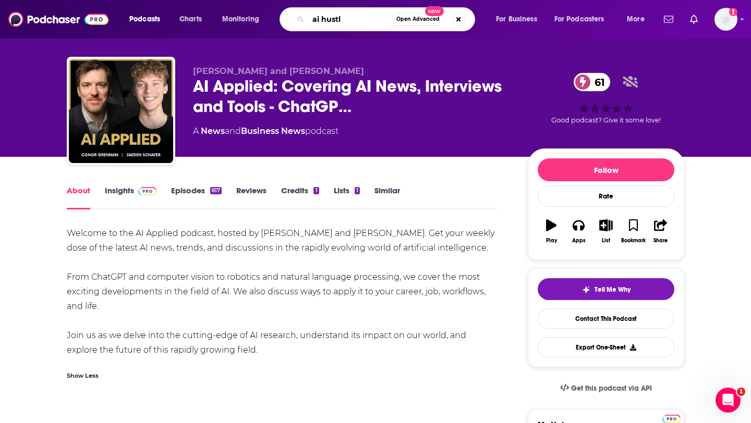
type input "ai hustle"
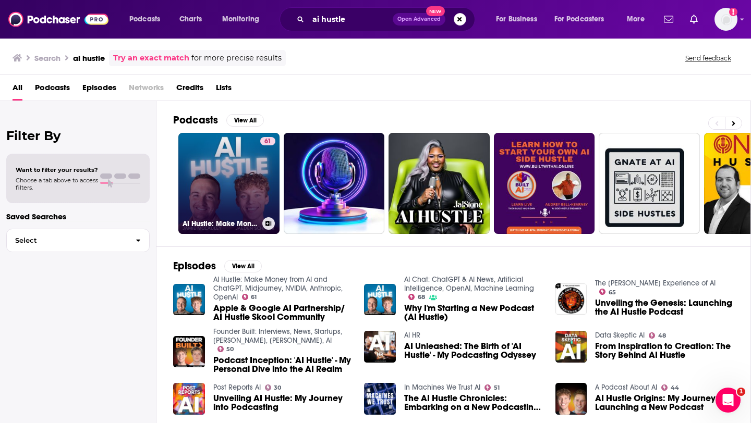
click at [239, 192] on link "61 AI Hustle: Make Money from AI and ChatGPT, Midjourney, NVIDIA, Anthropic, Op…" at bounding box center [228, 183] width 101 height 101
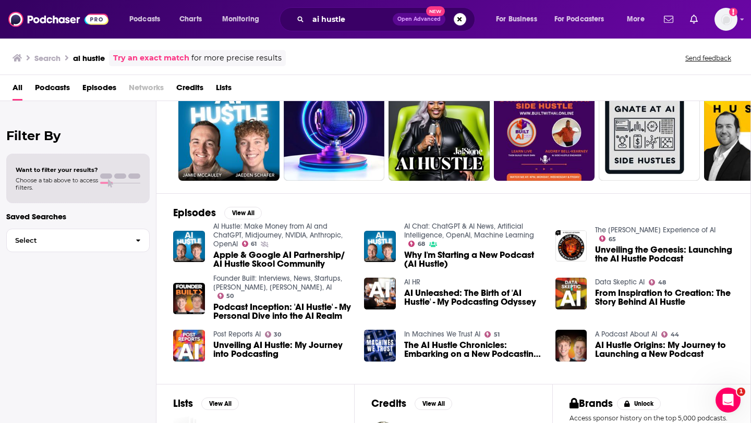
scroll to position [60, 0]
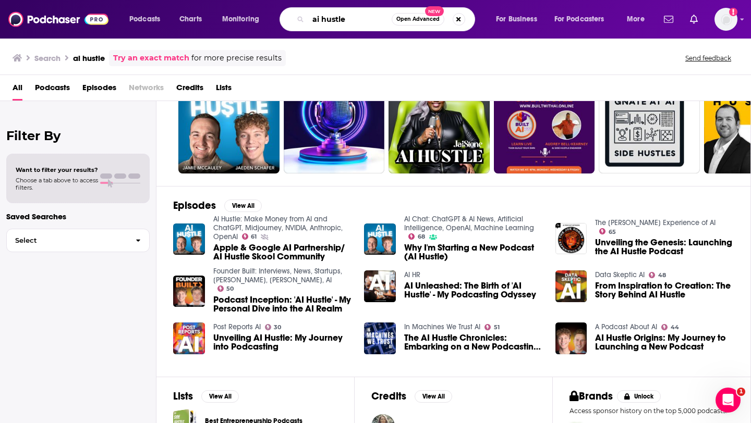
click at [370, 21] on input "ai hustle" at bounding box center [349, 19] width 83 height 17
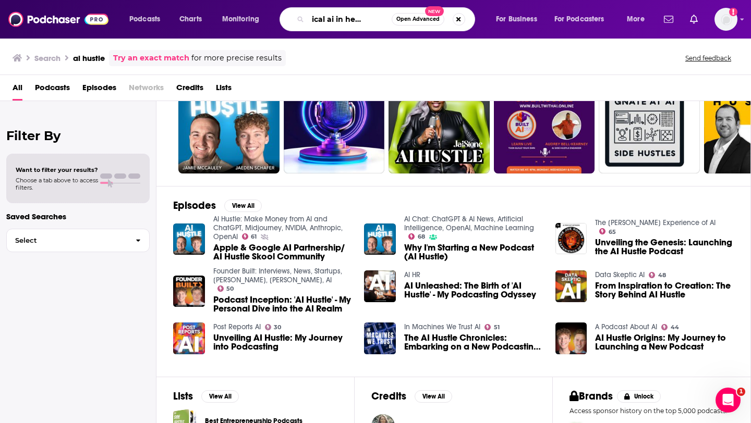
type input "practical ai in healthcare"
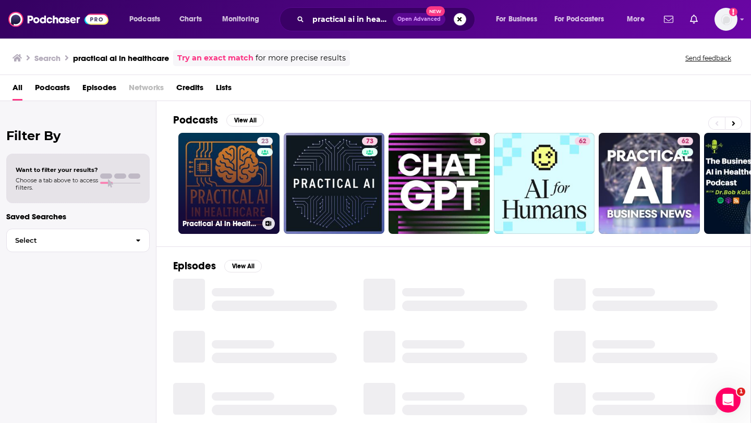
click at [228, 182] on link "23 Practical AI in Healthcare" at bounding box center [228, 183] width 101 height 101
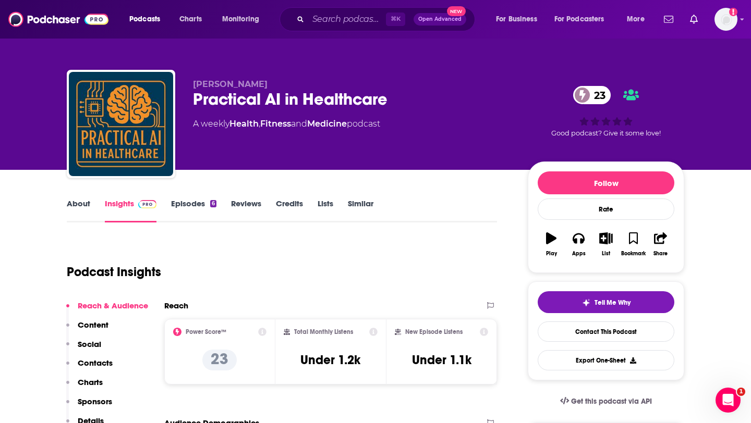
click at [228, 97] on div "Practical AI in Healthcare 23" at bounding box center [352, 99] width 318 height 20
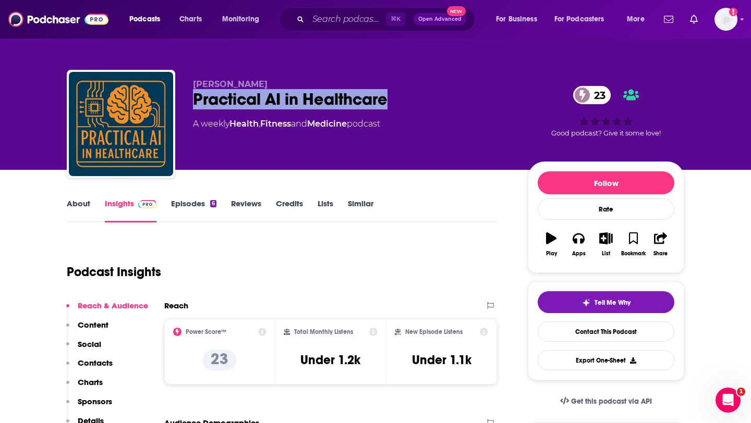
drag, startPoint x: 228, startPoint y: 97, endPoint x: 349, endPoint y: 97, distance: 120.4
click at [349, 97] on div "Practical AI in Healthcare 23" at bounding box center [352, 99] width 318 height 20
copy h2 "Practical AI in Healthcare"
click at [189, 210] on link "Episodes 6" at bounding box center [193, 211] width 45 height 24
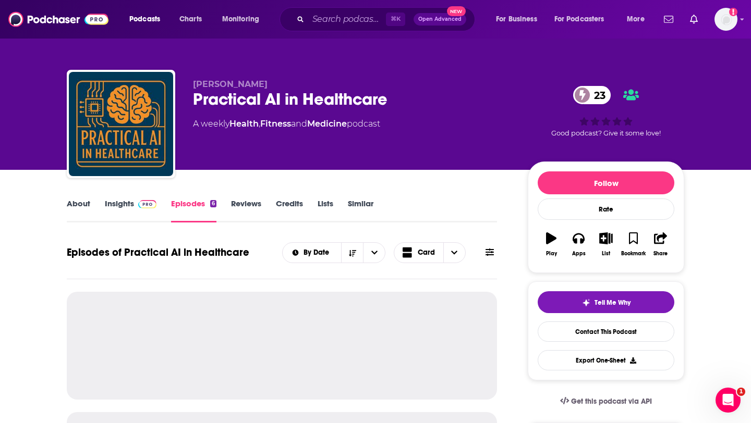
click at [119, 205] on link "Insights" at bounding box center [131, 211] width 52 height 24
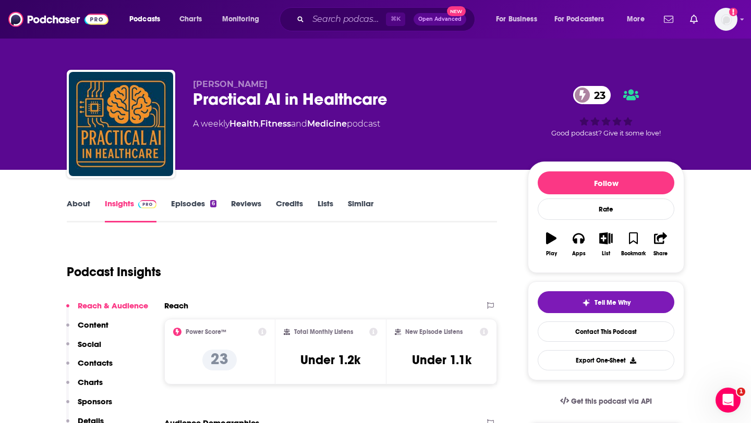
click at [195, 208] on link "Episodes 6" at bounding box center [193, 211] width 45 height 24
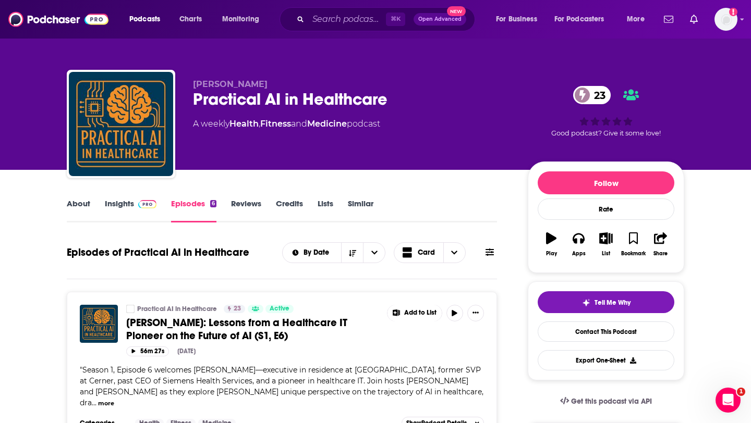
click at [116, 213] on link "Insights" at bounding box center [131, 211] width 52 height 24
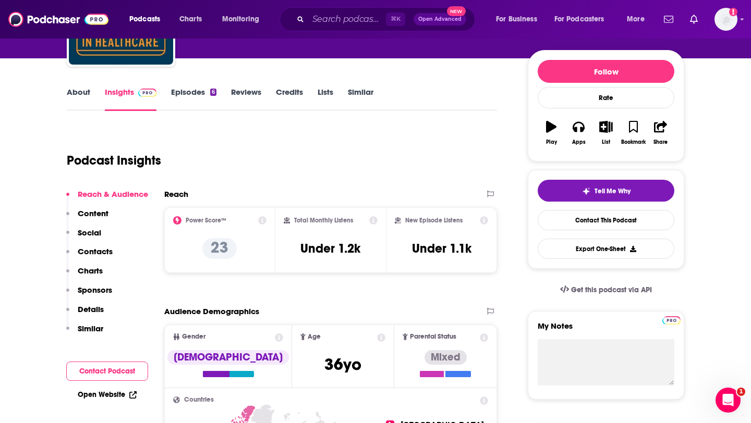
scroll to position [138, 0]
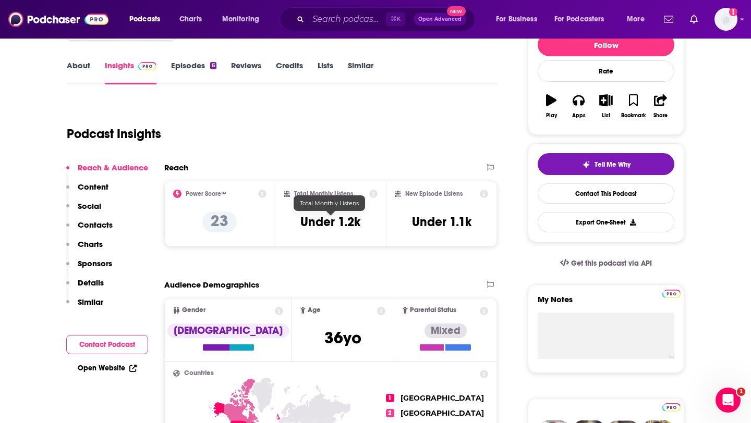
click at [327, 222] on h3 "Under 1.2k" at bounding box center [330, 222] width 60 height 16
click at [343, 222] on h3 "Under 1.2k" at bounding box center [330, 222] width 60 height 16
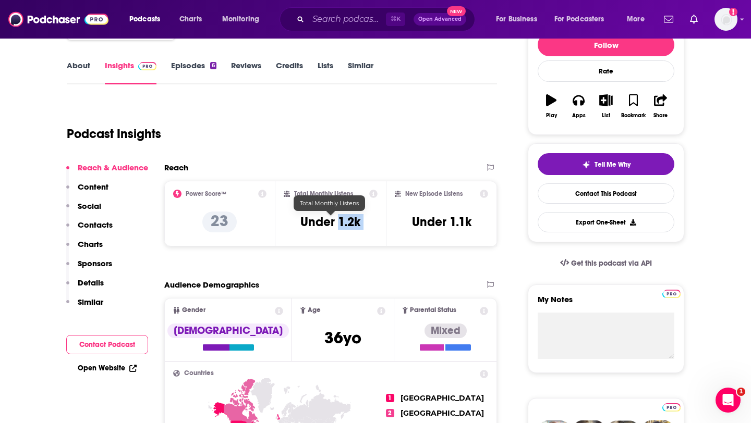
drag, startPoint x: 343, startPoint y: 222, endPoint x: 359, endPoint y: 222, distance: 15.6
click at [359, 222] on h3 "Under 1.2k" at bounding box center [330, 222] width 60 height 16
copy div "1.2k"
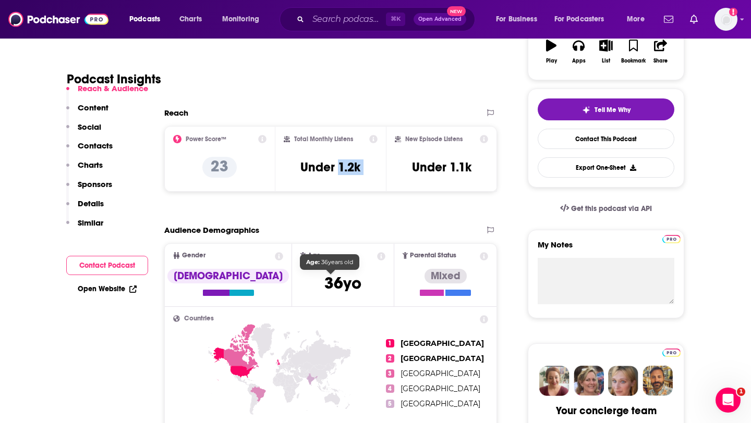
scroll to position [201, 0]
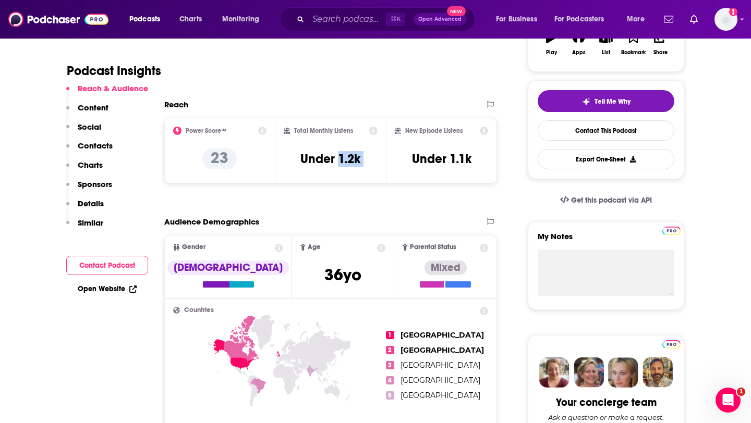
click at [103, 145] on p "Contacts" at bounding box center [95, 146] width 35 height 10
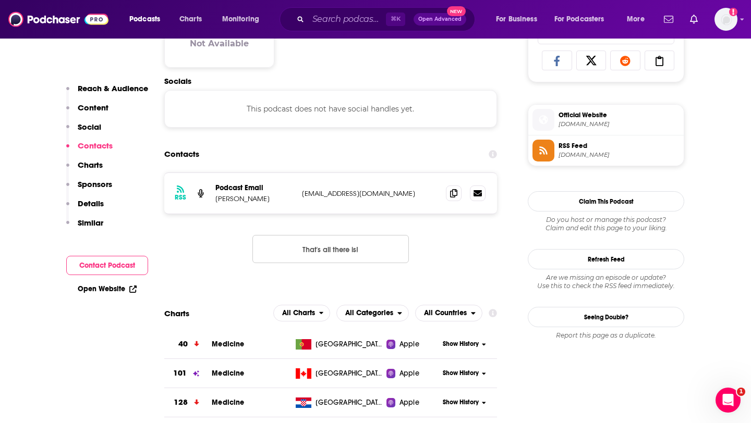
scroll to position [697, 0]
click at [450, 195] on icon at bounding box center [453, 192] width 7 height 8
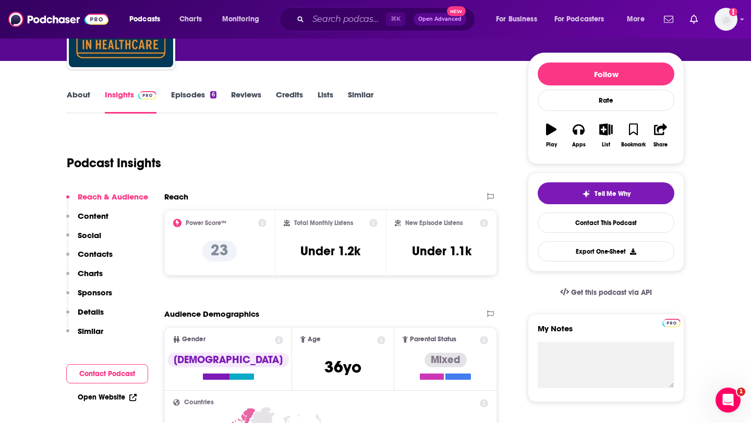
scroll to position [0, 0]
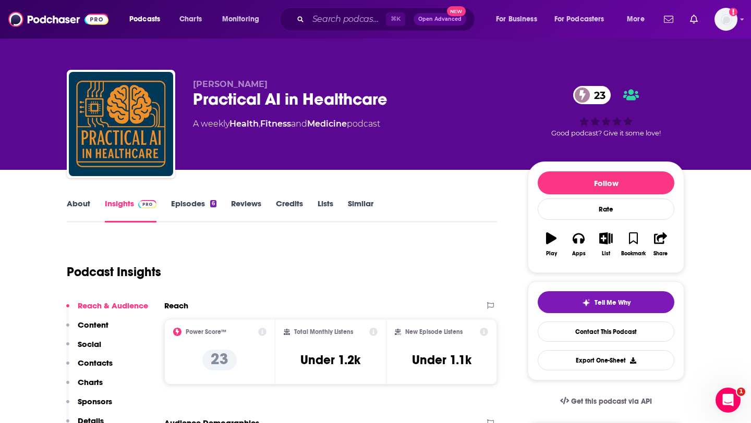
click at [88, 203] on link "About" at bounding box center [78, 211] width 23 height 24
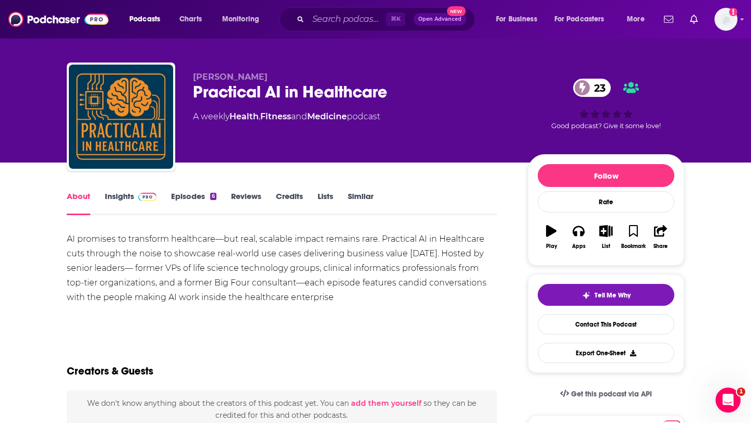
scroll to position [19, 0]
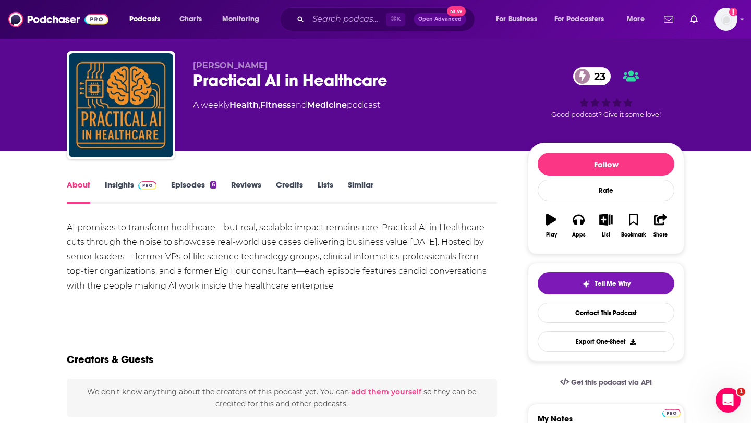
click at [124, 187] on link "Insights" at bounding box center [131, 192] width 52 height 24
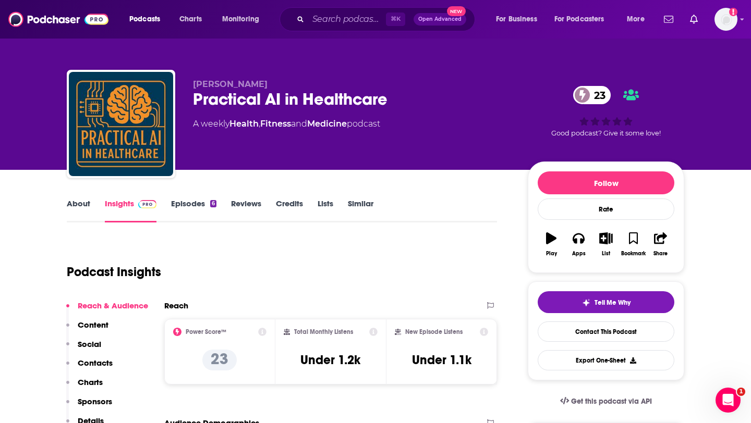
click at [186, 202] on link "Episodes 6" at bounding box center [193, 211] width 45 height 24
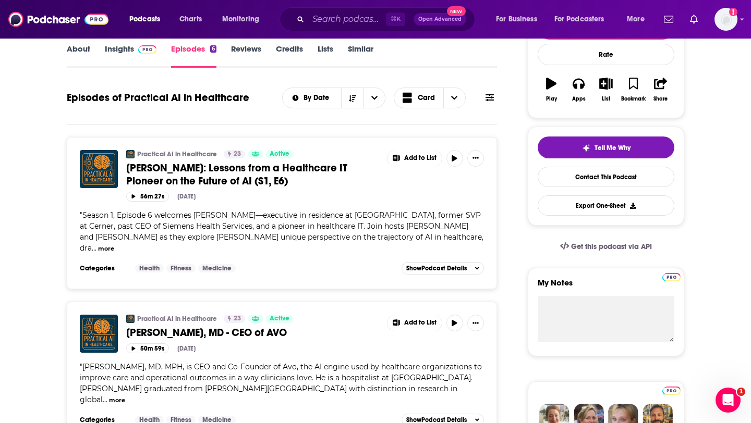
scroll to position [156, 0]
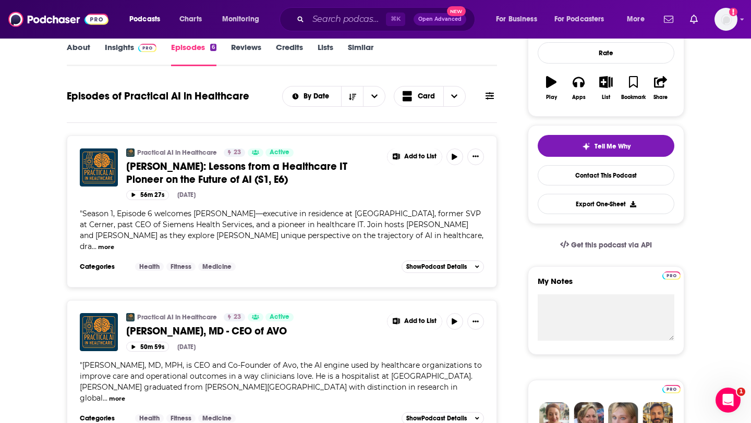
click at [114, 243] on button "more" at bounding box center [106, 247] width 16 height 9
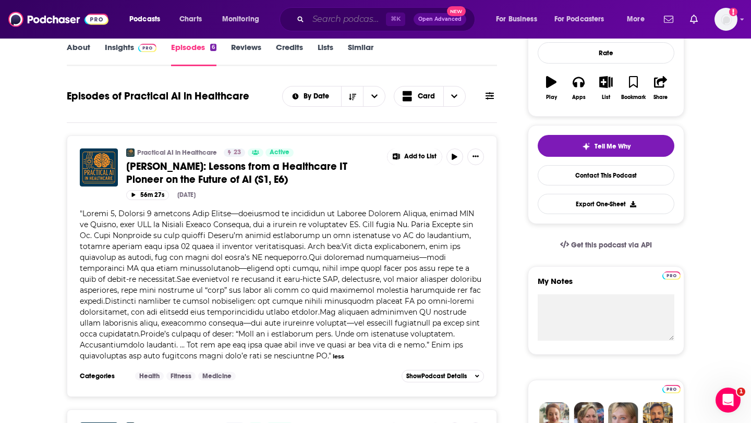
click at [353, 19] on input "Search podcasts, credits, & more..." at bounding box center [347, 19] width 78 height 17
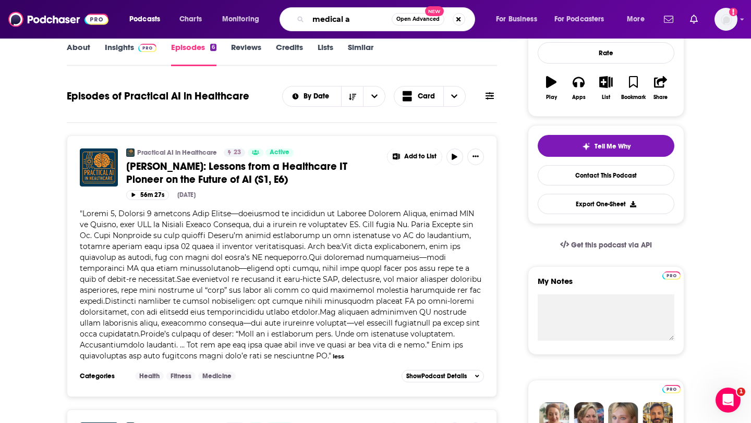
type input "medical ai"
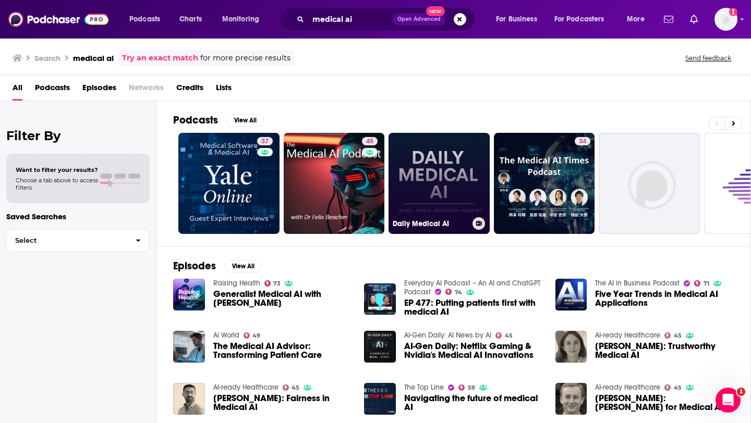
click at [451, 180] on link "Daily Medical AI" at bounding box center [438, 183] width 101 height 101
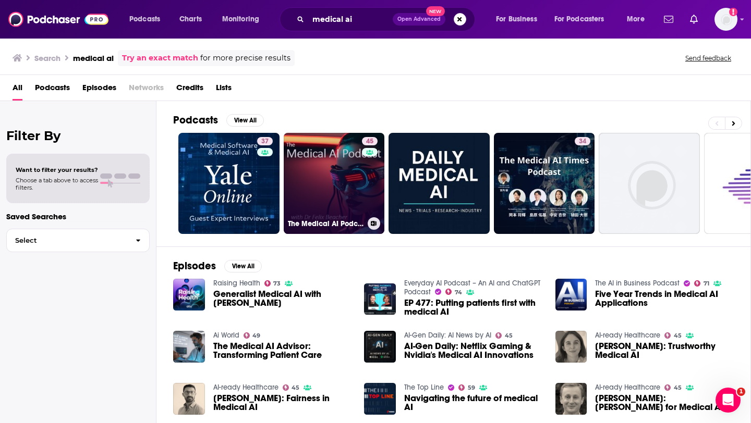
click at [348, 176] on link "45 The Medical AI Podcast" at bounding box center [334, 183] width 101 height 101
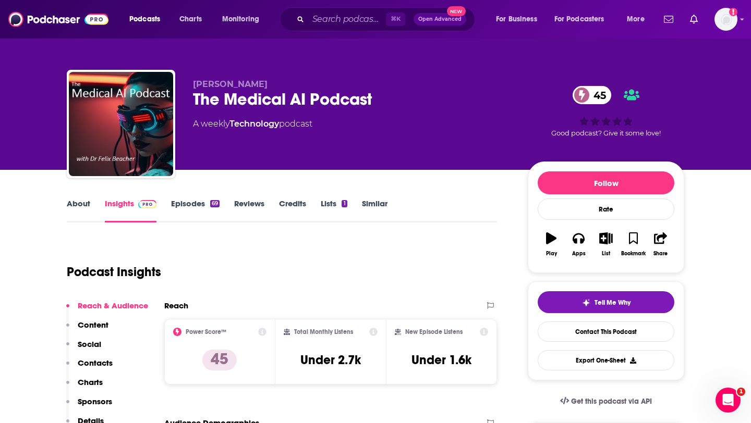
click at [190, 207] on link "Episodes 69" at bounding box center [195, 211] width 48 height 24
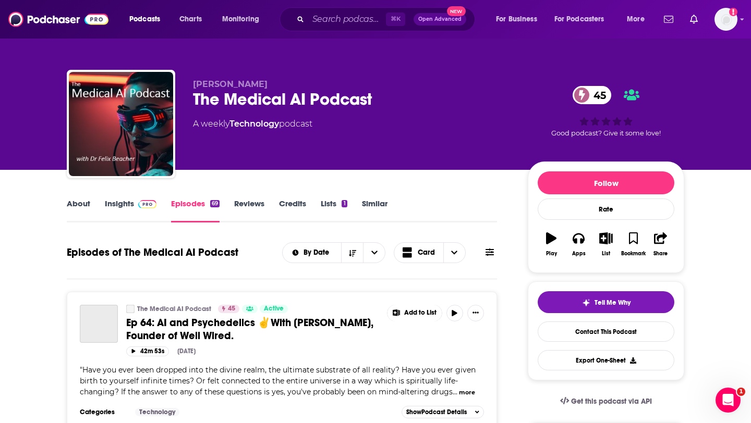
click at [75, 203] on link "About" at bounding box center [78, 211] width 23 height 24
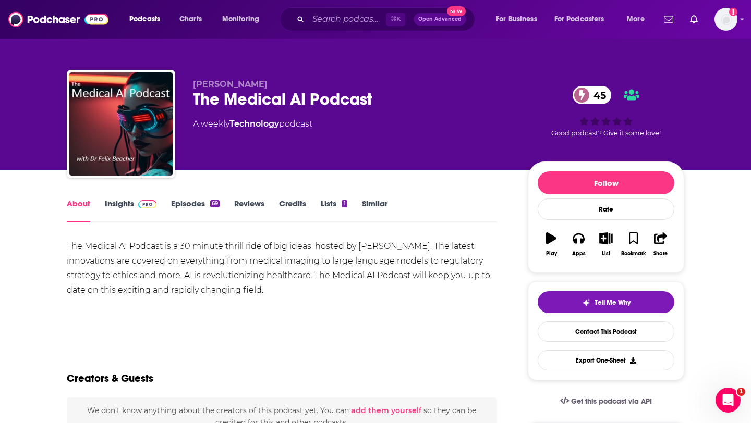
click at [123, 208] on link "Insights" at bounding box center [131, 211] width 52 height 24
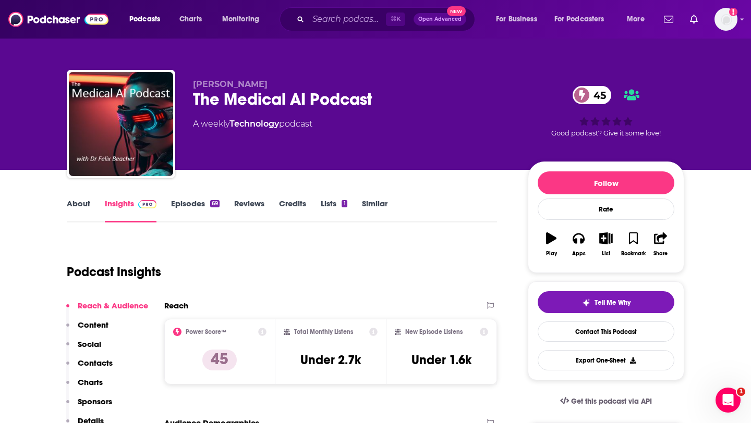
click at [89, 197] on div "About Insights Episodes 69 Reviews Credits Lists 1 Similar" at bounding box center [282, 210] width 430 height 26
click at [346, 359] on h3 "Under 2.7k" at bounding box center [330, 360] width 60 height 16
copy h3 "2.7k"
click at [90, 204] on div "About" at bounding box center [86, 211] width 38 height 24
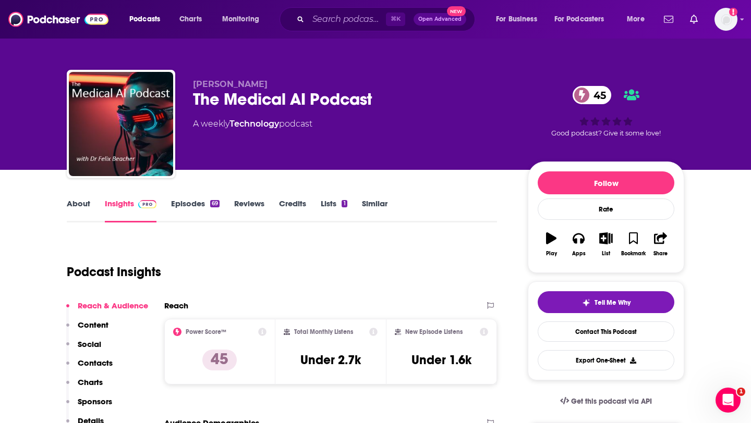
click at [83, 204] on link "About" at bounding box center [78, 211] width 23 height 24
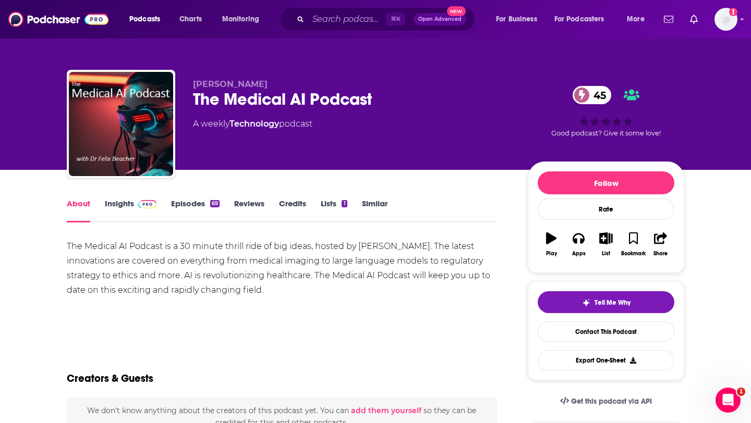
click at [204, 206] on link "Episodes 69" at bounding box center [195, 211] width 48 height 24
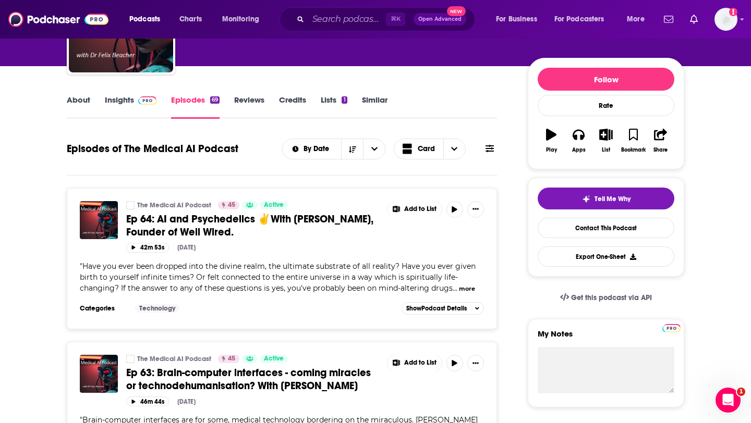
scroll to position [104, 0]
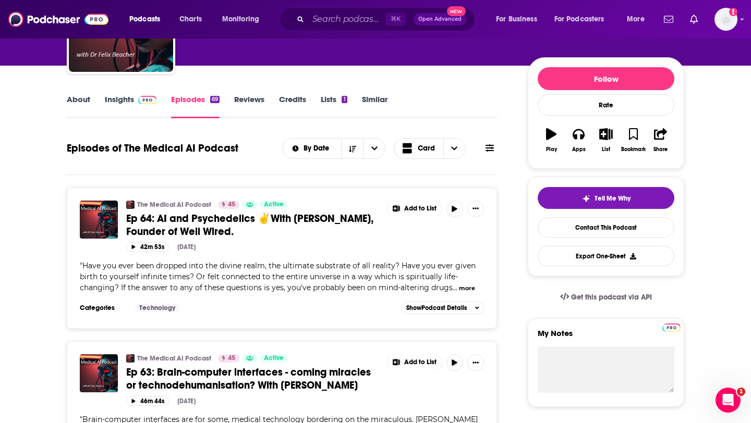
click at [459, 288] on button "more" at bounding box center [467, 288] width 16 height 9
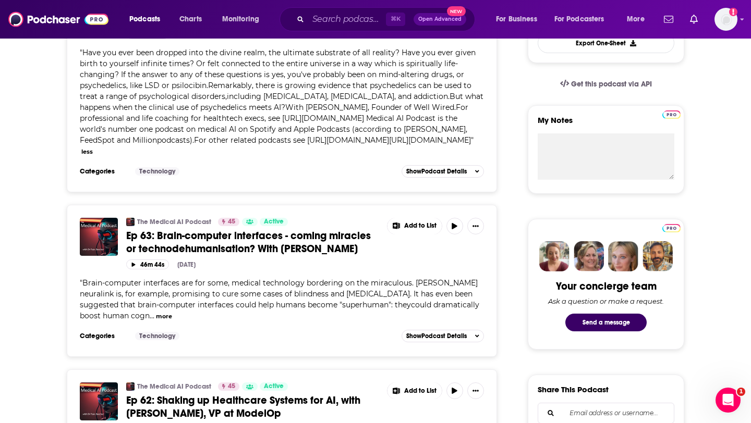
scroll to position [350, 0]
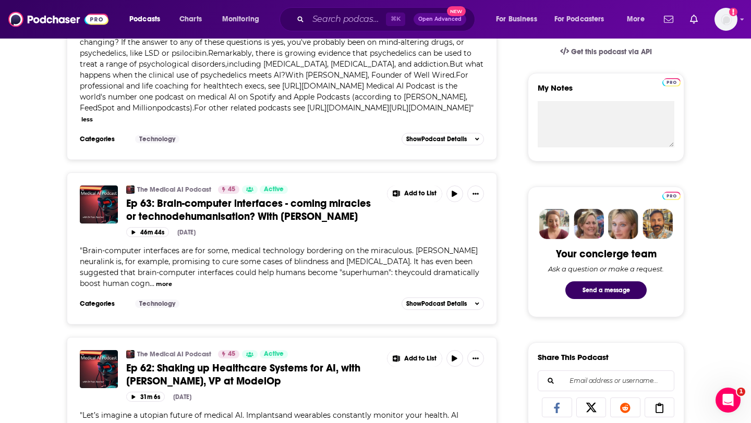
click at [156, 282] on button "more" at bounding box center [164, 284] width 16 height 9
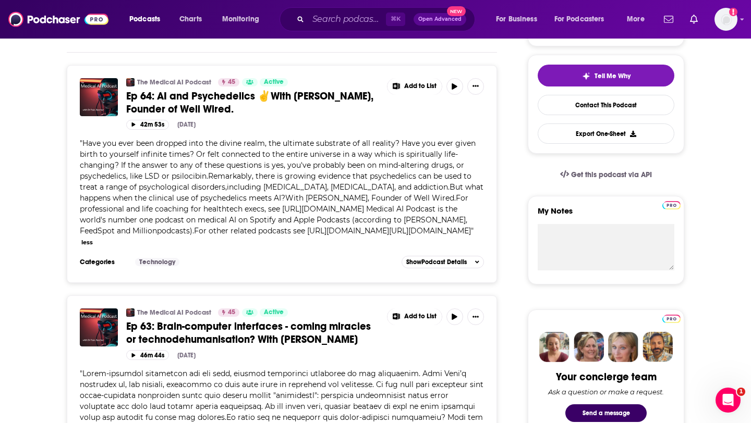
scroll to position [0, 0]
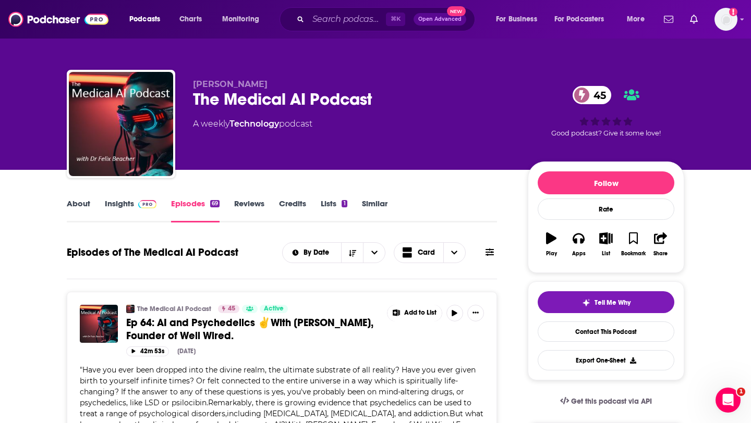
click at [112, 200] on link "Insights" at bounding box center [131, 211] width 52 height 24
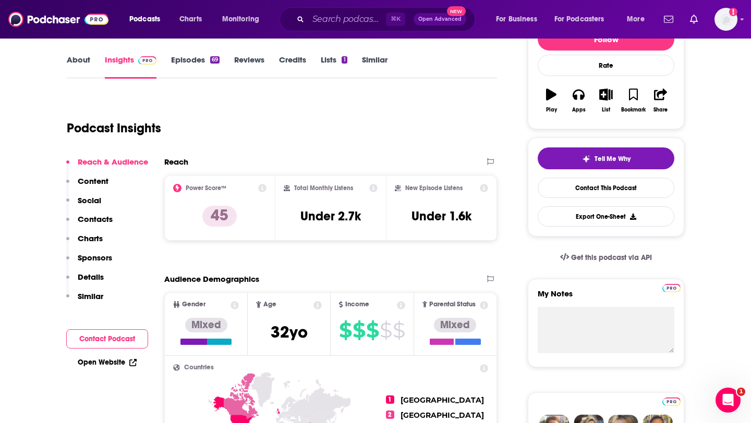
click at [102, 216] on p "Contacts" at bounding box center [95, 219] width 35 height 10
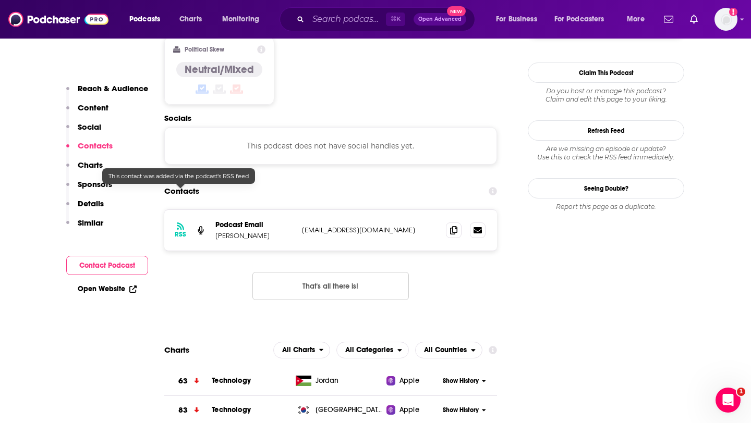
scroll to position [827, 0]
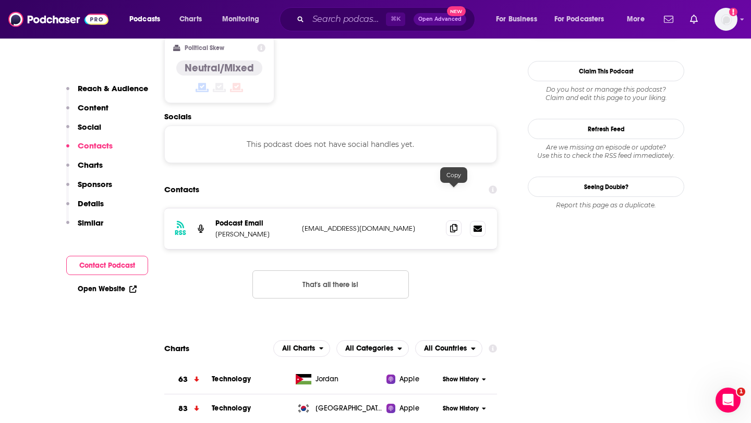
click at [451, 224] on icon at bounding box center [453, 228] width 7 height 8
click at [336, 14] on input "Search podcasts, credits, & more..." at bounding box center [347, 19] width 78 height 17
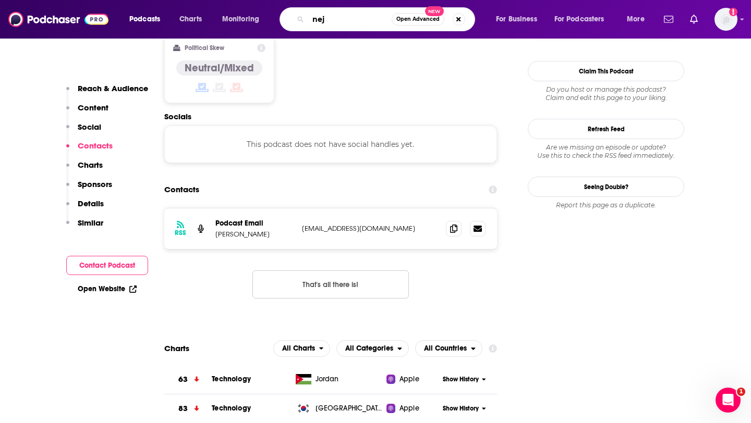
type input "nejm"
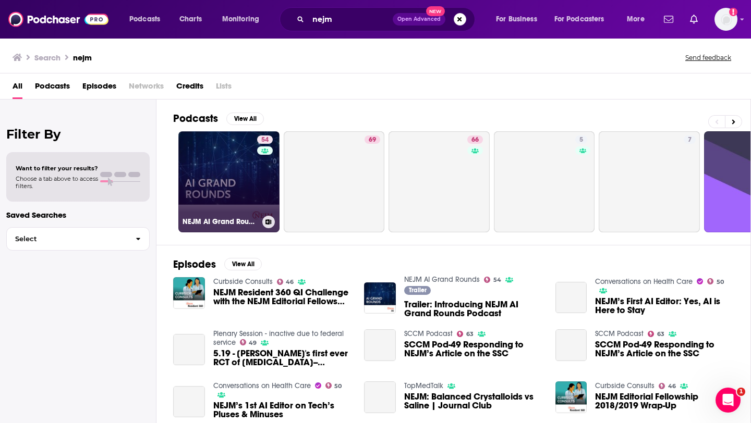
click at [234, 178] on link "54 NEJM AI Grand Rounds" at bounding box center [228, 181] width 101 height 101
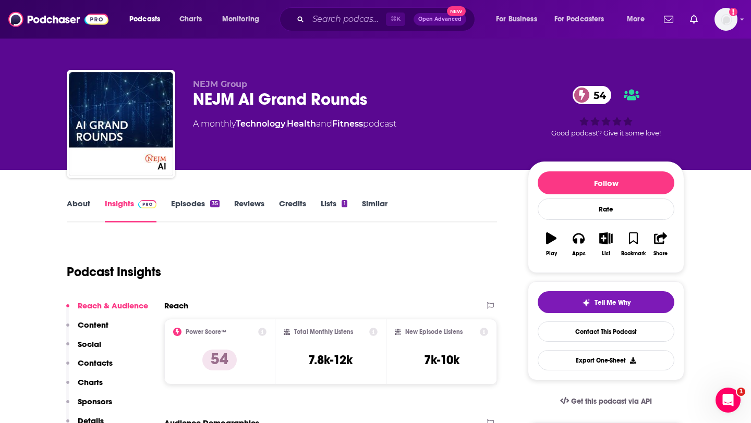
click at [194, 207] on link "Episodes 35" at bounding box center [195, 211] width 48 height 24
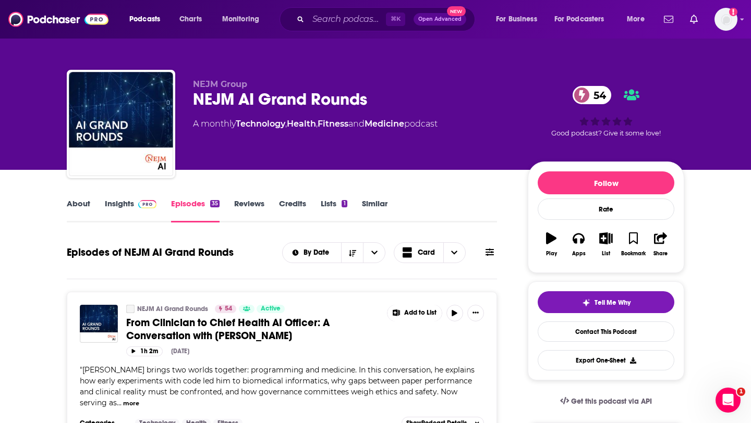
click at [113, 210] on link "Insights" at bounding box center [131, 211] width 52 height 24
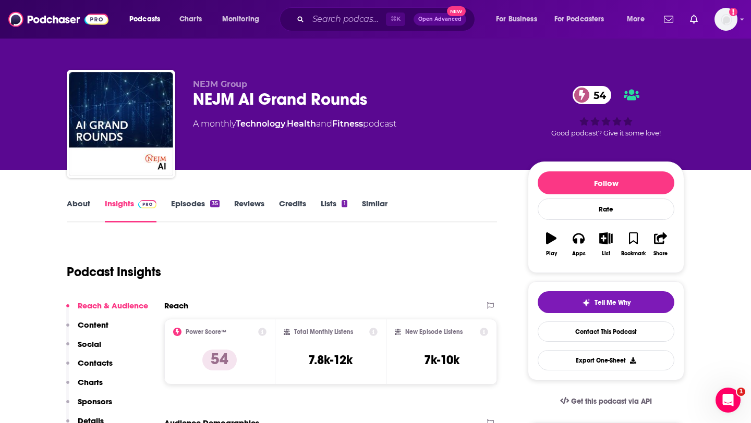
click at [87, 209] on link "About" at bounding box center [78, 211] width 23 height 24
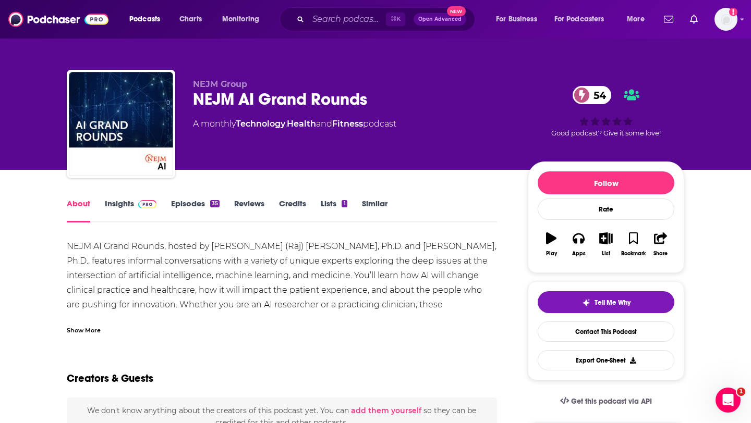
click at [109, 205] on link "Insights" at bounding box center [131, 211] width 52 height 24
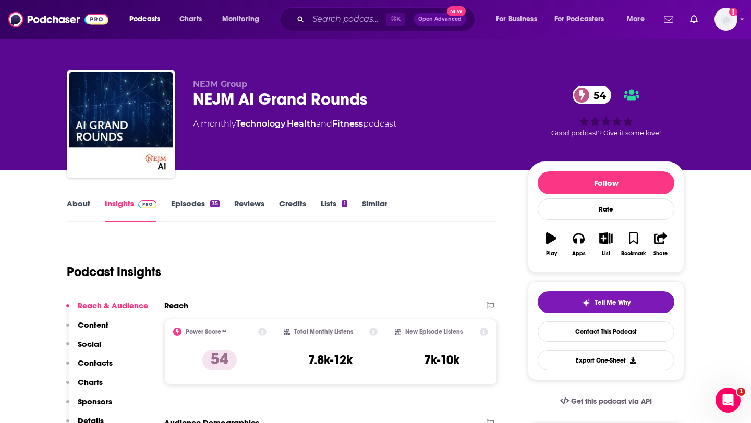
click at [312, 358] on h3 "7.8k-12k" at bounding box center [330, 360] width 44 height 16
drag, startPoint x: 312, startPoint y: 358, endPoint x: 340, endPoint y: 358, distance: 28.1
click at [340, 358] on h3 "7.8k-12k" at bounding box center [330, 360] width 44 height 16
copy h3 "7.8k-12k"
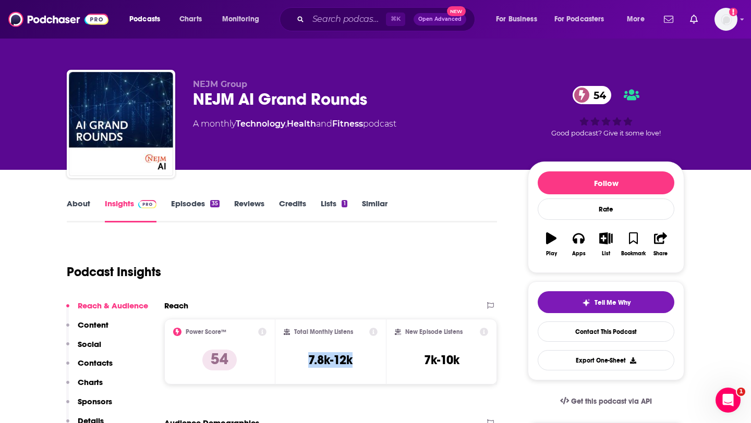
click at [81, 207] on link "About" at bounding box center [78, 211] width 23 height 24
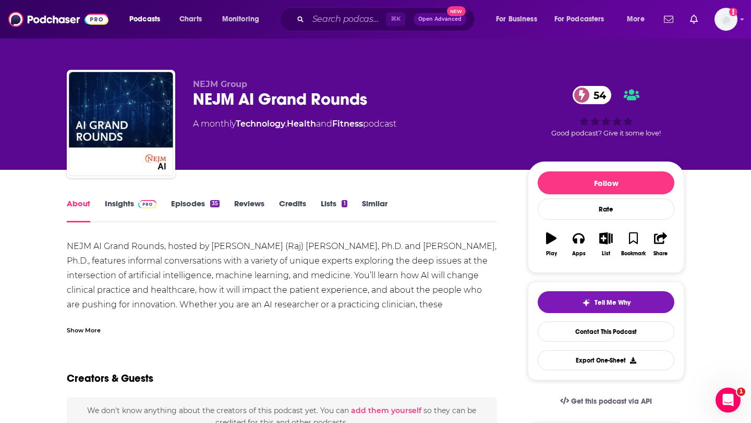
click at [113, 209] on link "Insights" at bounding box center [131, 211] width 52 height 24
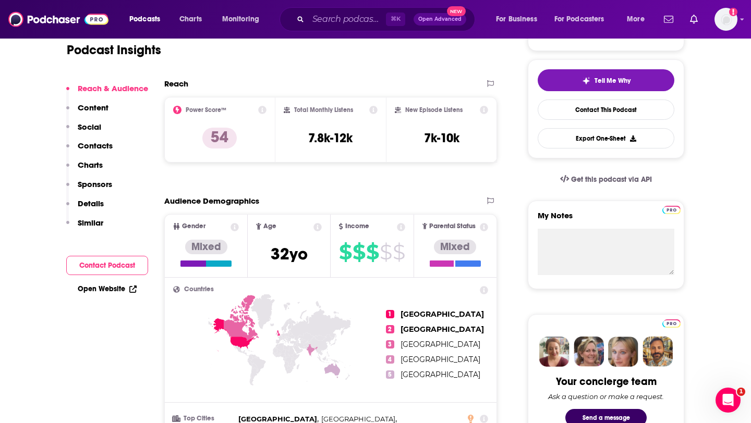
scroll to position [282, 0]
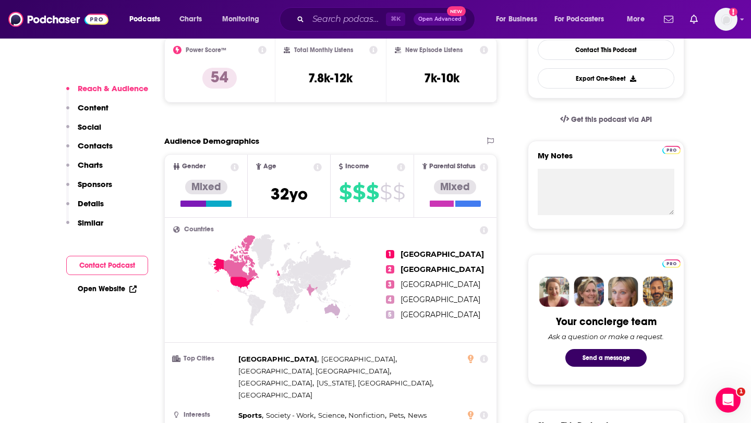
click at [101, 141] on p "Contacts" at bounding box center [95, 146] width 35 height 10
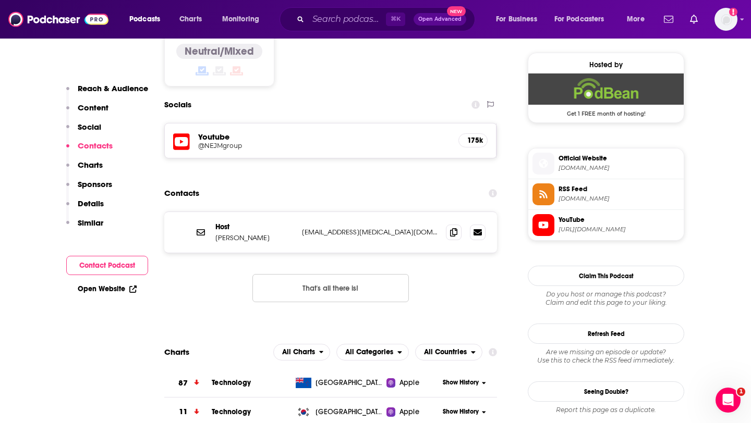
scroll to position [836, 0]
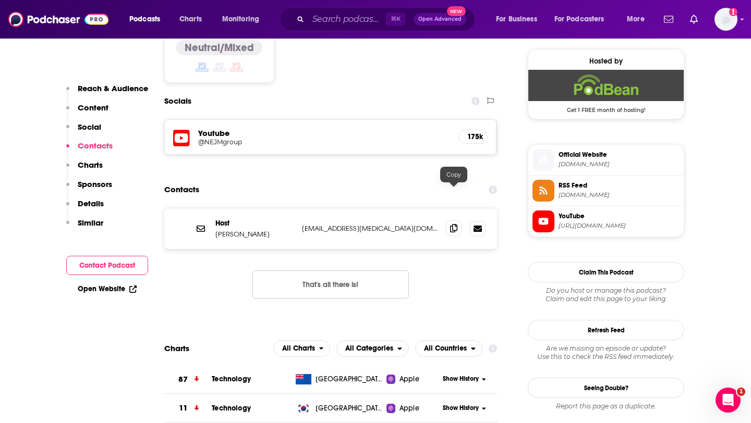
click at [456, 224] on icon at bounding box center [453, 228] width 7 height 8
click at [326, 17] on input "Search podcasts, credits, & more..." at bounding box center [347, 19] width 78 height 17
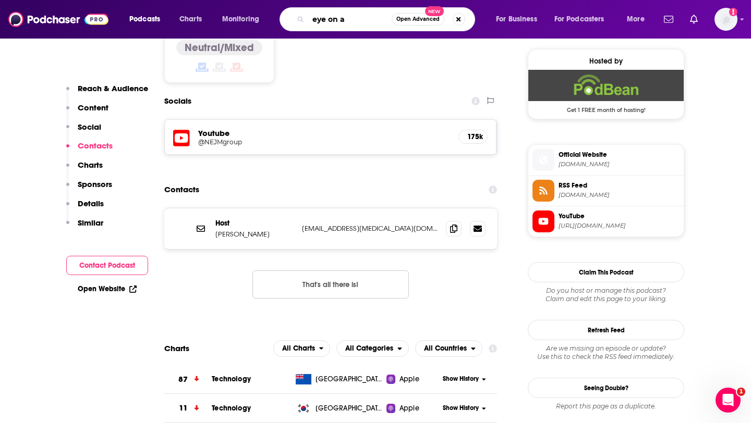
type input "eye on ai"
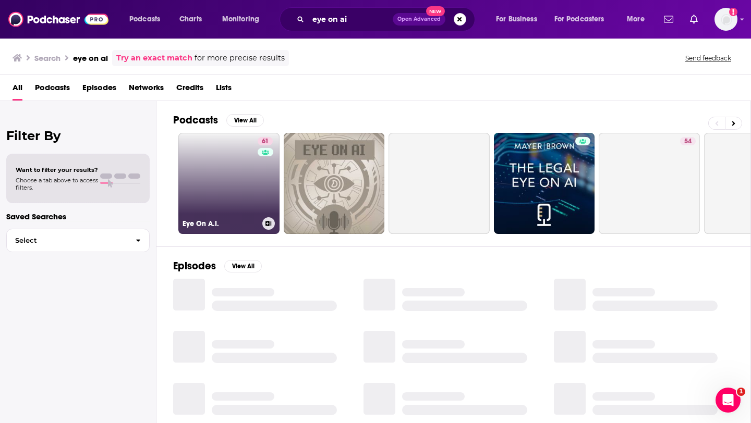
click at [225, 175] on link "61 Eye On A.I." at bounding box center [228, 183] width 101 height 101
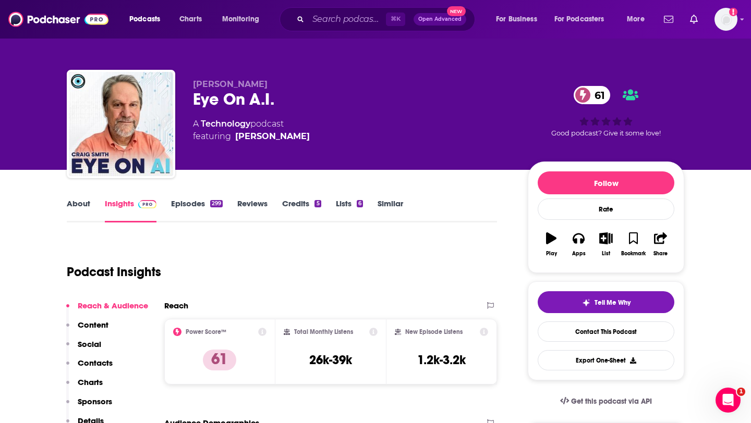
click at [76, 204] on link "About" at bounding box center [78, 211] width 23 height 24
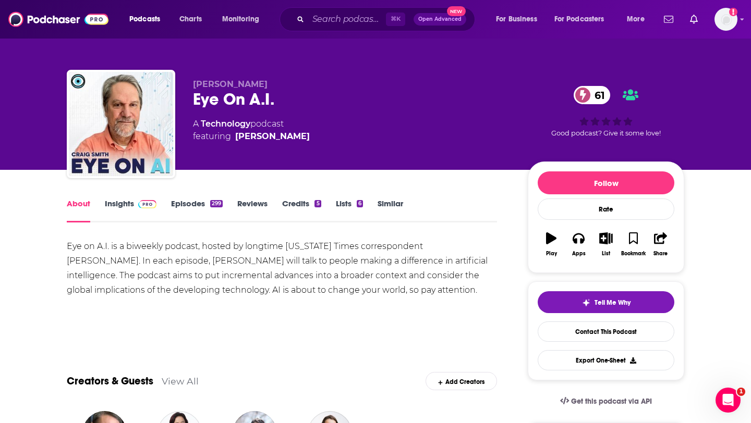
click at [124, 207] on link "Insights" at bounding box center [131, 211] width 52 height 24
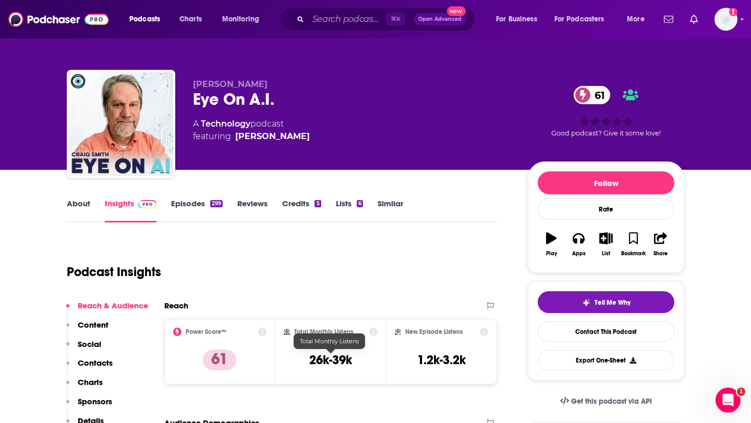
click at [311, 354] on h3 "26k-39k" at bounding box center [330, 360] width 43 height 16
drag, startPoint x: 311, startPoint y: 354, endPoint x: 347, endPoint y: 354, distance: 36.5
click at [347, 354] on h3 "26k-39k" at bounding box center [330, 360] width 43 height 16
copy h3 "26k-39k"
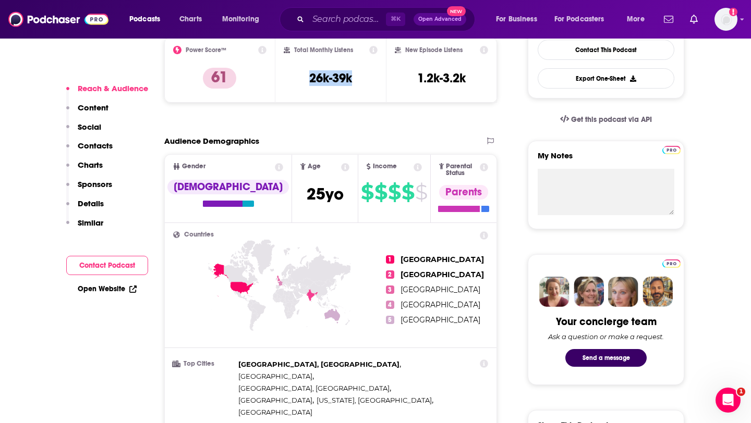
click at [91, 142] on p "Contacts" at bounding box center [95, 146] width 35 height 10
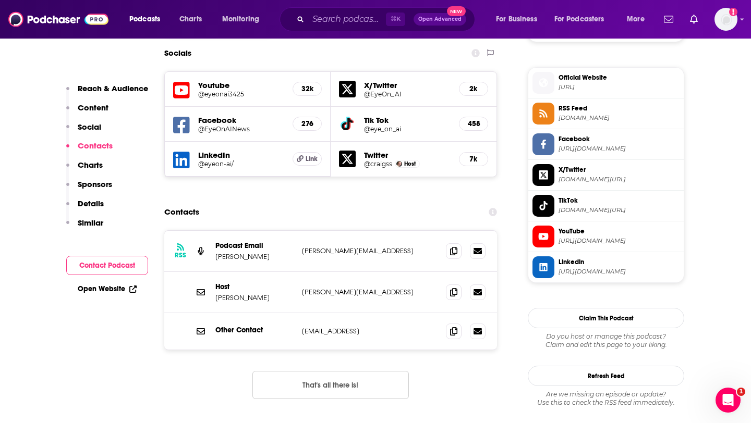
scroll to position [919, 0]
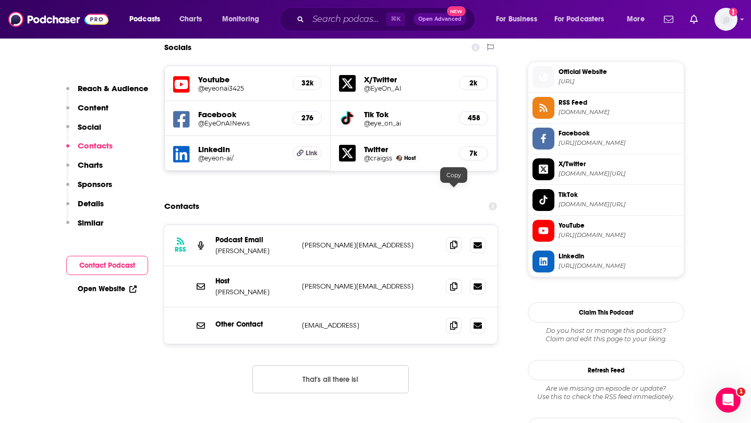
click at [454, 241] on icon at bounding box center [453, 245] width 7 height 8
click at [451, 282] on icon at bounding box center [453, 286] width 7 height 8
click at [449, 317] on span at bounding box center [454, 325] width 16 height 16
click at [365, 23] on input "Search podcasts, credits, & more..." at bounding box center [347, 19] width 78 height 17
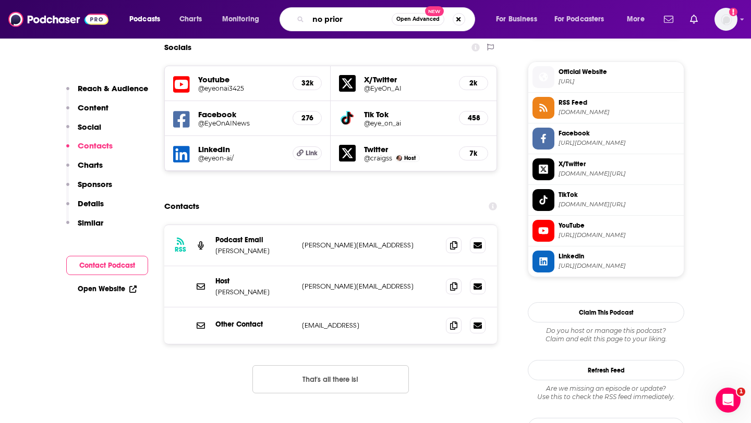
type input "no priors"
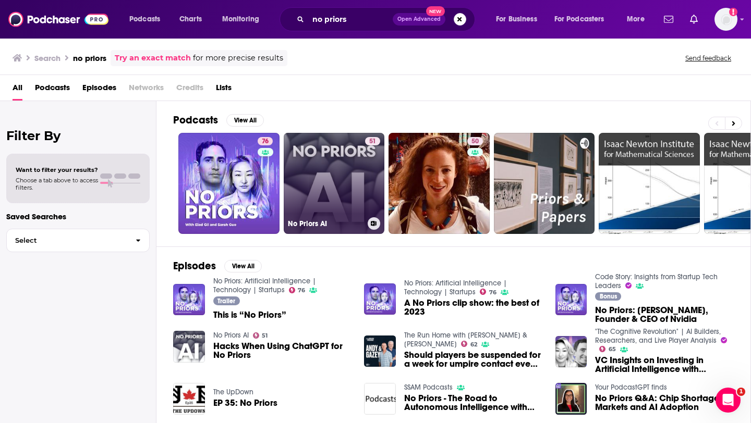
click at [334, 206] on link "51 No Priors AI" at bounding box center [334, 183] width 101 height 101
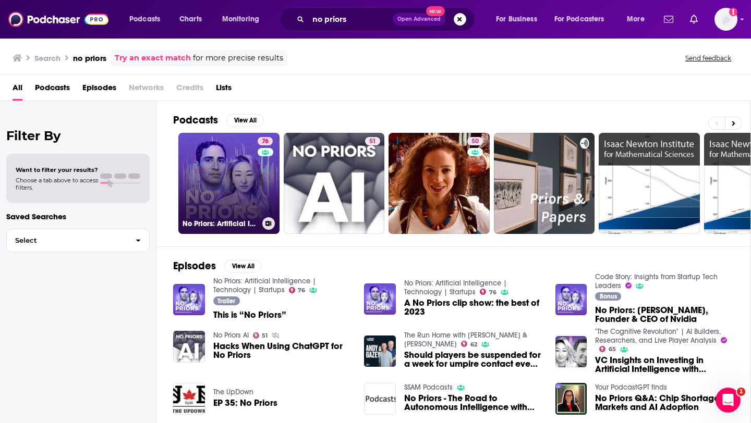
click at [249, 176] on link "76 No Priors: Artificial Intelligence | Technology | Startups" at bounding box center [228, 183] width 101 height 101
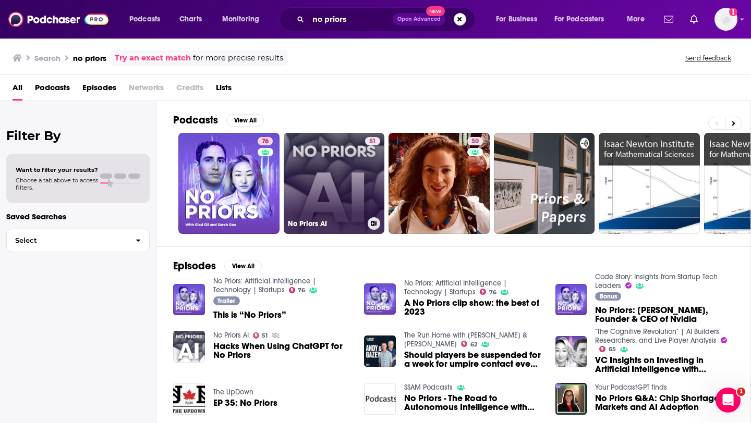
click at [326, 163] on link "51 No Priors AI" at bounding box center [334, 183] width 101 height 101
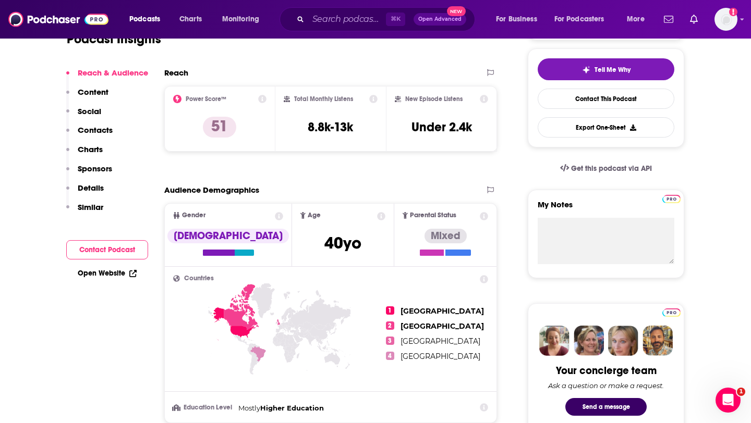
scroll to position [6, 0]
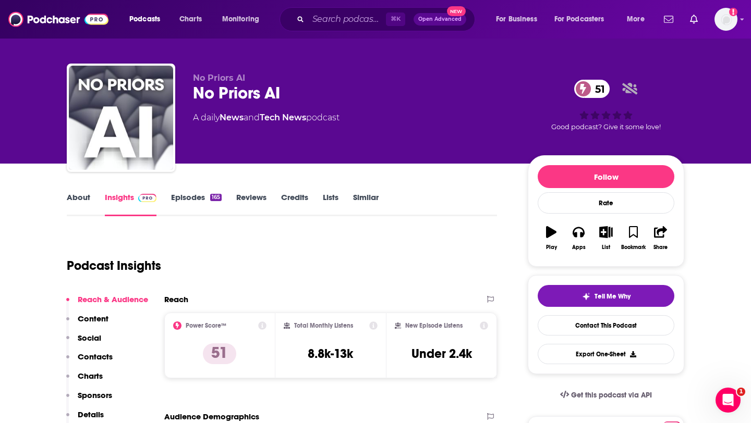
click at [79, 192] on link "About" at bounding box center [78, 204] width 23 height 24
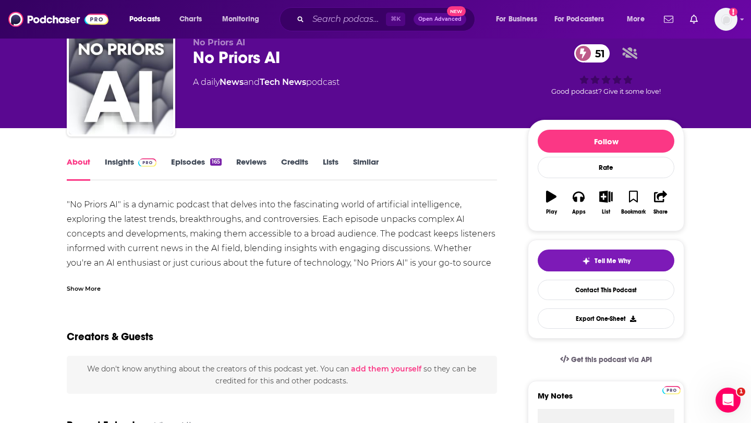
scroll to position [47, 0]
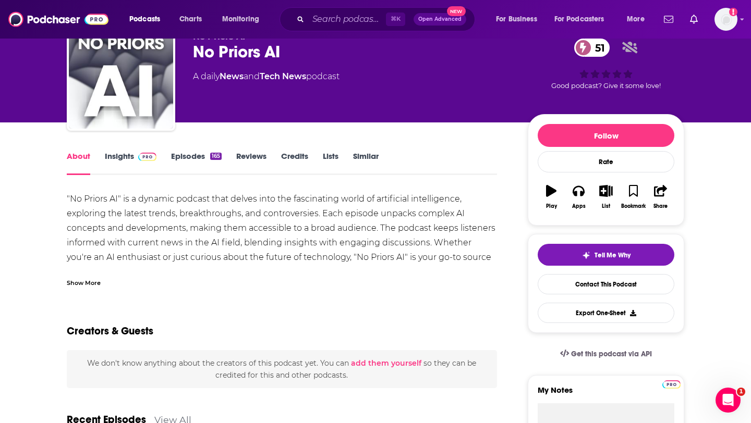
click at [95, 281] on div "Show More" at bounding box center [84, 282] width 34 height 10
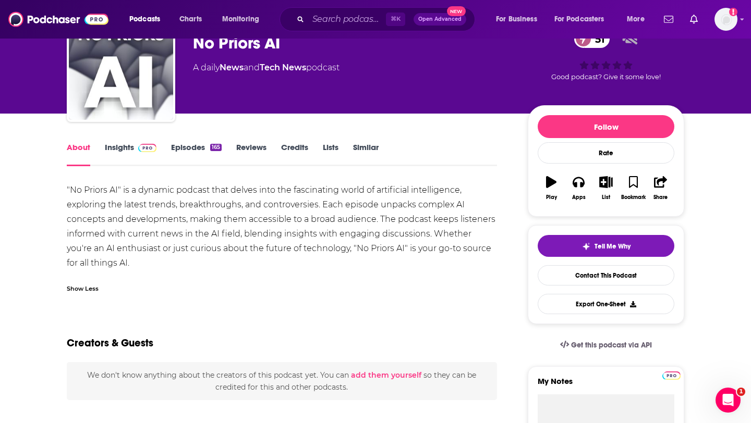
scroll to position [58, 0]
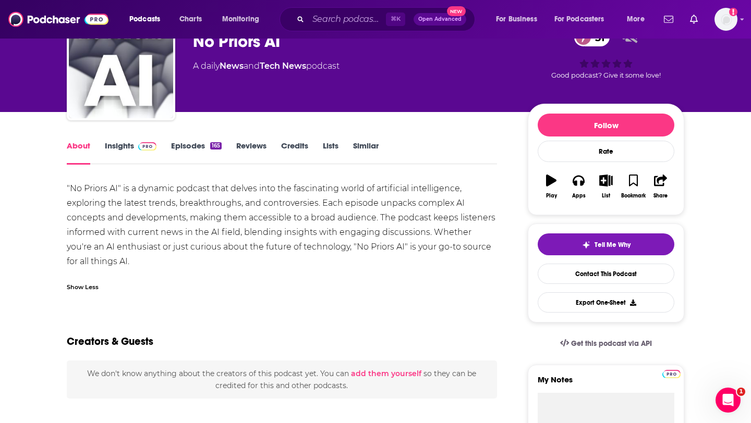
click at [202, 154] on link "Episodes 165" at bounding box center [196, 153] width 51 height 24
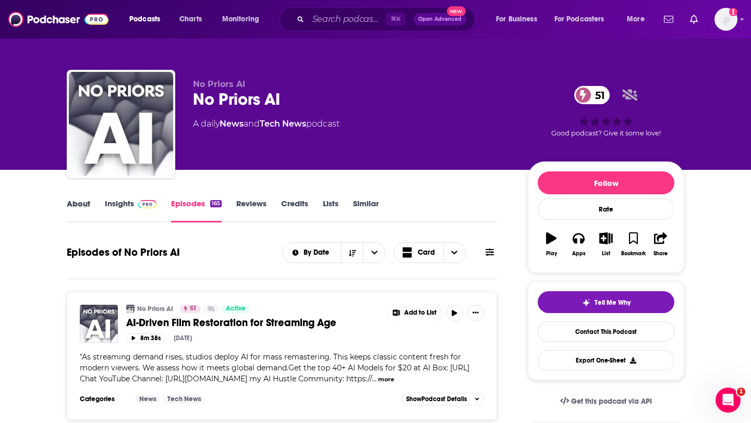
click at [96, 206] on div "About" at bounding box center [86, 211] width 38 height 24
click at [83, 206] on link "About" at bounding box center [78, 211] width 23 height 24
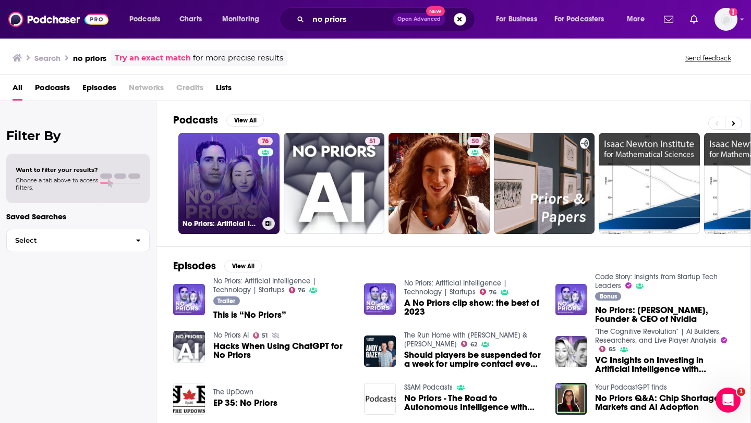
click at [192, 155] on link "76 No Priors: Artificial Intelligence | Technology | Startups" at bounding box center [228, 183] width 101 height 101
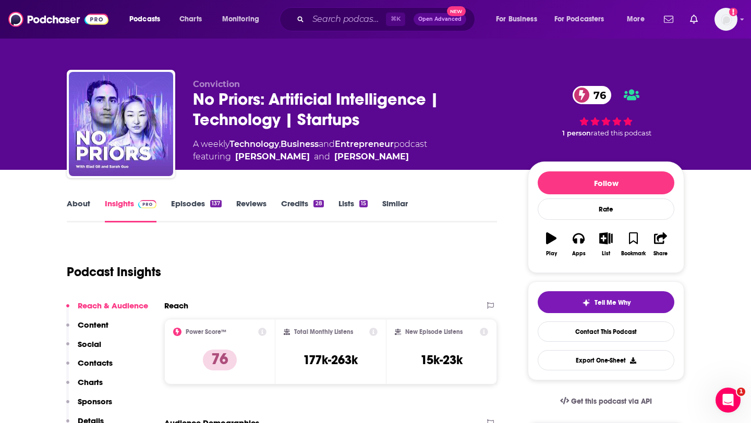
click at [198, 204] on link "Episodes 137" at bounding box center [196, 211] width 51 height 24
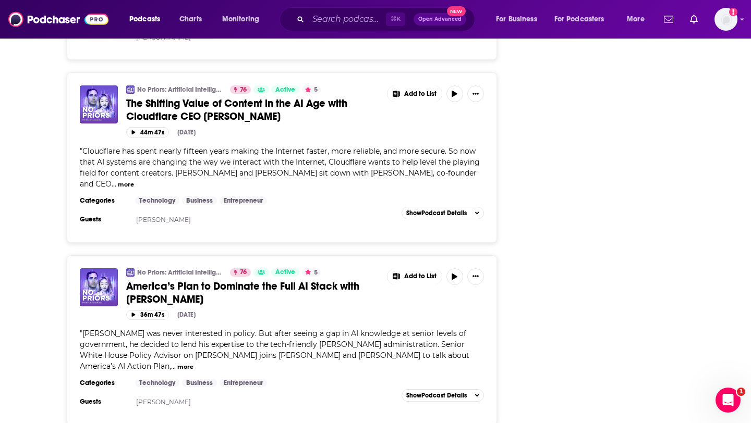
scroll to position [1874, 0]
